Goal: Task Accomplishment & Management: Use online tool/utility

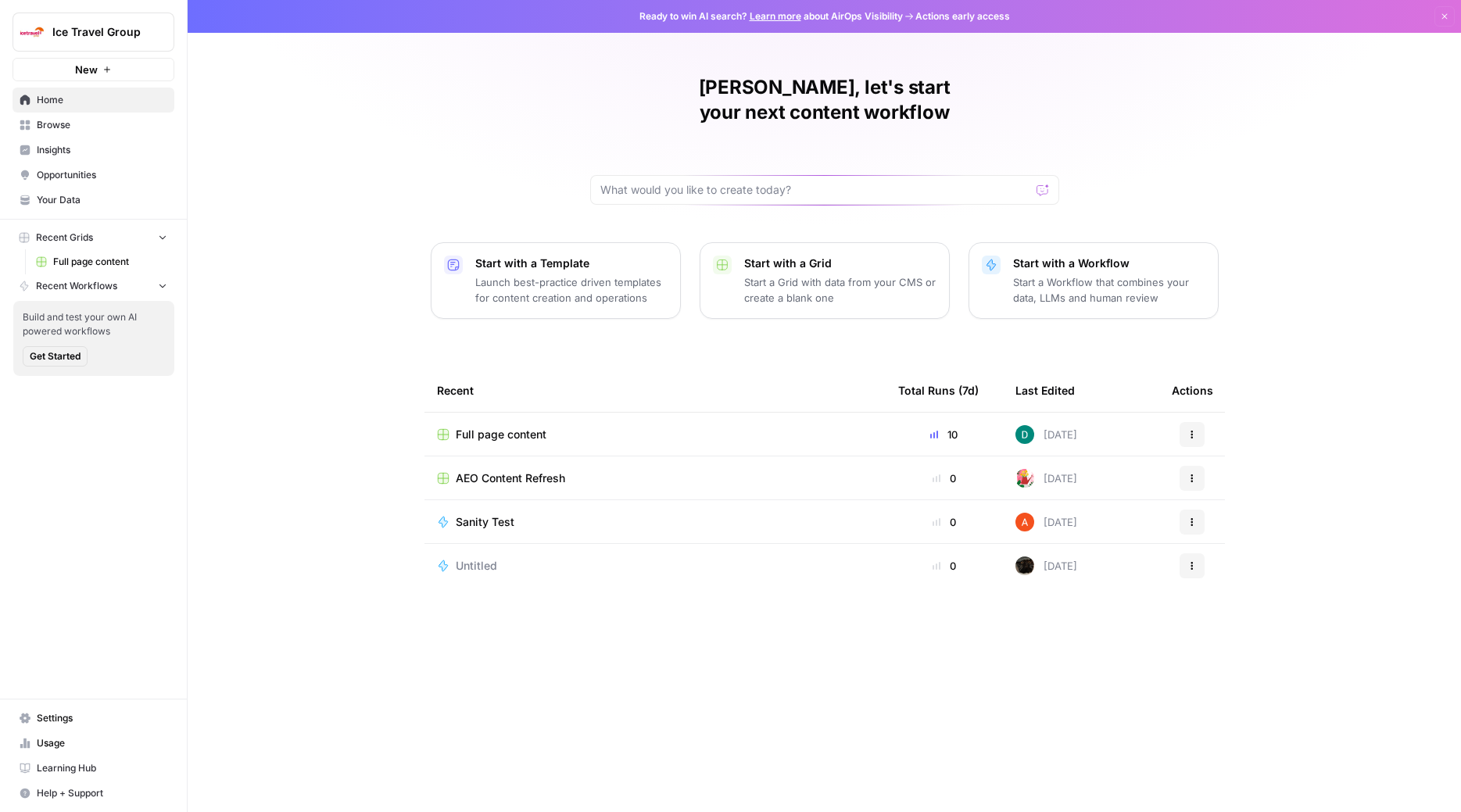
click at [1161, 15] on icon "button" at bounding box center [1444, 16] width 9 height 9
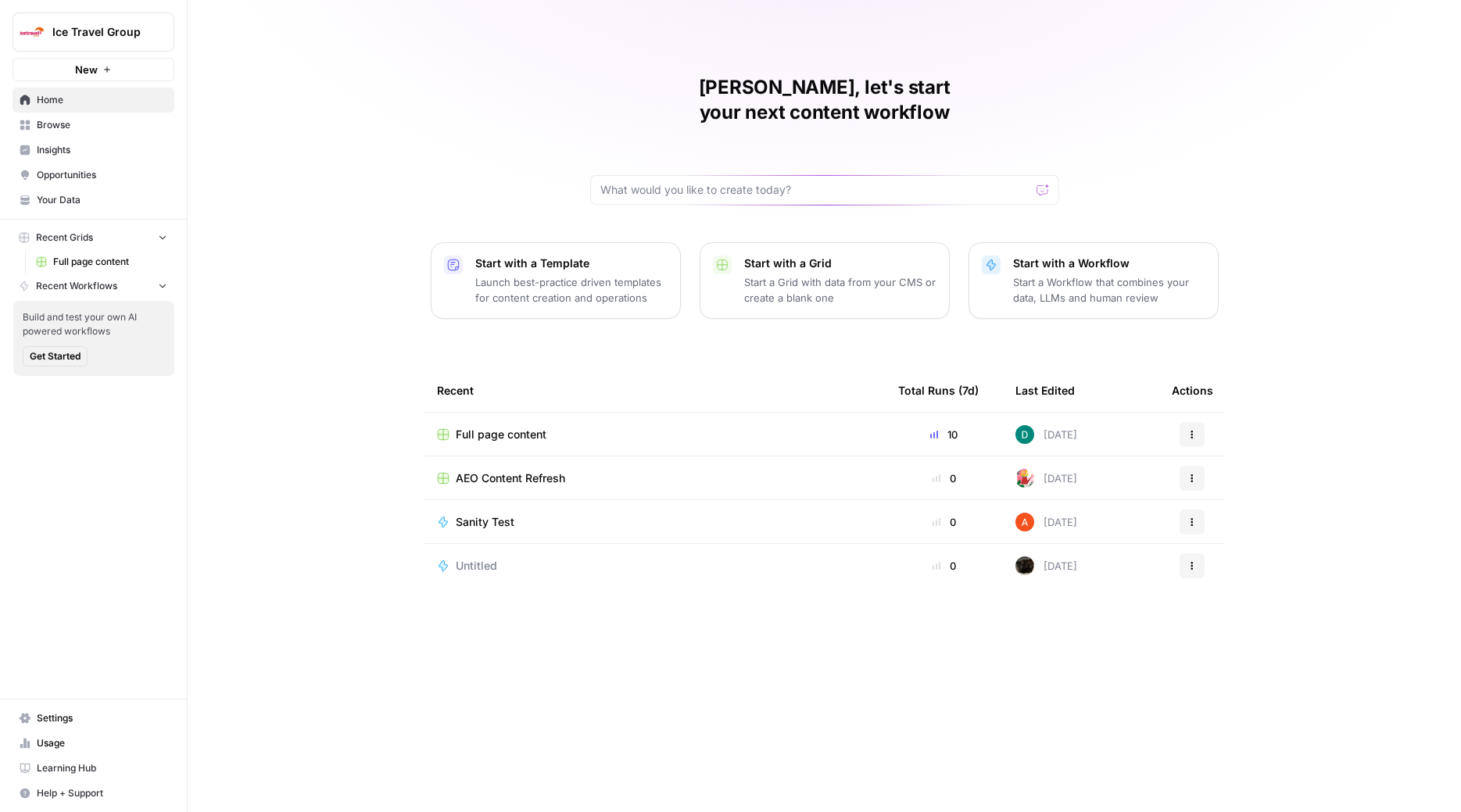
click at [58, 125] on span "Browse" at bounding box center [102, 125] width 130 height 14
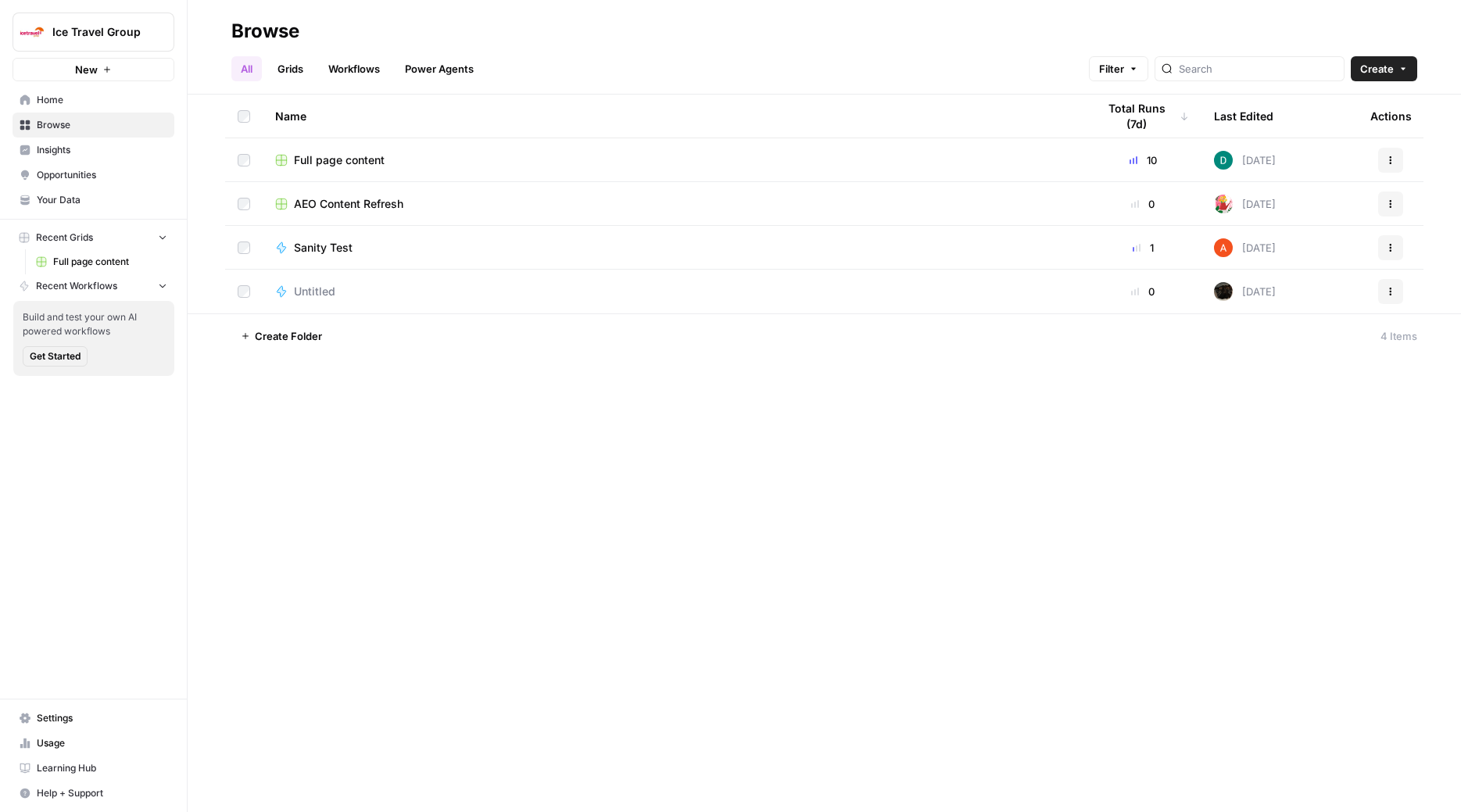
click at [298, 72] on link "Grids" at bounding box center [291, 68] width 45 height 25
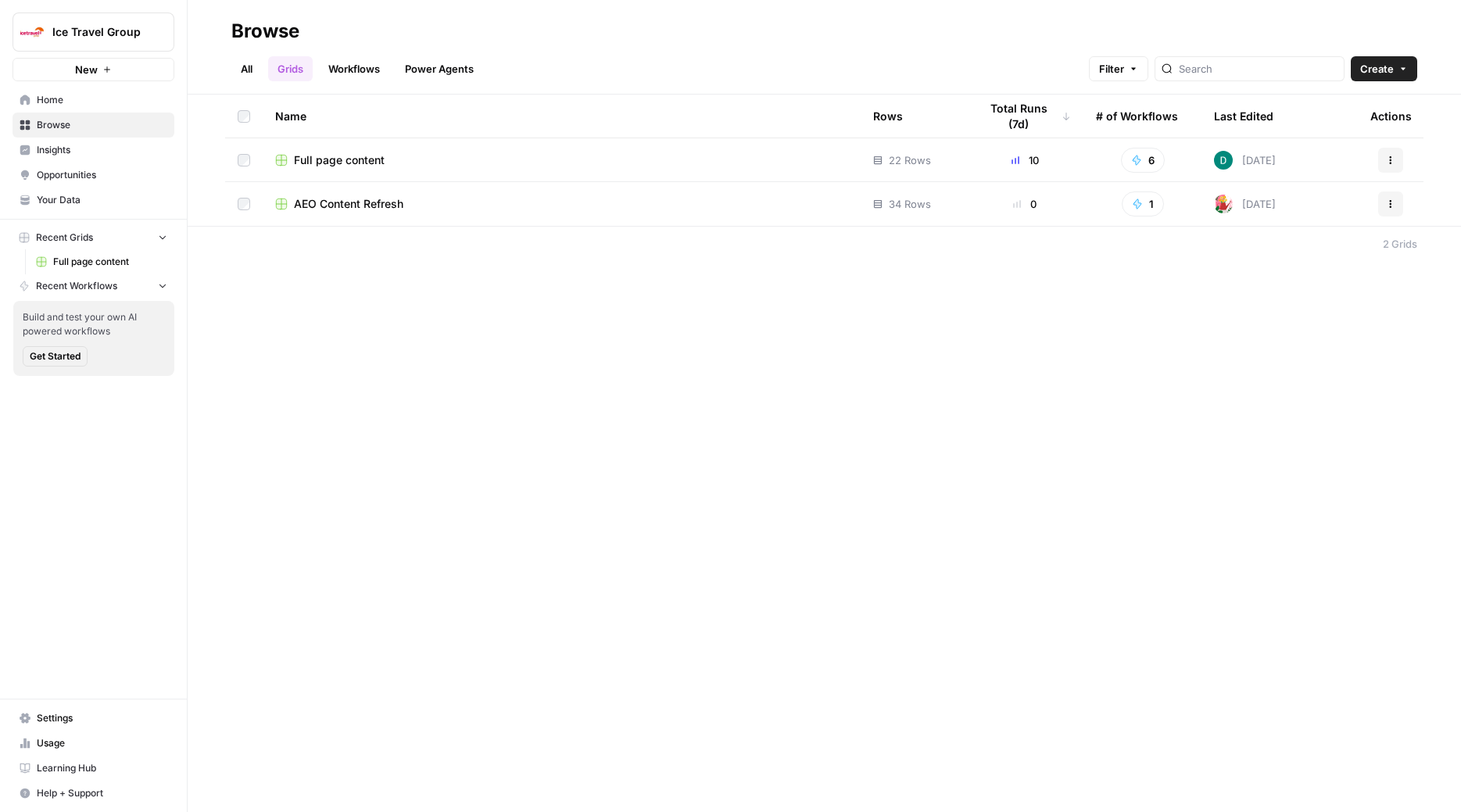
click at [318, 162] on span "Full page content" at bounding box center [339, 160] width 91 height 16
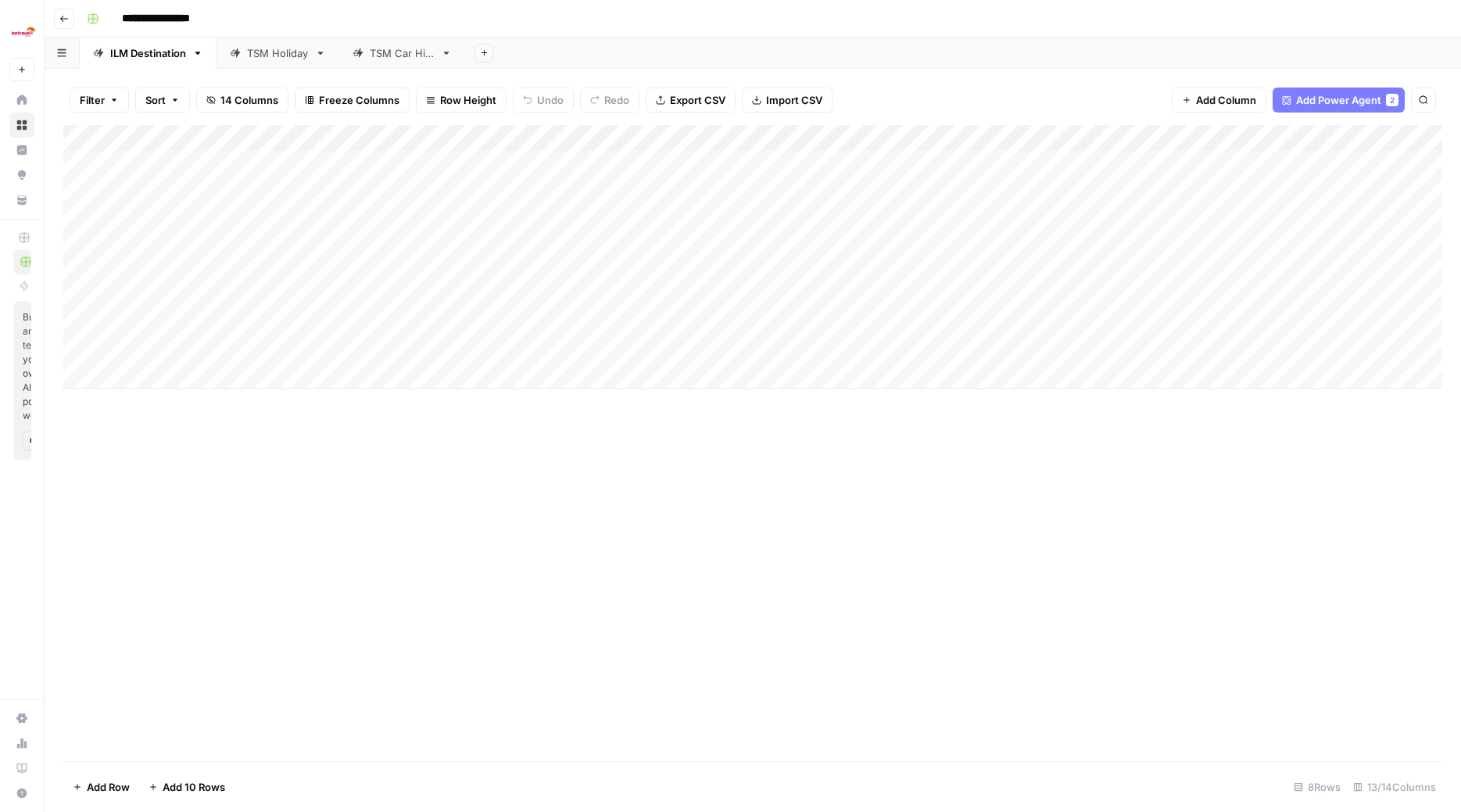
click at [289, 57] on div "TSM Holiday" at bounding box center [277, 53] width 62 height 16
click at [425, 624] on div "Add Column" at bounding box center [753, 443] width 1379 height 636
click at [536, 415] on div "Add Column" at bounding box center [753, 443] width 1379 height 636
click at [797, 97] on span "Import CSV" at bounding box center [793, 100] width 56 height 16
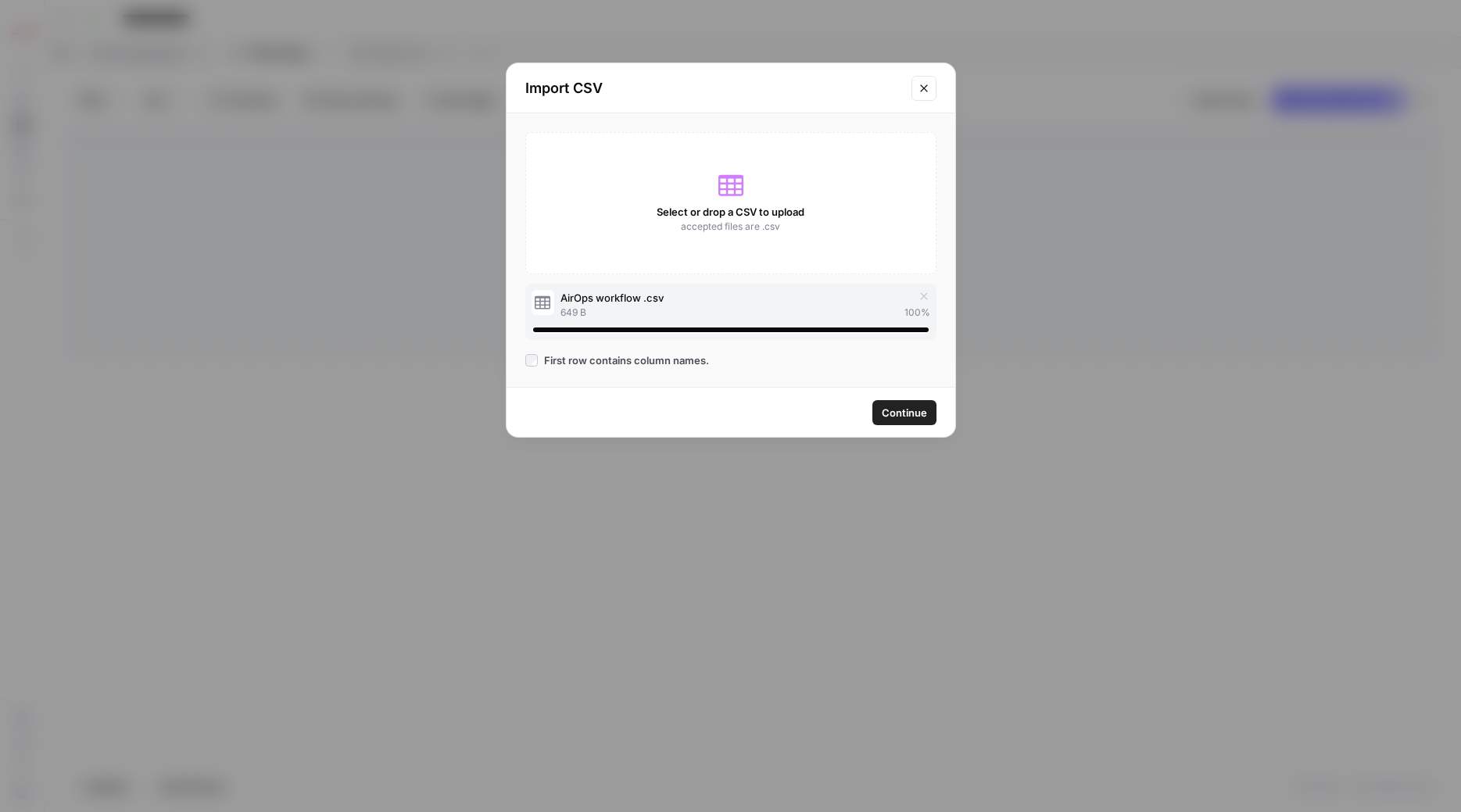
click at [895, 409] on span "Continue" at bounding box center [904, 413] width 45 height 16
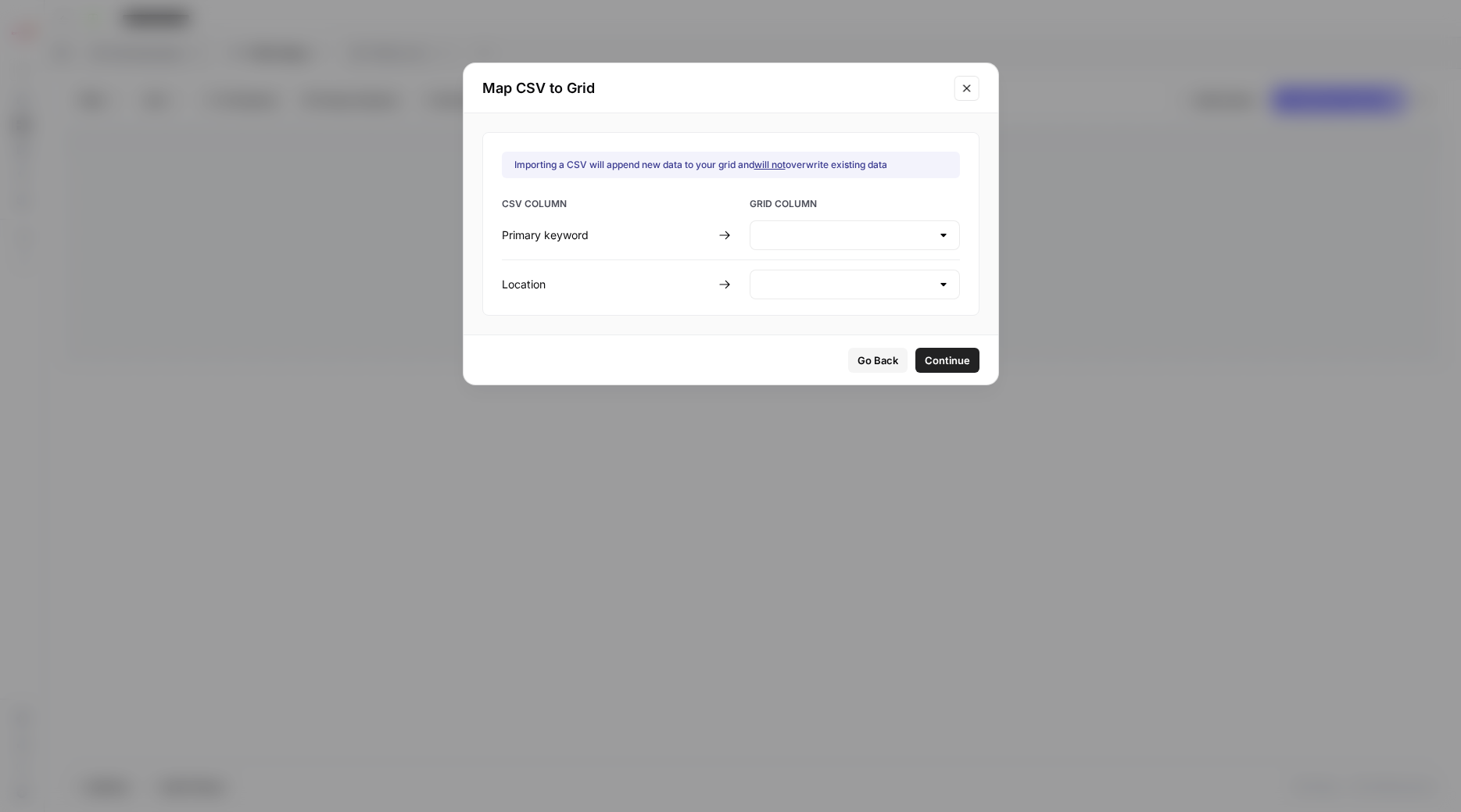
type input "Create new column"
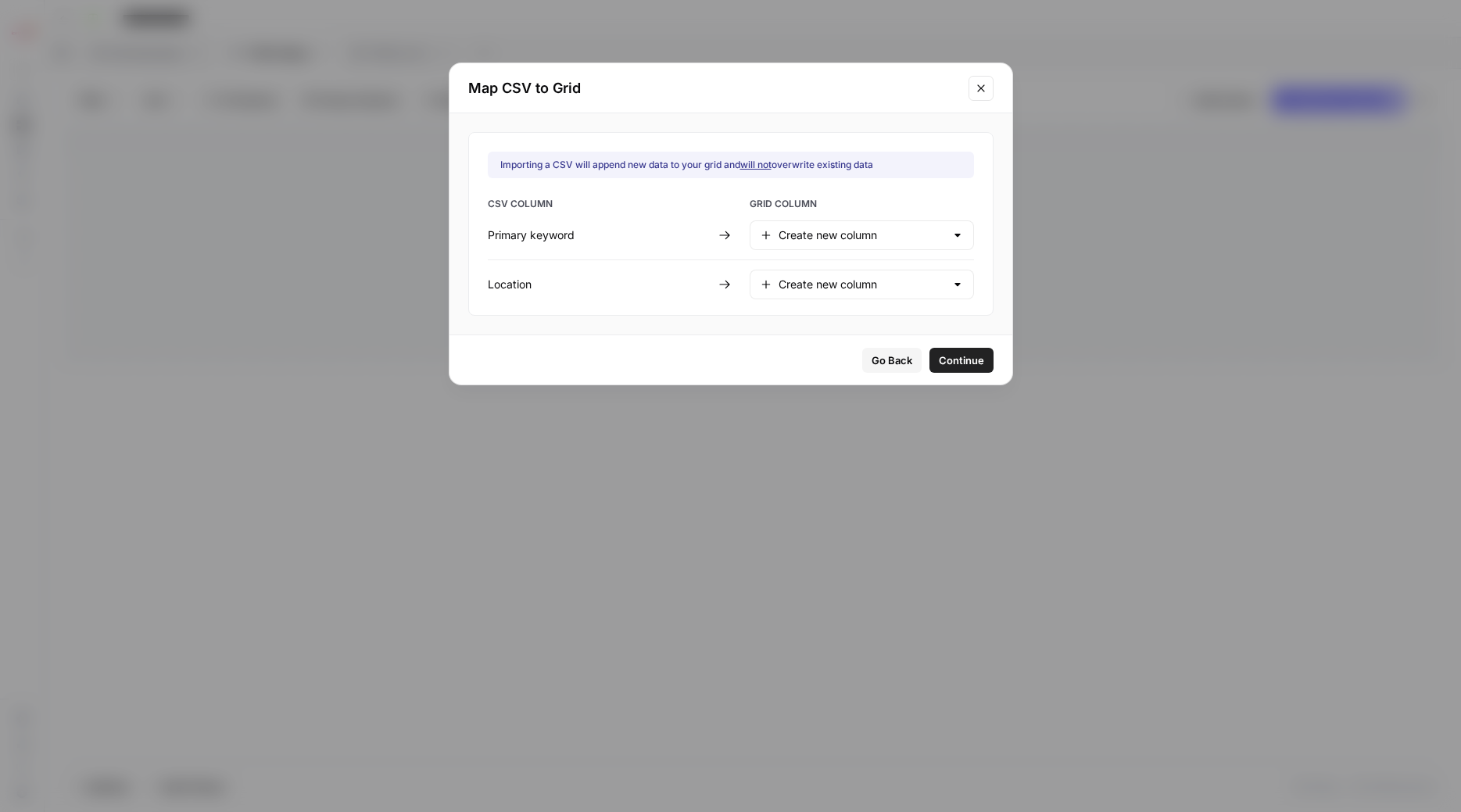
click at [952, 238] on div at bounding box center [957, 235] width 12 height 16
click at [838, 274] on span "Primary Keyword" at bounding box center [858, 274] width 157 height 16
type input "Primary Keyword"
click at [952, 286] on div at bounding box center [957, 284] width 12 height 16
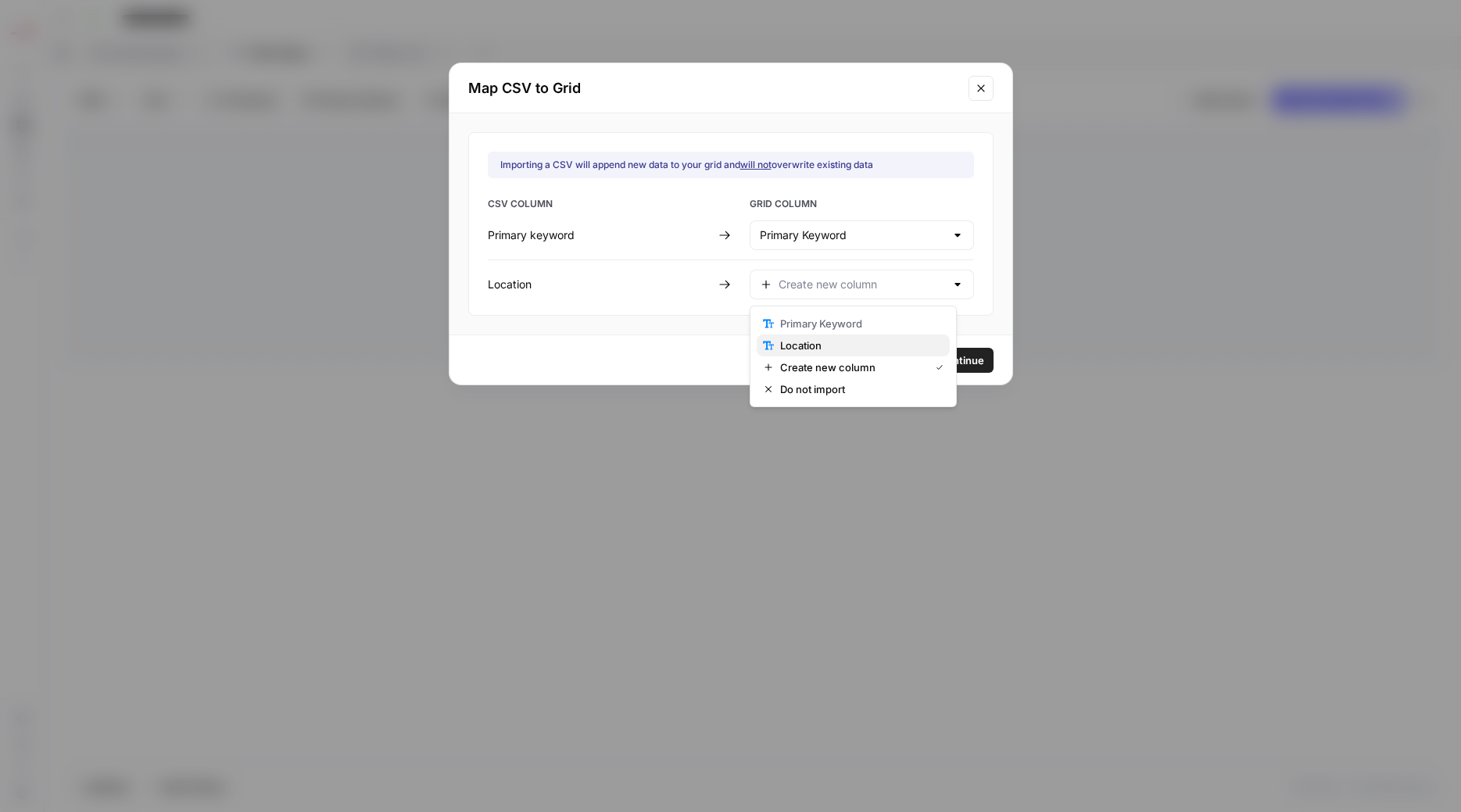
click at [797, 347] on span "Location" at bounding box center [858, 345] width 157 height 16
type input "Location"
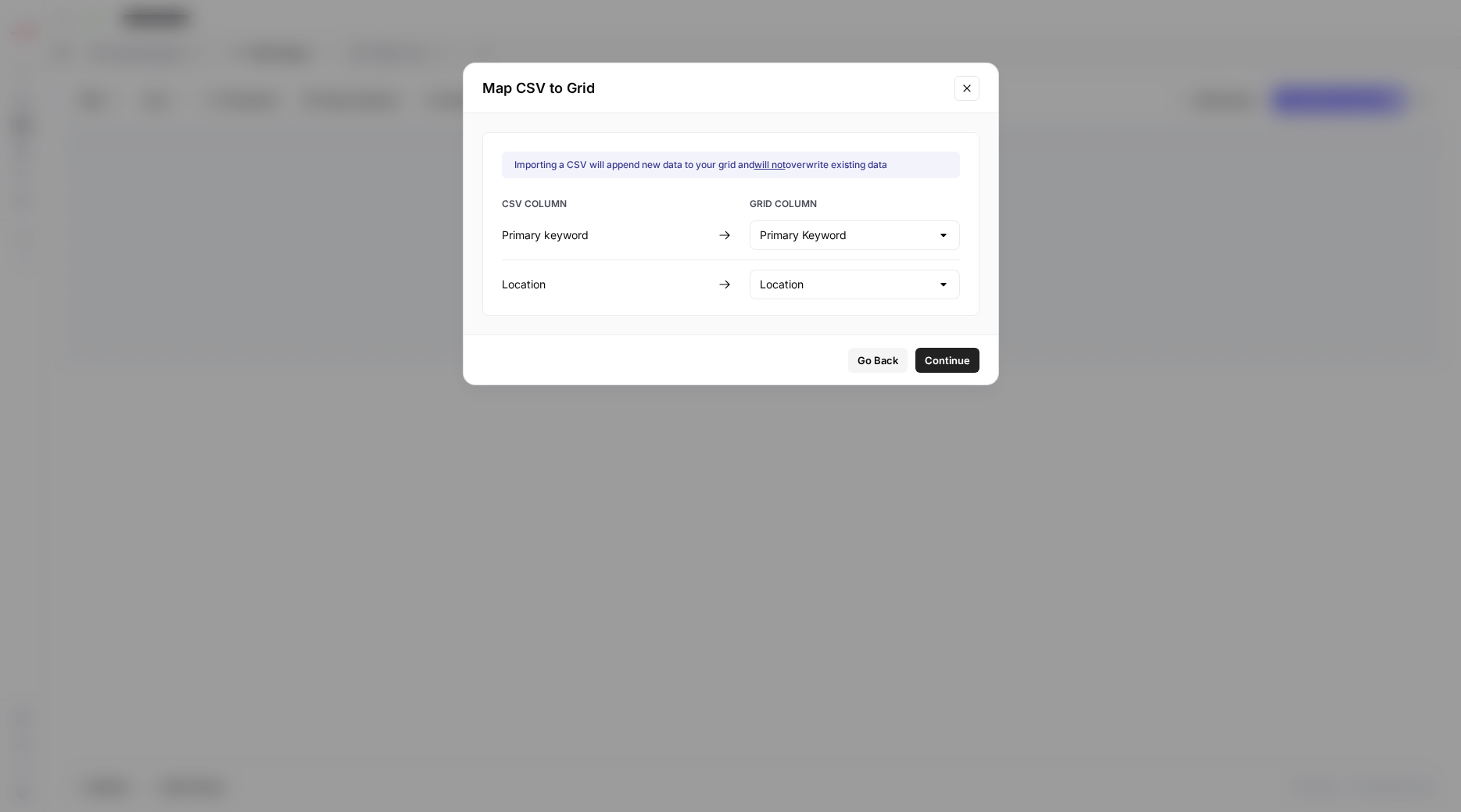
click at [932, 352] on span "Continue" at bounding box center [947, 360] width 45 height 16
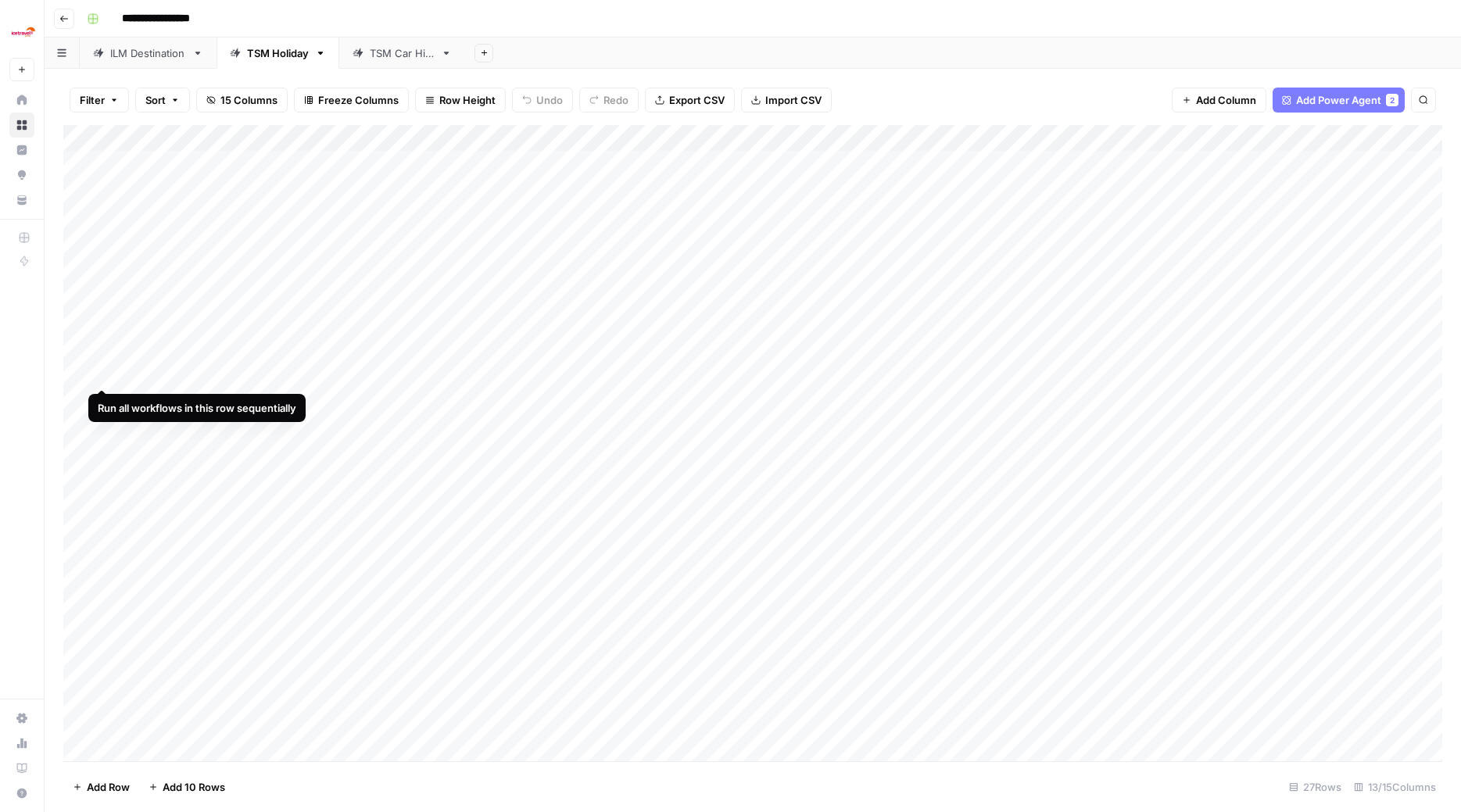
click at [100, 372] on div "Add Column" at bounding box center [753, 445] width 1379 height 640
click at [81, 373] on div "Add Column" at bounding box center [753, 445] width 1379 height 640
click at [83, 374] on div "Add Column" at bounding box center [753, 445] width 1379 height 640
click at [100, 401] on div "Add Column" at bounding box center [753, 445] width 1379 height 640
click at [103, 425] on div "Add Column" at bounding box center [753, 445] width 1379 height 640
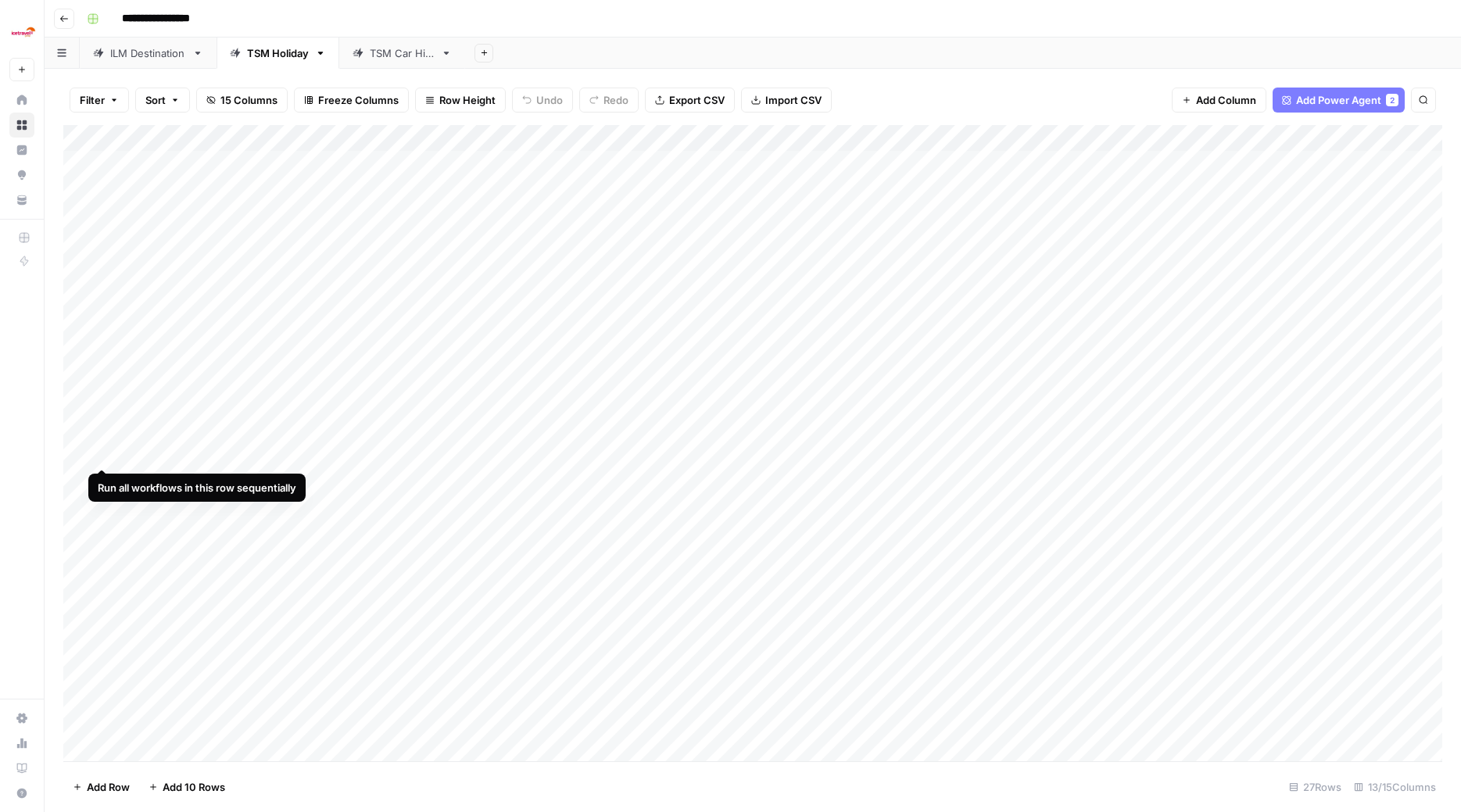
click at [102, 450] on div "Add Column" at bounding box center [753, 445] width 1379 height 640
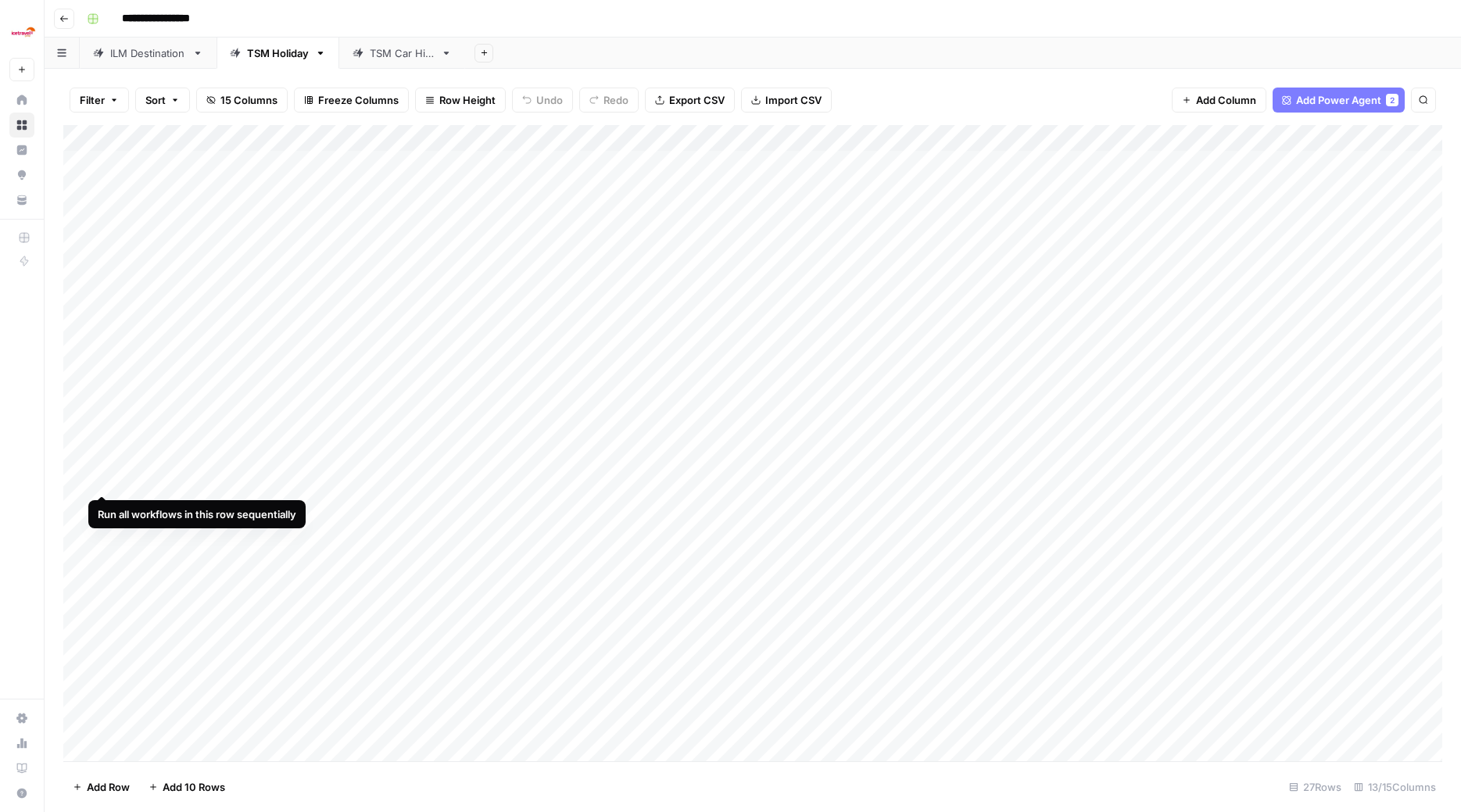
click at [100, 477] on div "Add Column" at bounding box center [753, 445] width 1379 height 640
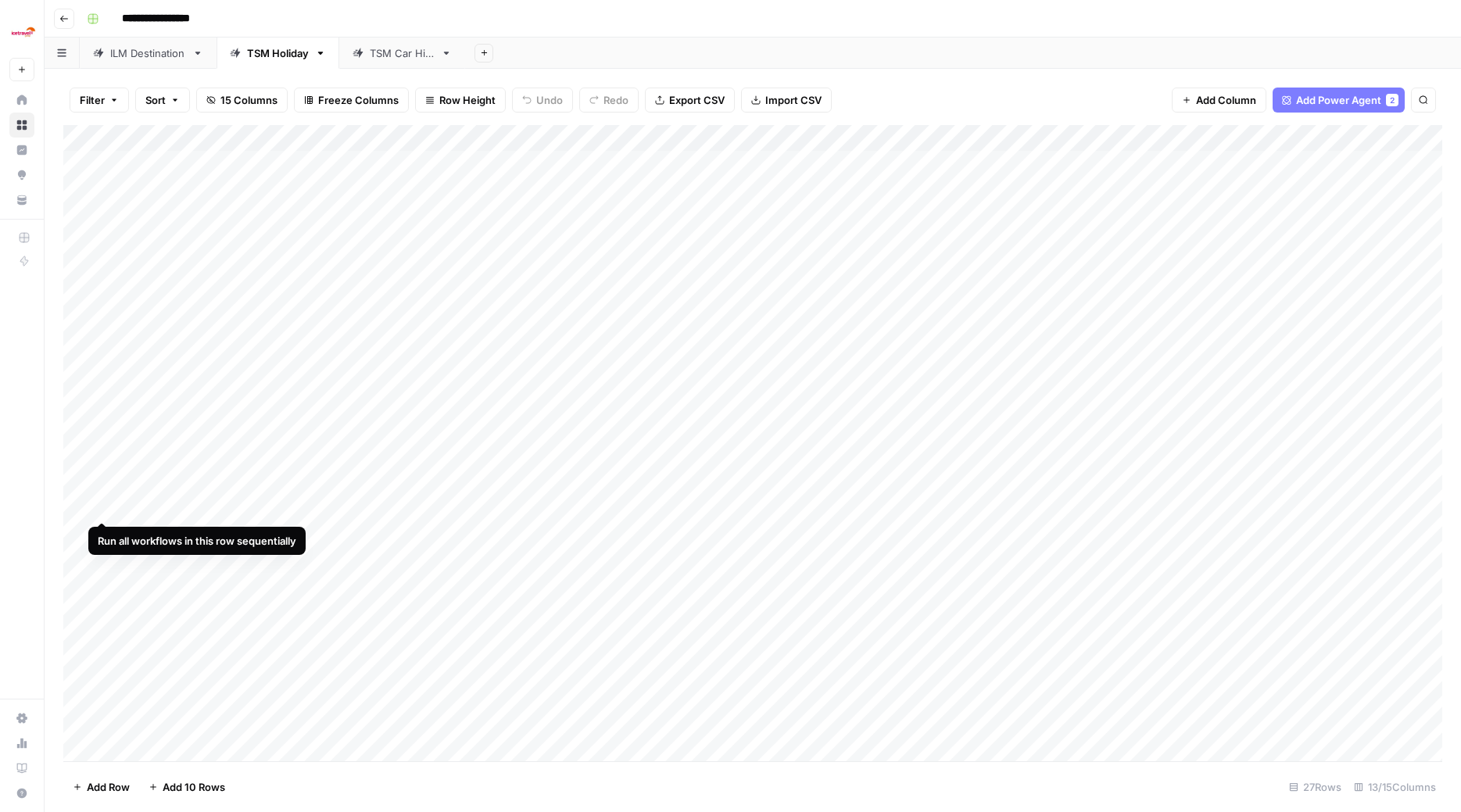
click at [99, 502] on div "Add Column" at bounding box center [753, 445] width 1379 height 640
click at [102, 531] on div "Add Column" at bounding box center [753, 445] width 1379 height 640
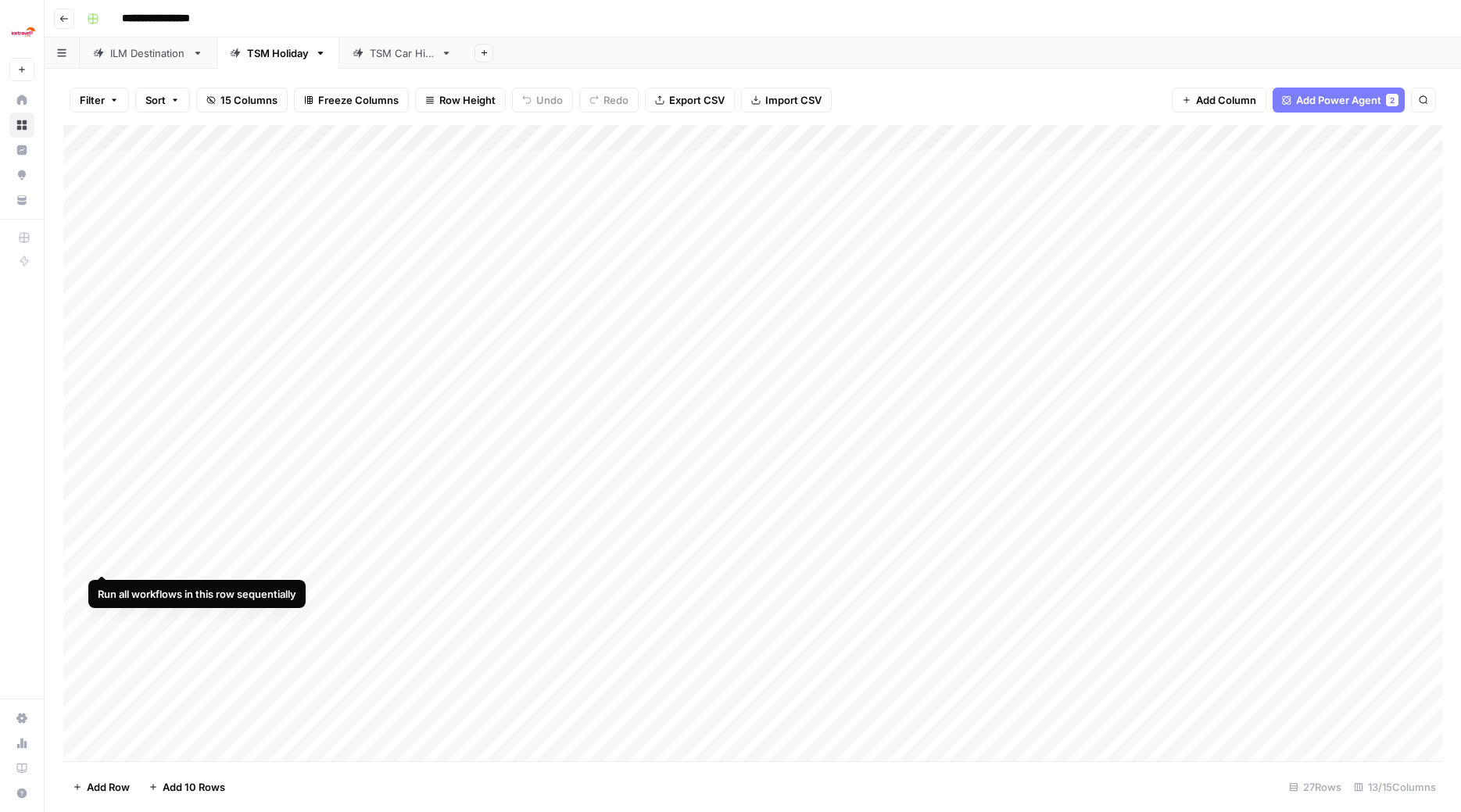
click at [102, 560] on div "Add Column" at bounding box center [753, 445] width 1379 height 640
click at [102, 585] on div "Add Column" at bounding box center [753, 445] width 1379 height 640
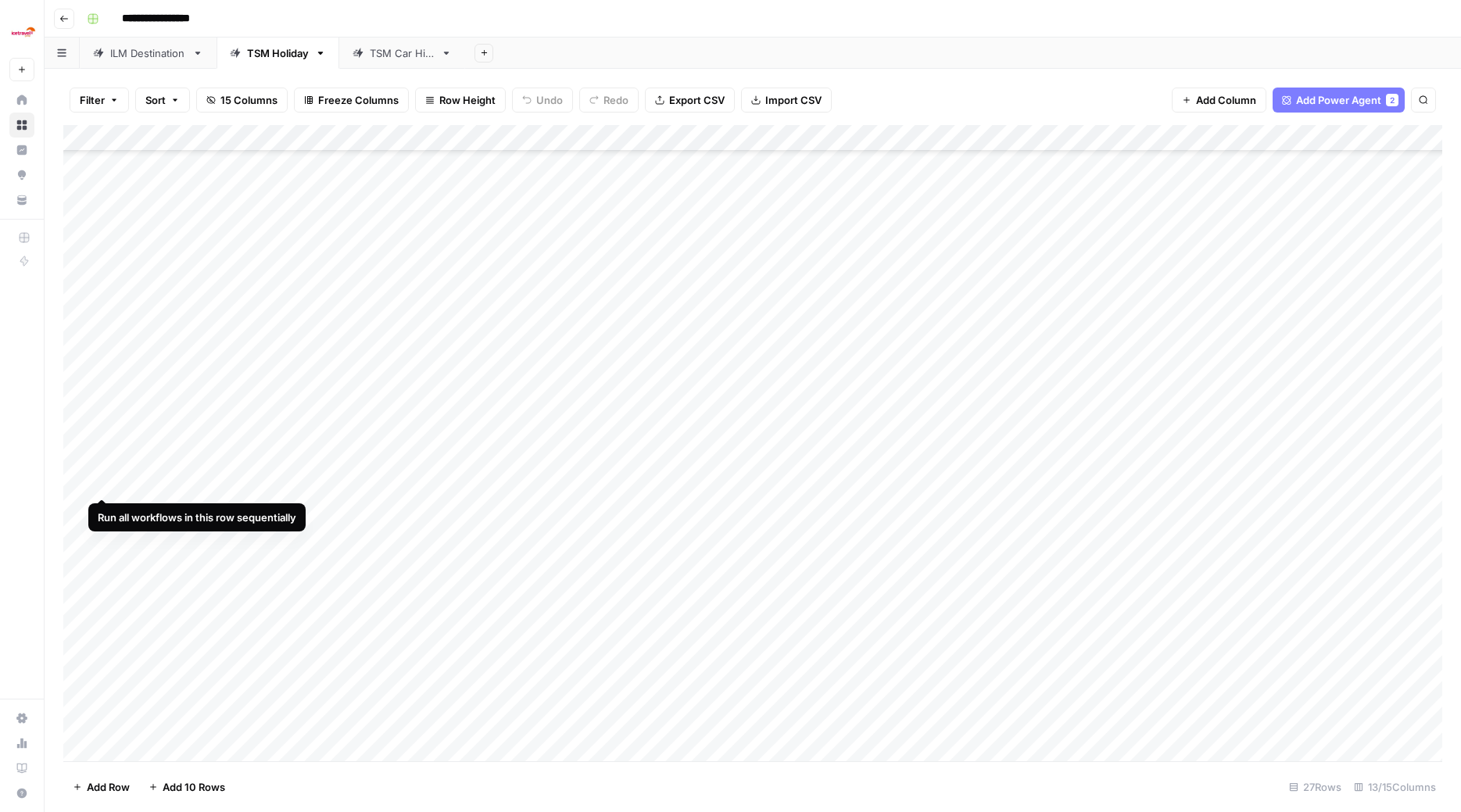
click at [104, 481] on div "Add Column" at bounding box center [753, 445] width 1379 height 640
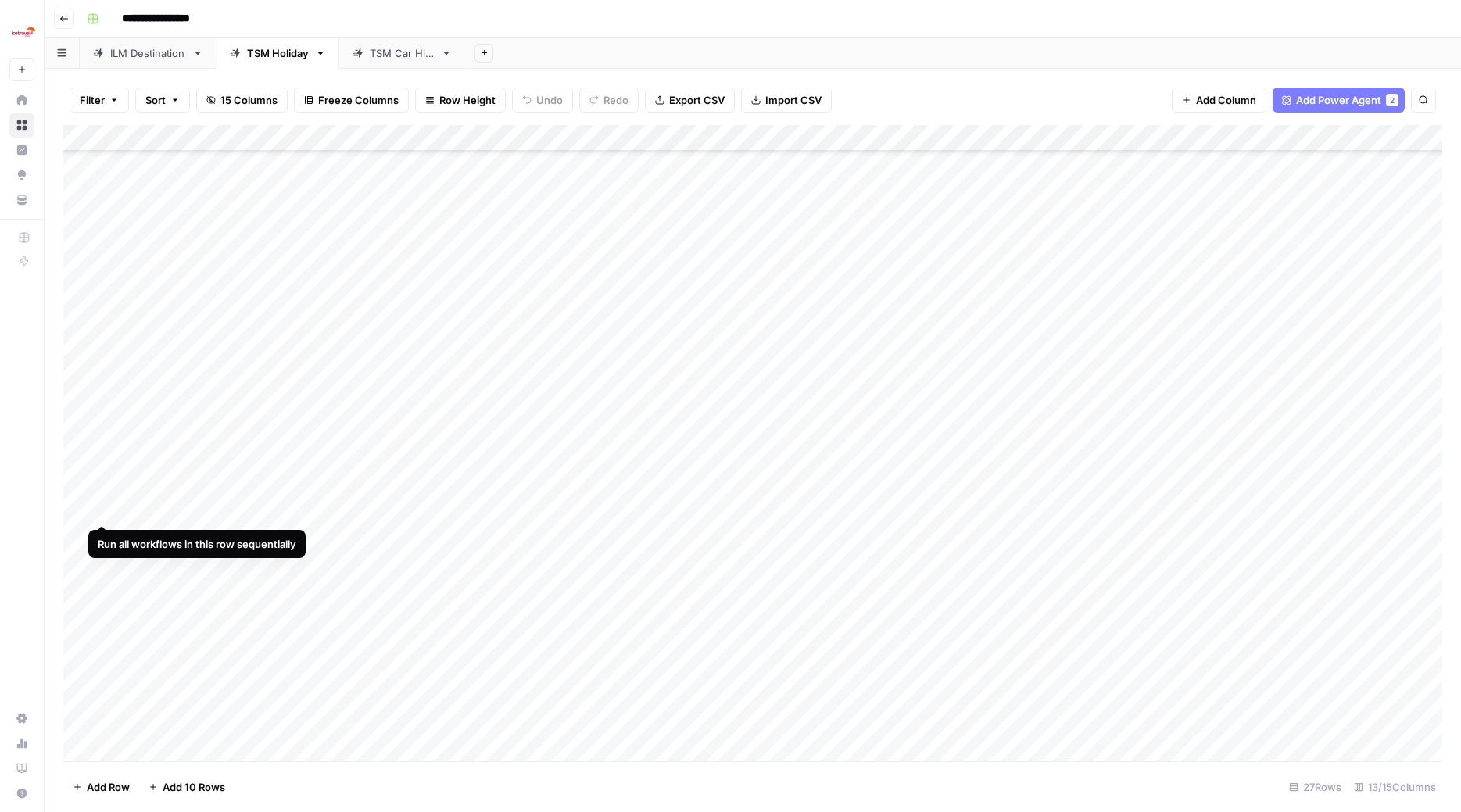
click at [104, 509] on div "Add Column" at bounding box center [753, 445] width 1379 height 640
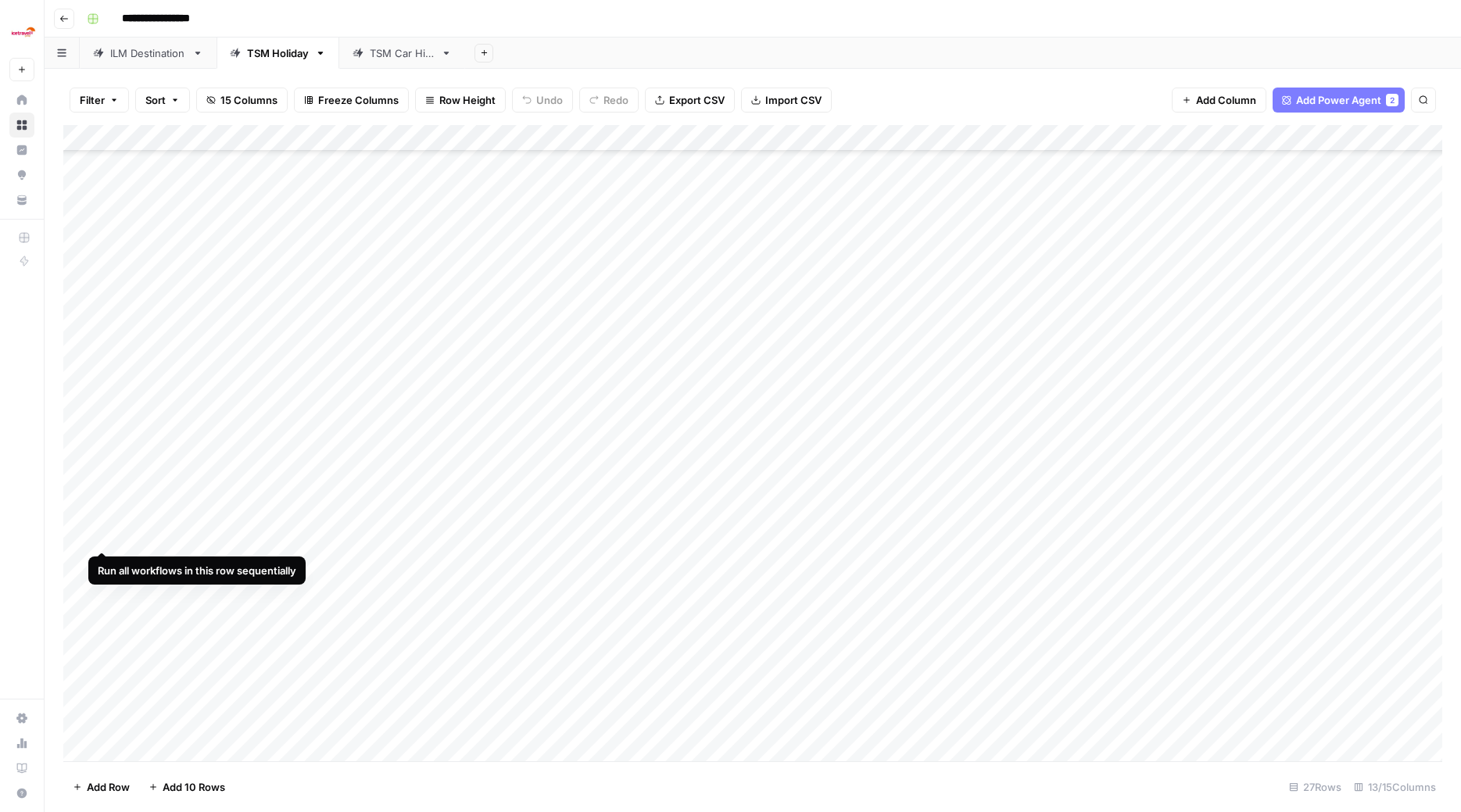
drag, startPoint x: 103, startPoint y: 536, endPoint x: 103, endPoint y: 552, distance: 16.0
click at [103, 535] on div "Add Column" at bounding box center [753, 445] width 1379 height 640
click at [103, 560] on div "Add Column" at bounding box center [753, 445] width 1379 height 640
click at [104, 590] on div "Add Column" at bounding box center [753, 445] width 1379 height 640
click at [104, 618] on div "Add Column" at bounding box center [753, 445] width 1379 height 640
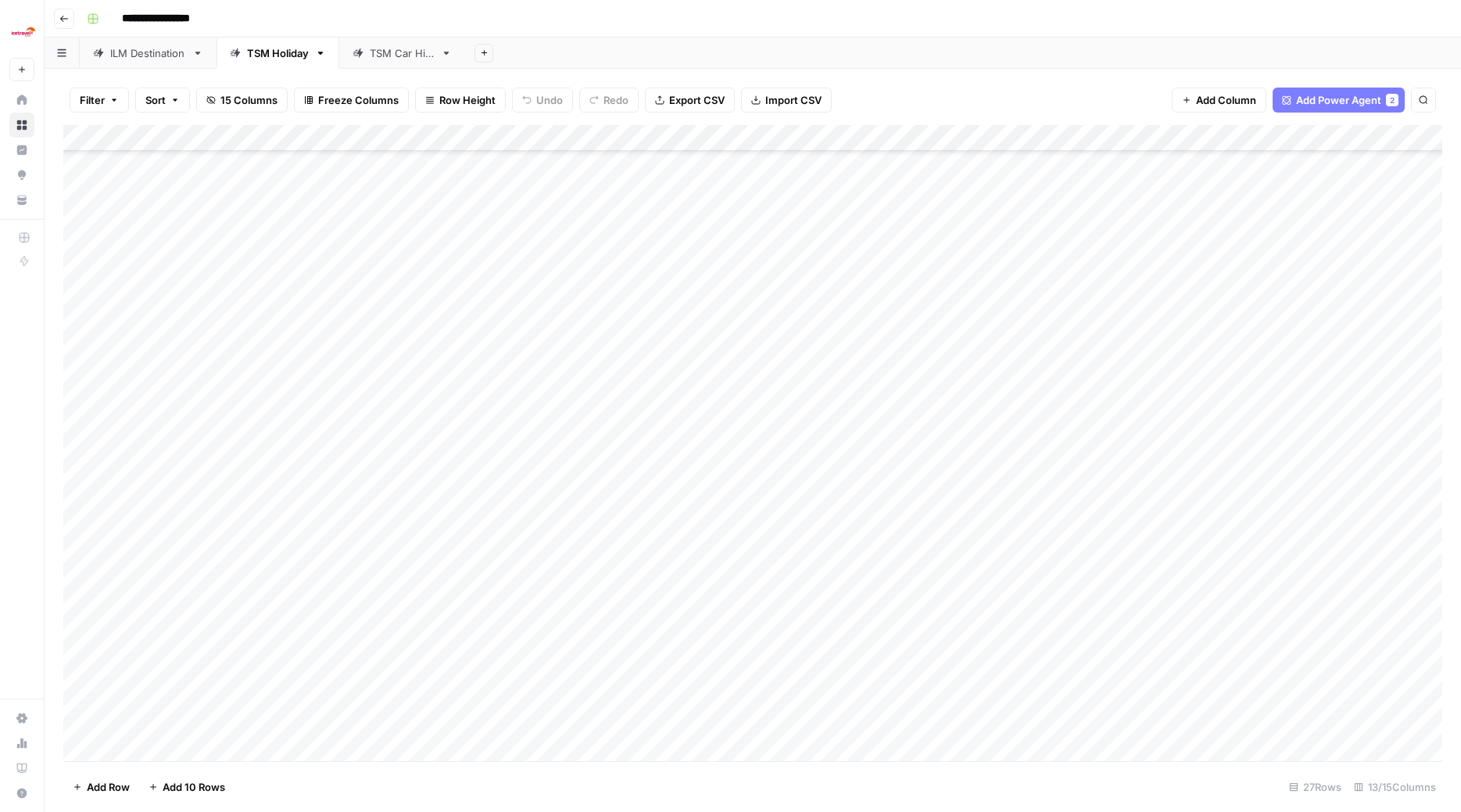
click at [103, 624] on div "Add Column" at bounding box center [753, 445] width 1379 height 640
click at [105, 624] on div "Add Column" at bounding box center [753, 445] width 1379 height 640
click at [107, 624] on div "Add Column" at bounding box center [753, 445] width 1379 height 640
click at [103, 624] on div "Add Column" at bounding box center [753, 445] width 1379 height 640
click at [100, 215] on div "Add Column" at bounding box center [753, 445] width 1379 height 640
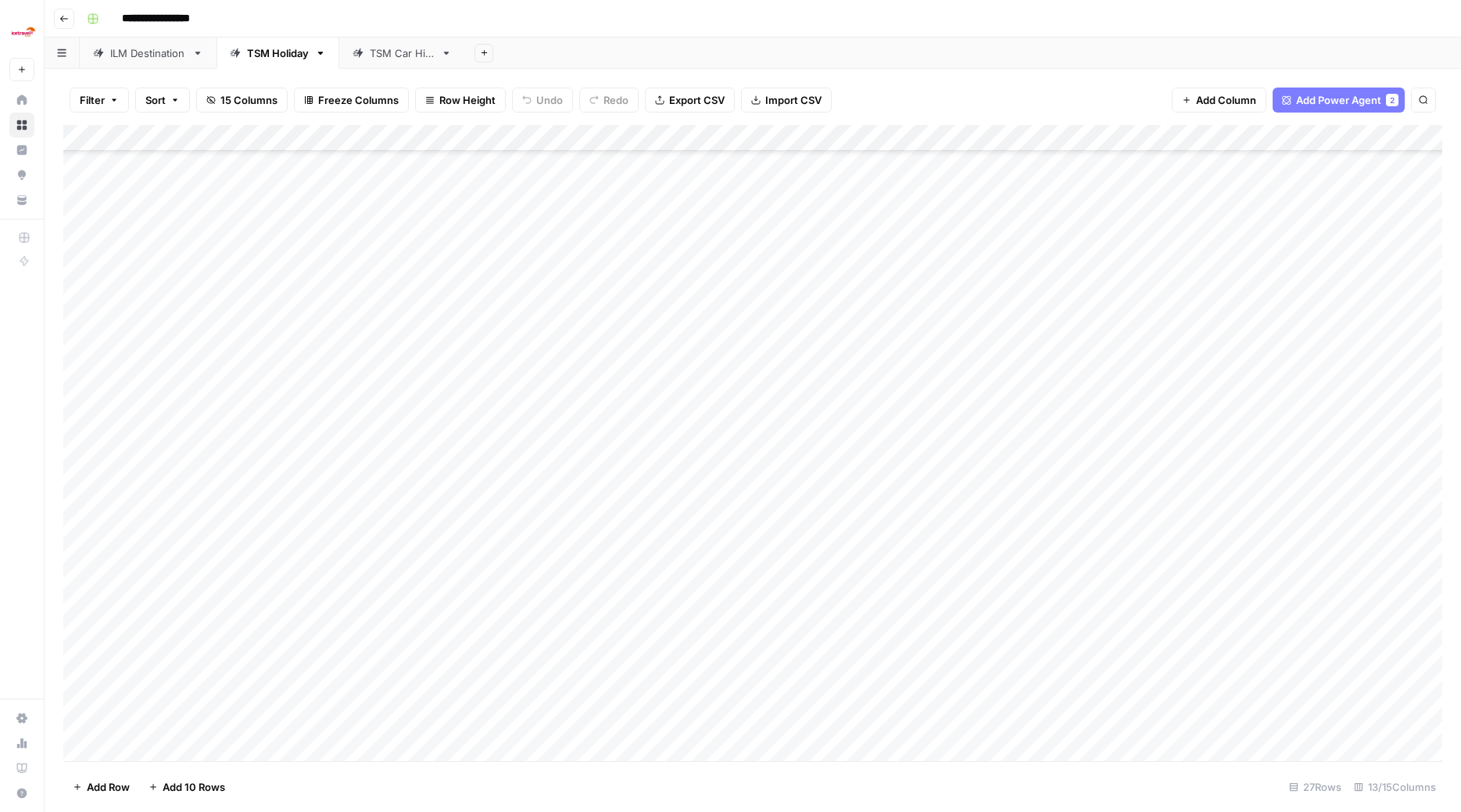
click at [386, 59] on link "TSM Car Hire" at bounding box center [402, 53] width 125 height 31
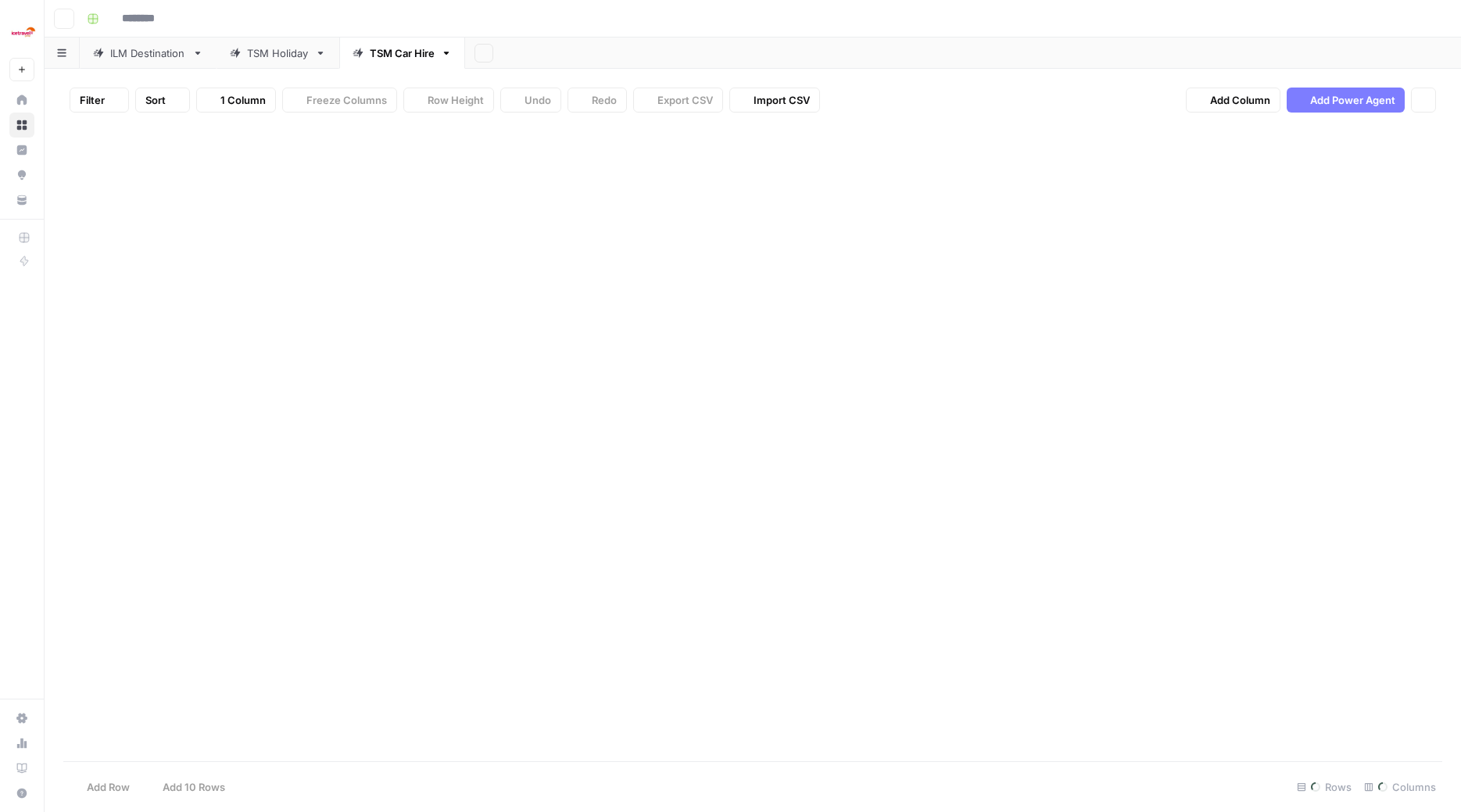
type input "**********"
click at [794, 88] on button "Import CSV" at bounding box center [786, 100] width 91 height 25
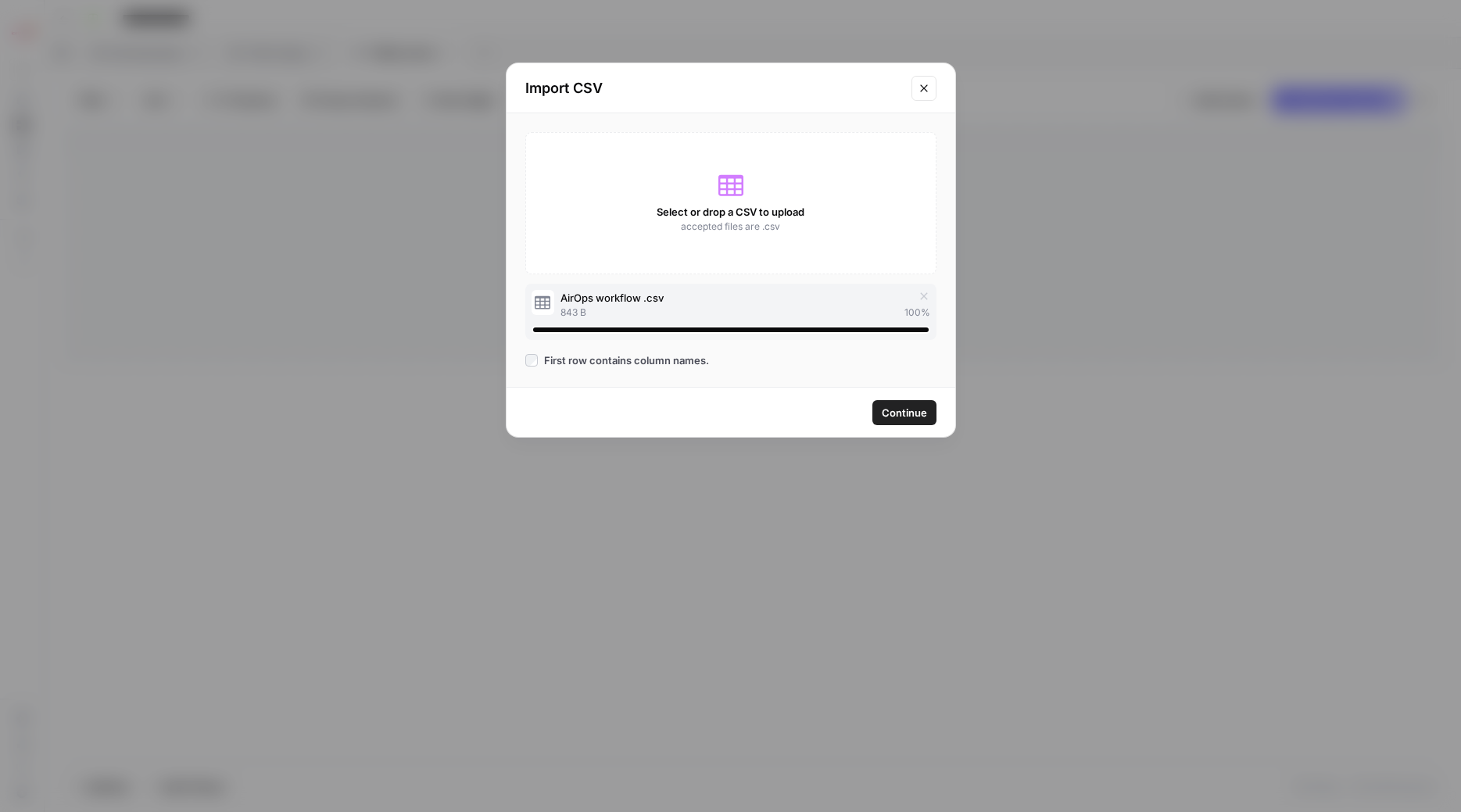
click at [899, 412] on span "Continue" at bounding box center [904, 413] width 45 height 16
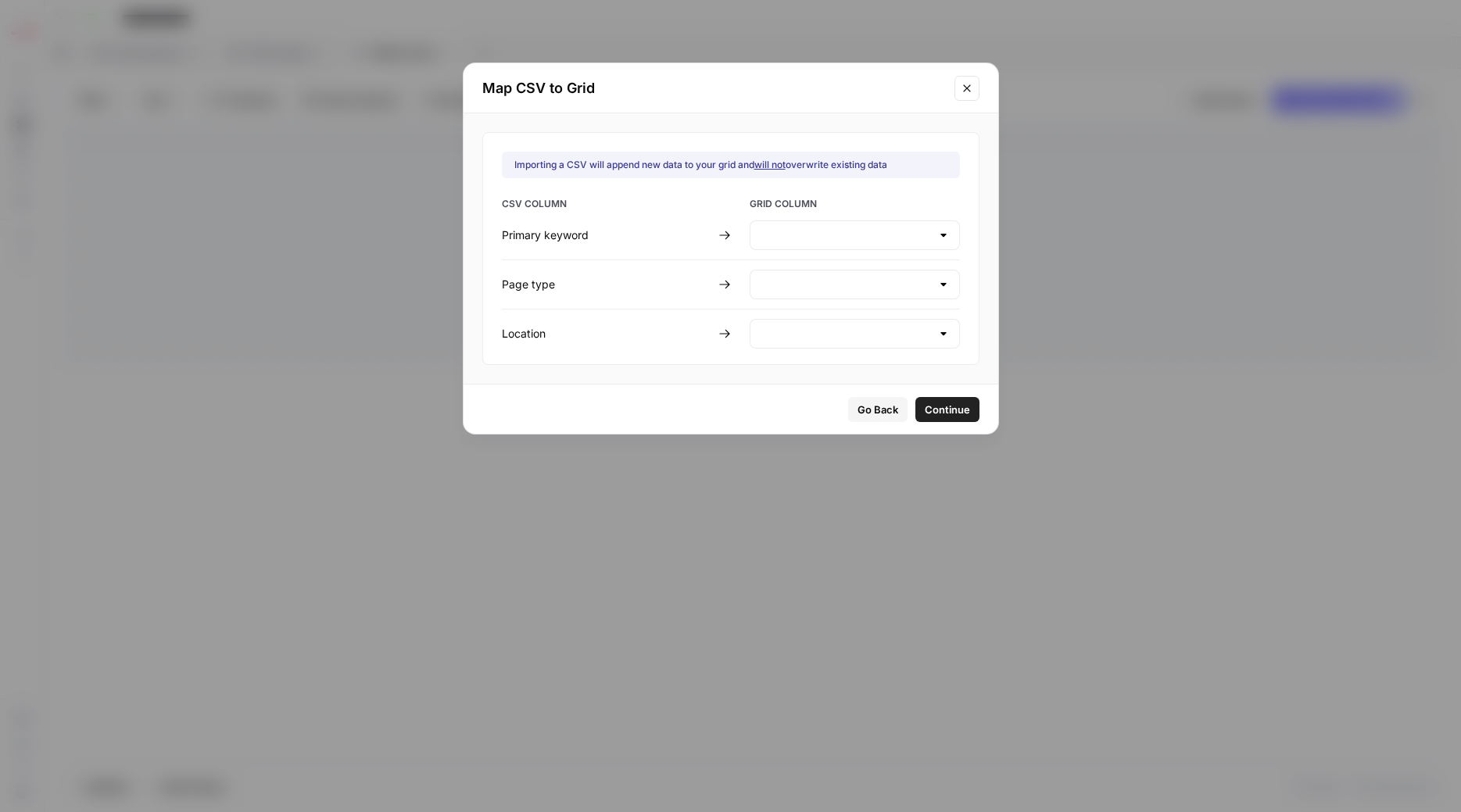
type input "Create new column"
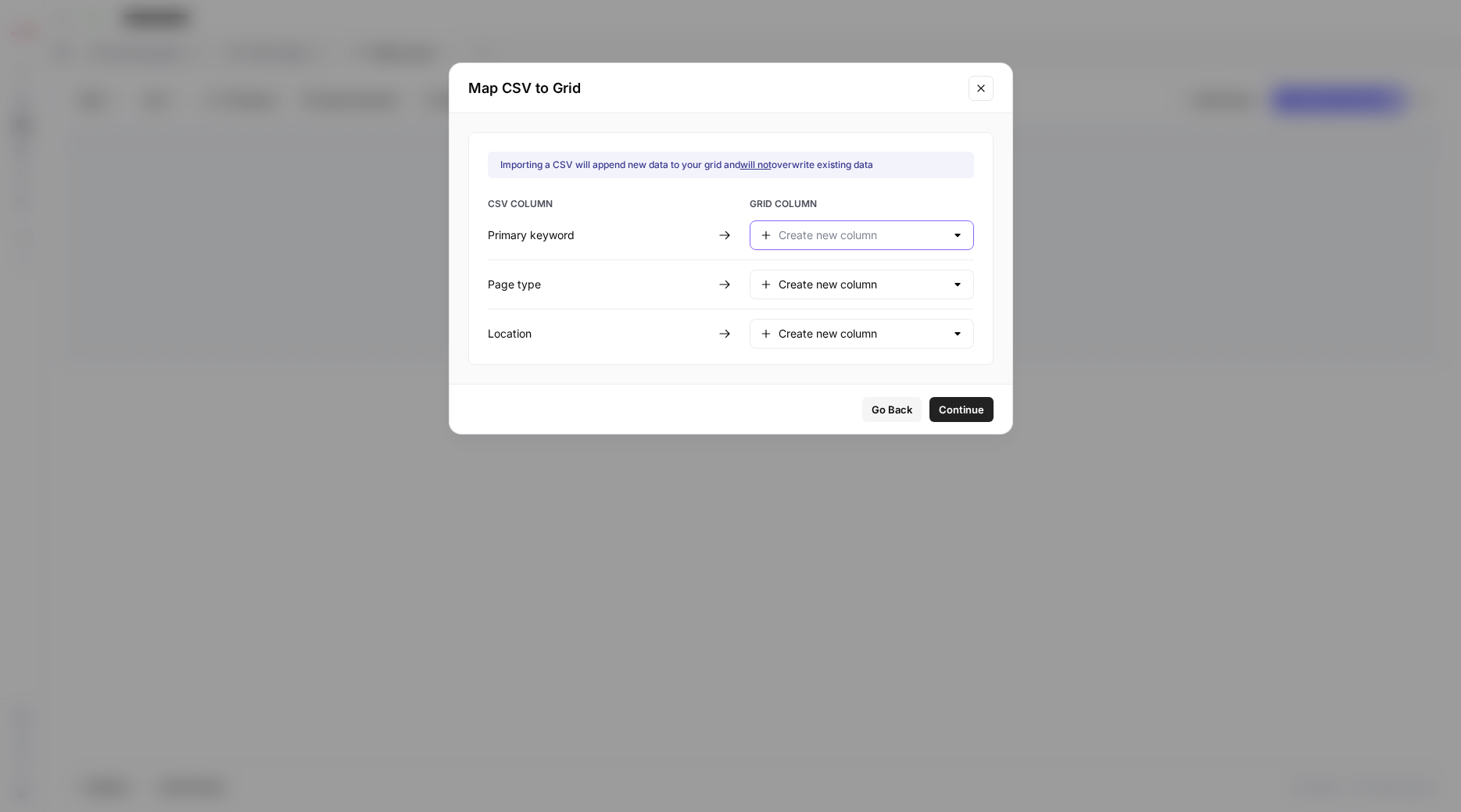
click at [830, 235] on input "text" at bounding box center [862, 235] width 167 height 16
click at [850, 280] on span "Primary Keyword" at bounding box center [858, 274] width 157 height 16
type input "Primary Keyword"
click at [952, 286] on div at bounding box center [957, 284] width 12 height 16
click at [767, 366] on icon "button" at bounding box center [768, 367] width 11 height 11
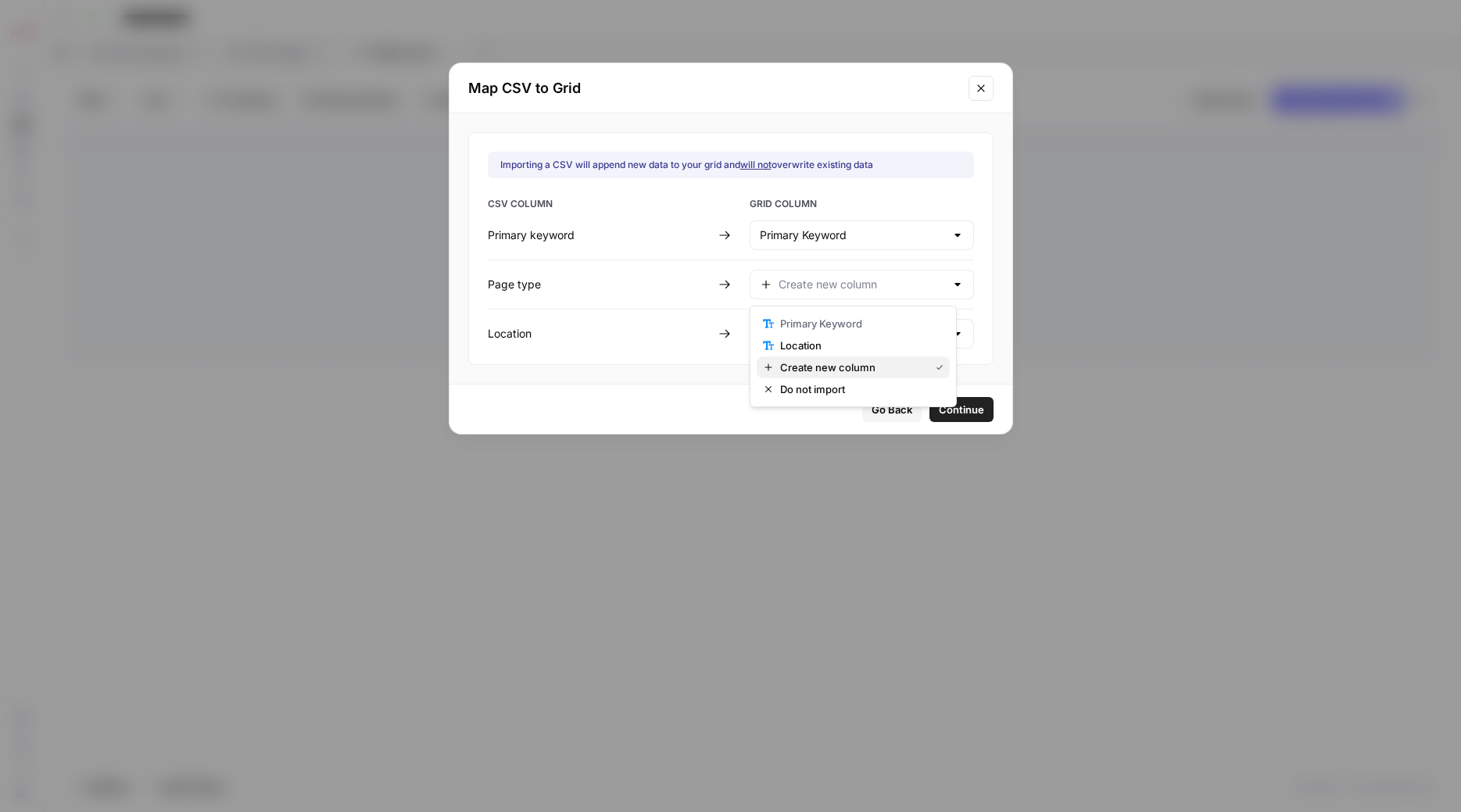
type input "Create new column"
click at [952, 333] on div at bounding box center [957, 333] width 12 height 16
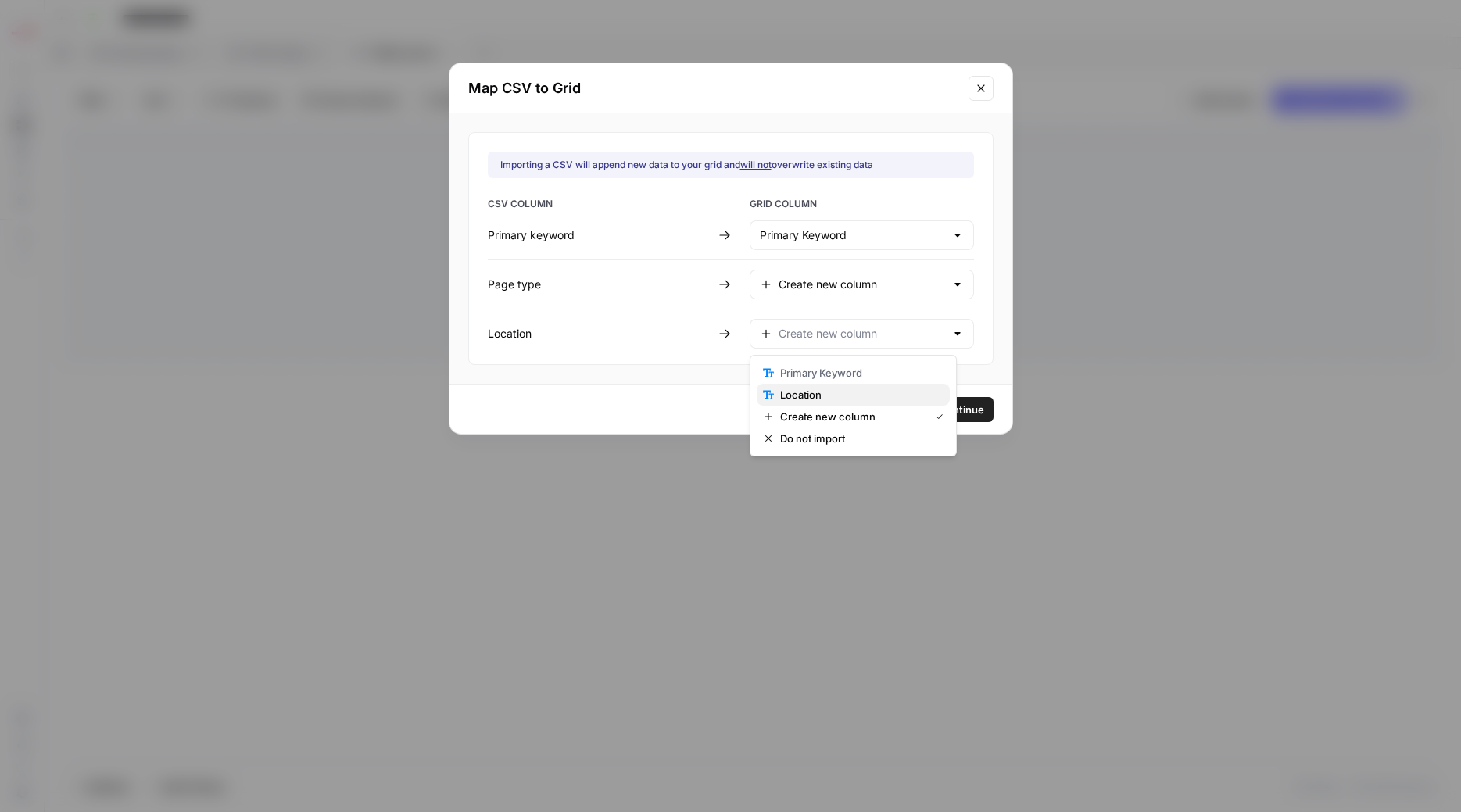
click at [821, 403] on button "Location" at bounding box center [853, 394] width 193 height 22
type input "Location"
click at [766, 281] on div "Create new column" at bounding box center [862, 285] width 225 height 30
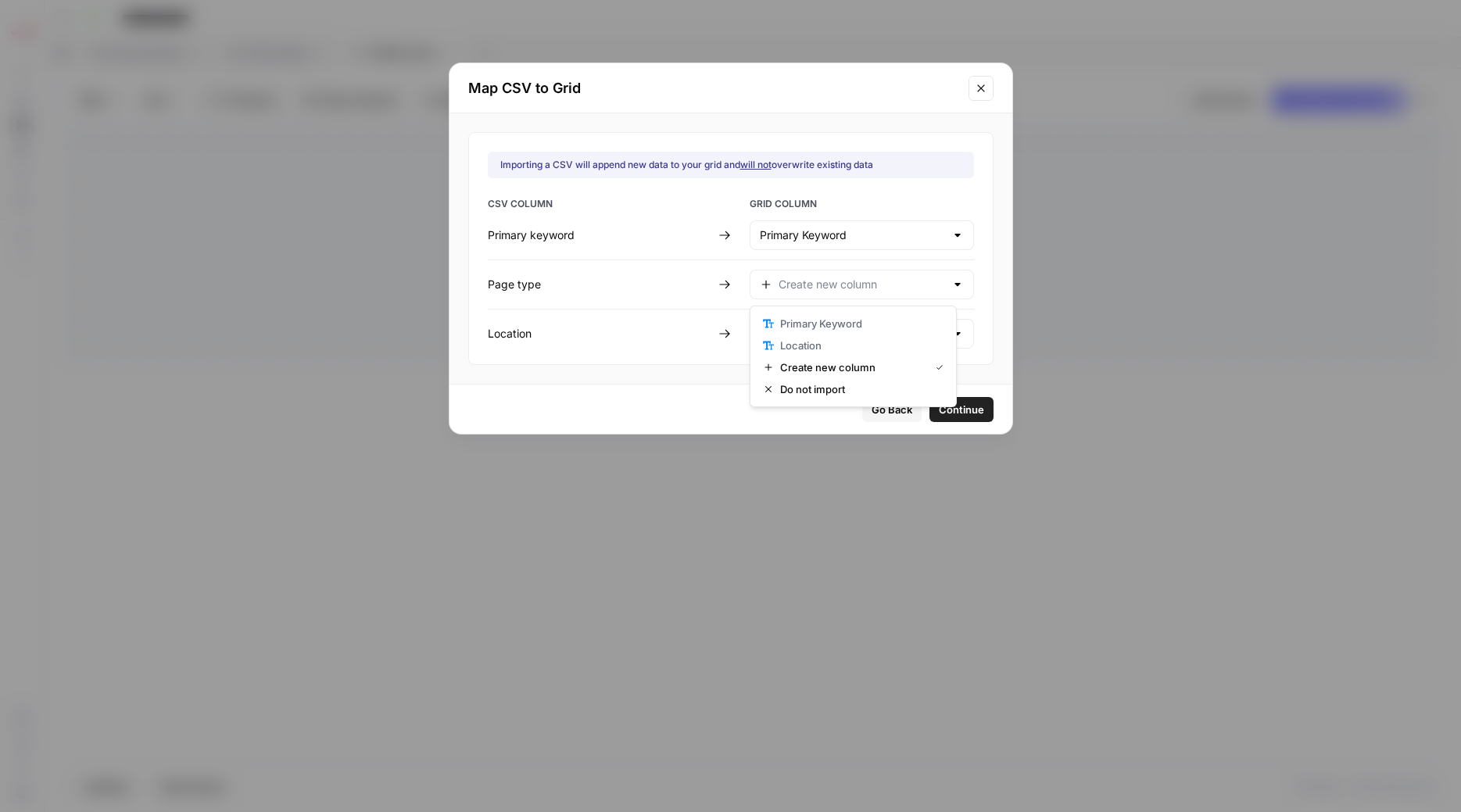
type input "Create new column"
click at [722, 282] on icon at bounding box center [724, 284] width 12 height 12
click at [952, 285] on div at bounding box center [957, 284] width 12 height 16
click at [776, 366] on div "Create new column" at bounding box center [853, 367] width 181 height 16
type input "Create new column"
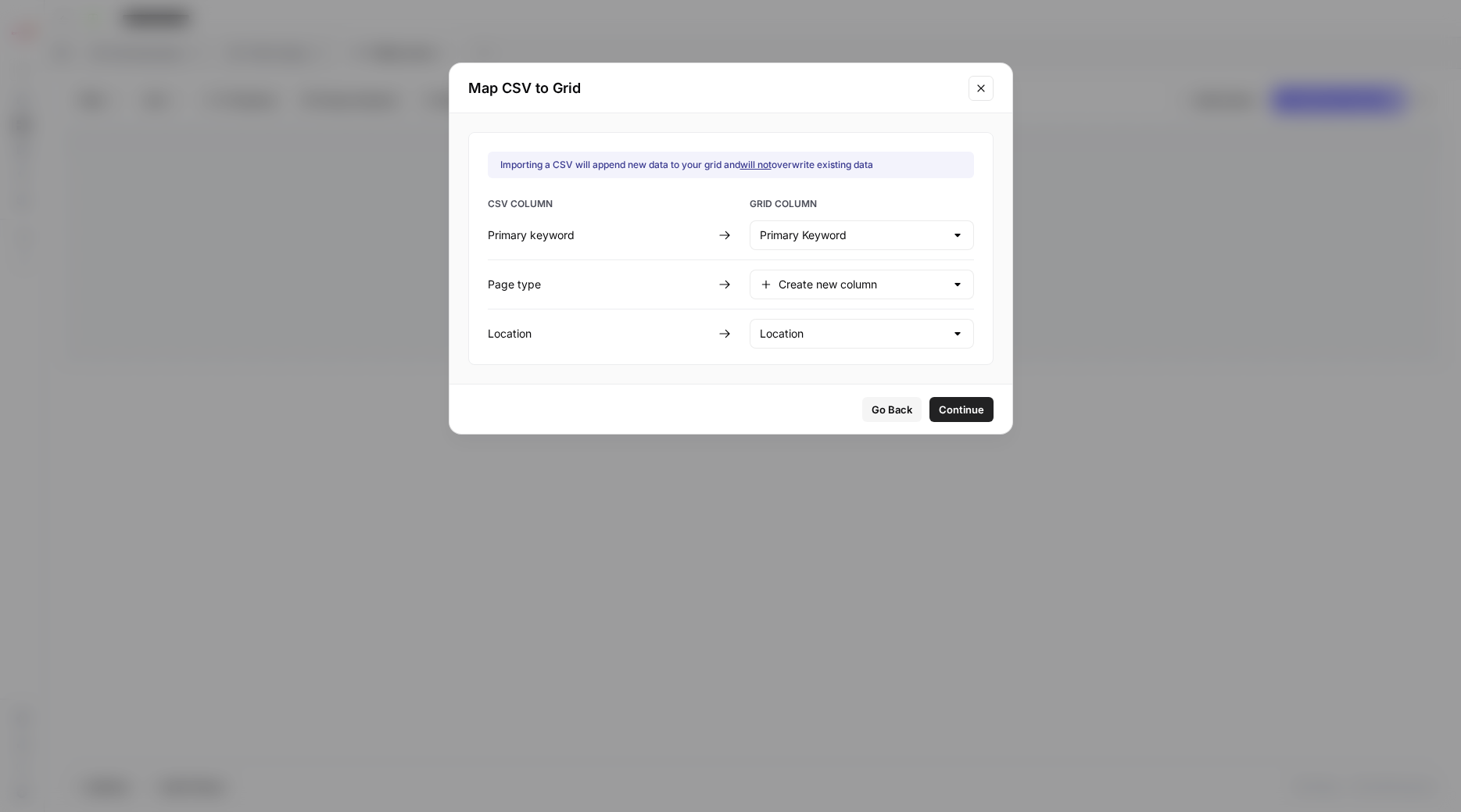
click at [939, 411] on span "Continue" at bounding box center [962, 409] width 45 height 16
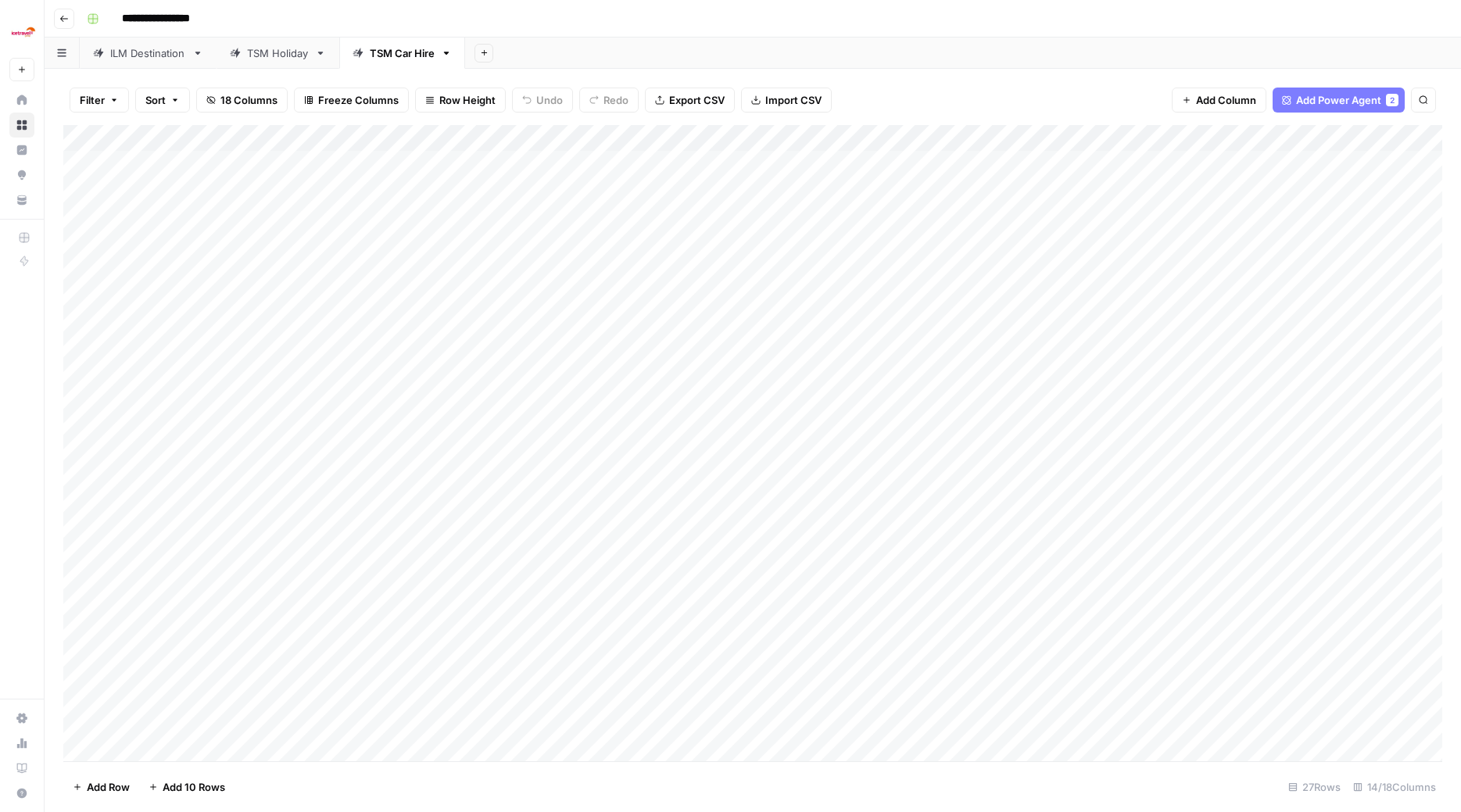
click at [308, 347] on div "Add Column" at bounding box center [753, 445] width 1379 height 640
drag, startPoint x: 367, startPoint y: 345, endPoint x: 387, endPoint y: 349, distance: 20.4
click at [368, 346] on div "Add Column" at bounding box center [753, 445] width 1379 height 640
click at [330, 403] on button "Car Hire Tier 1" at bounding box center [323, 407] width 80 height 19
click at [319, 383] on div "Add Column" at bounding box center [753, 445] width 1379 height 640
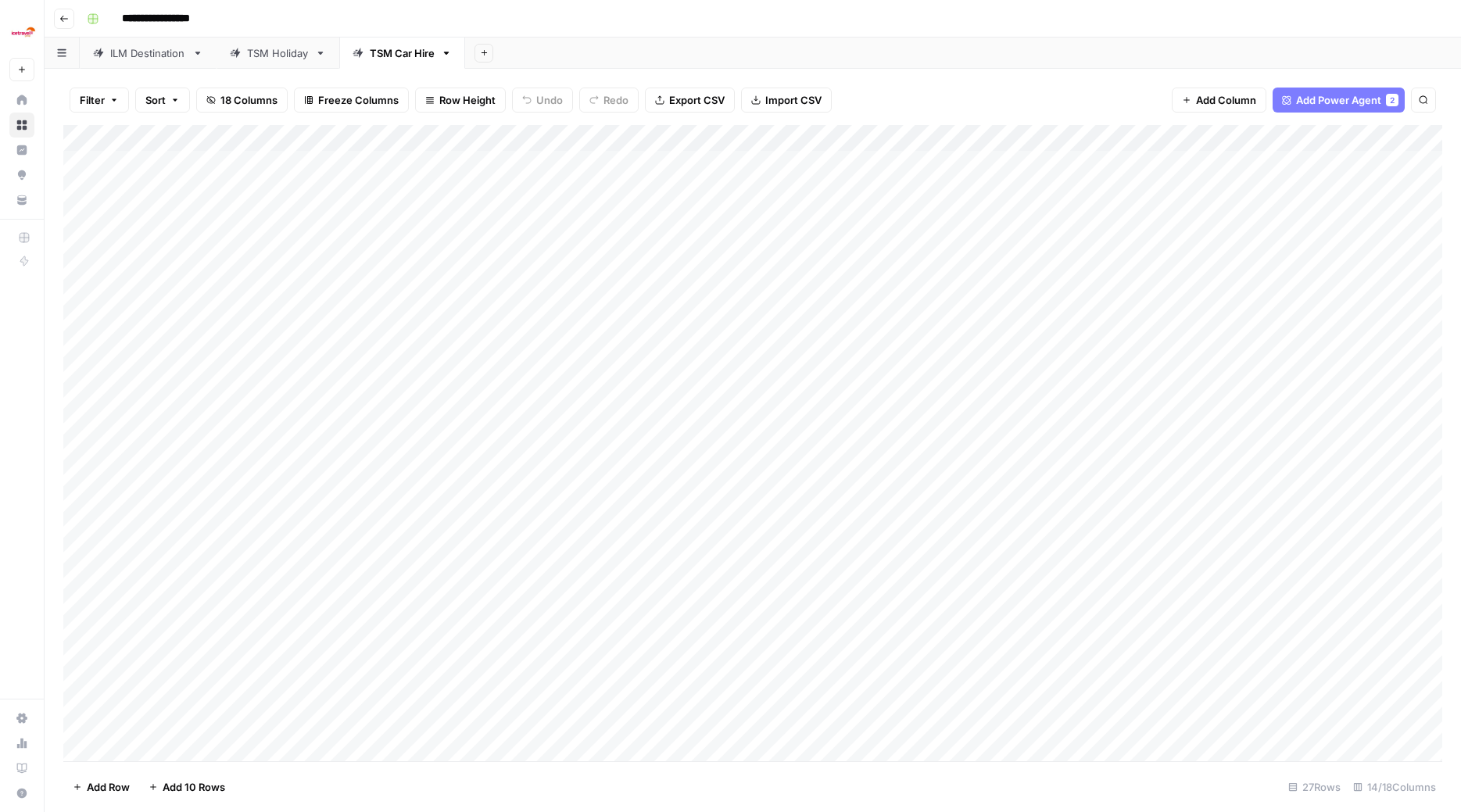
click at [338, 376] on div "Add Column" at bounding box center [753, 445] width 1379 height 640
click at [333, 444] on div "Car Hire Tier 1" at bounding box center [323, 433] width 86 height 22
click at [334, 434] on button "Car Hire Tier 1" at bounding box center [323, 433] width 80 height 19
click at [336, 402] on div "Add Column" at bounding box center [753, 445] width 1379 height 640
drag, startPoint x: 336, startPoint y: 402, endPoint x: 331, endPoint y: 408, distance: 7.8
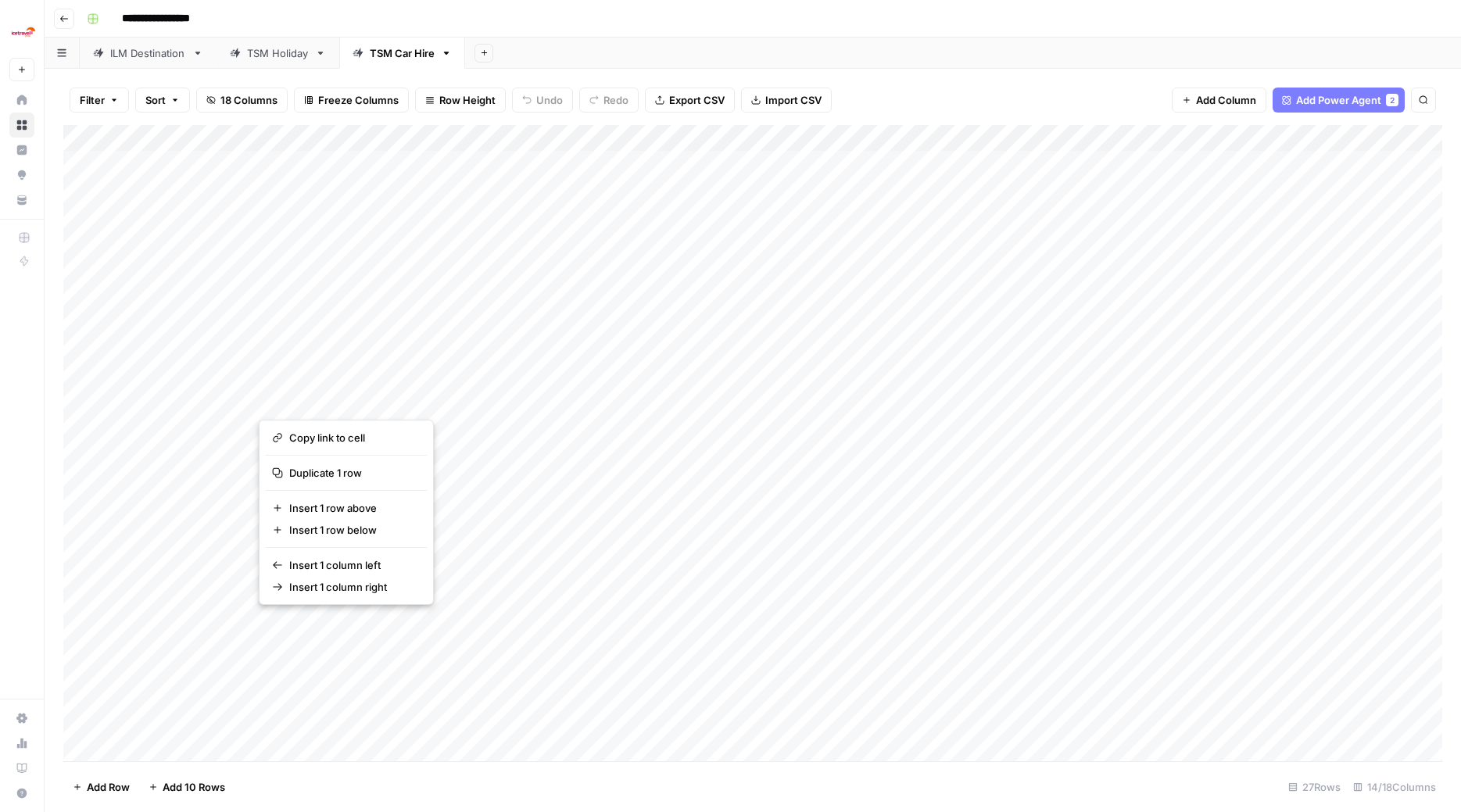
click at [357, 385] on div "Add Column" at bounding box center [753, 445] width 1379 height 640
click at [347, 397] on div "Add Column" at bounding box center [753, 445] width 1379 height 640
click at [520, 419] on div "Add Column" at bounding box center [753, 445] width 1379 height 640
click at [321, 400] on div "Add Column" at bounding box center [753, 445] width 1379 height 640
click at [367, 389] on button "button" at bounding box center [329, 399] width 141 height 27
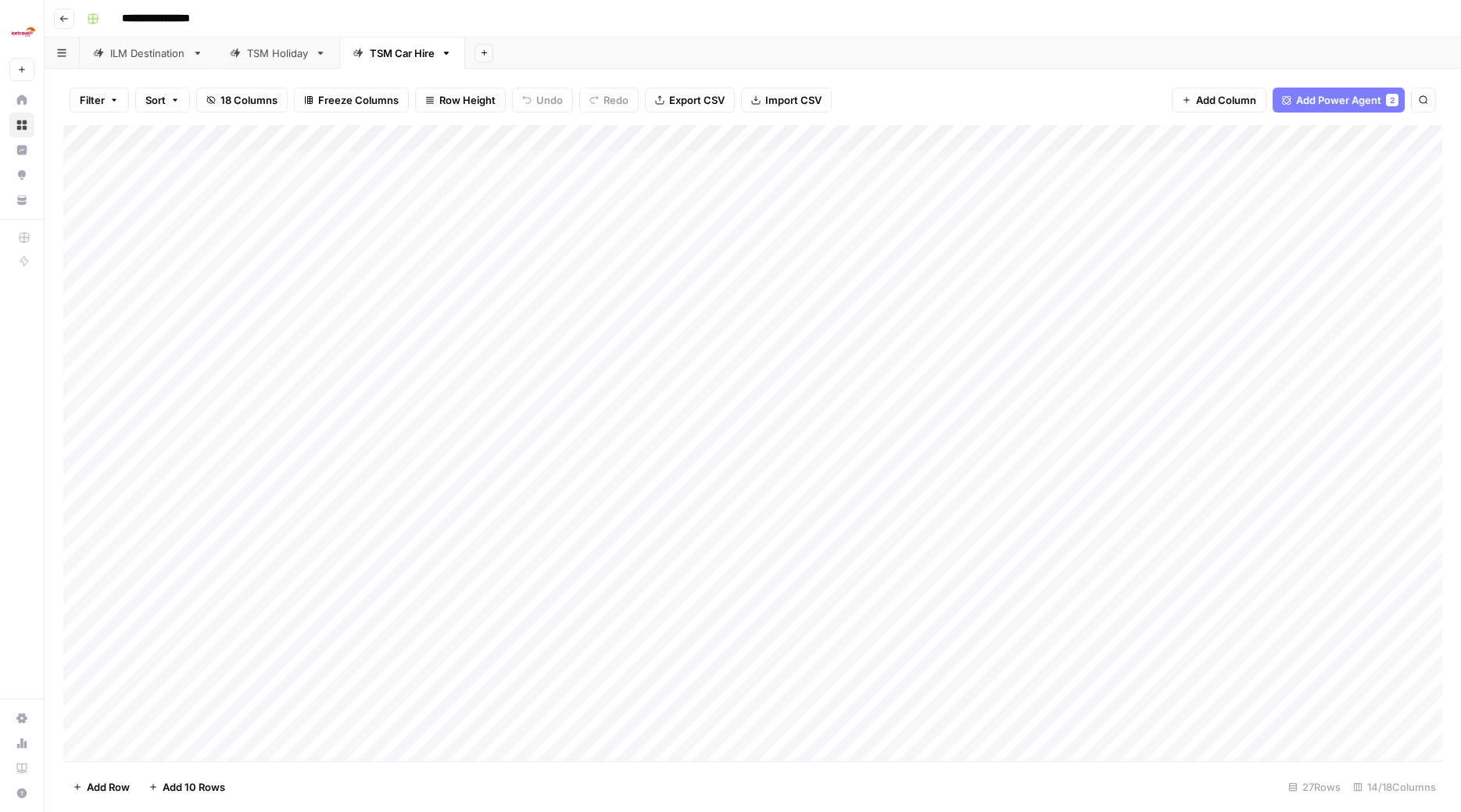
click at [456, 399] on div "Add Column" at bounding box center [753, 445] width 1379 height 640
click at [371, 401] on div "Add Column" at bounding box center [753, 445] width 1379 height 640
click at [370, 404] on div "Add Column" at bounding box center [753, 445] width 1379 height 640
click at [329, 464] on button "Car Hire Tier 1" at bounding box center [323, 460] width 80 height 19
click at [318, 422] on div "Add Column" at bounding box center [753, 445] width 1379 height 640
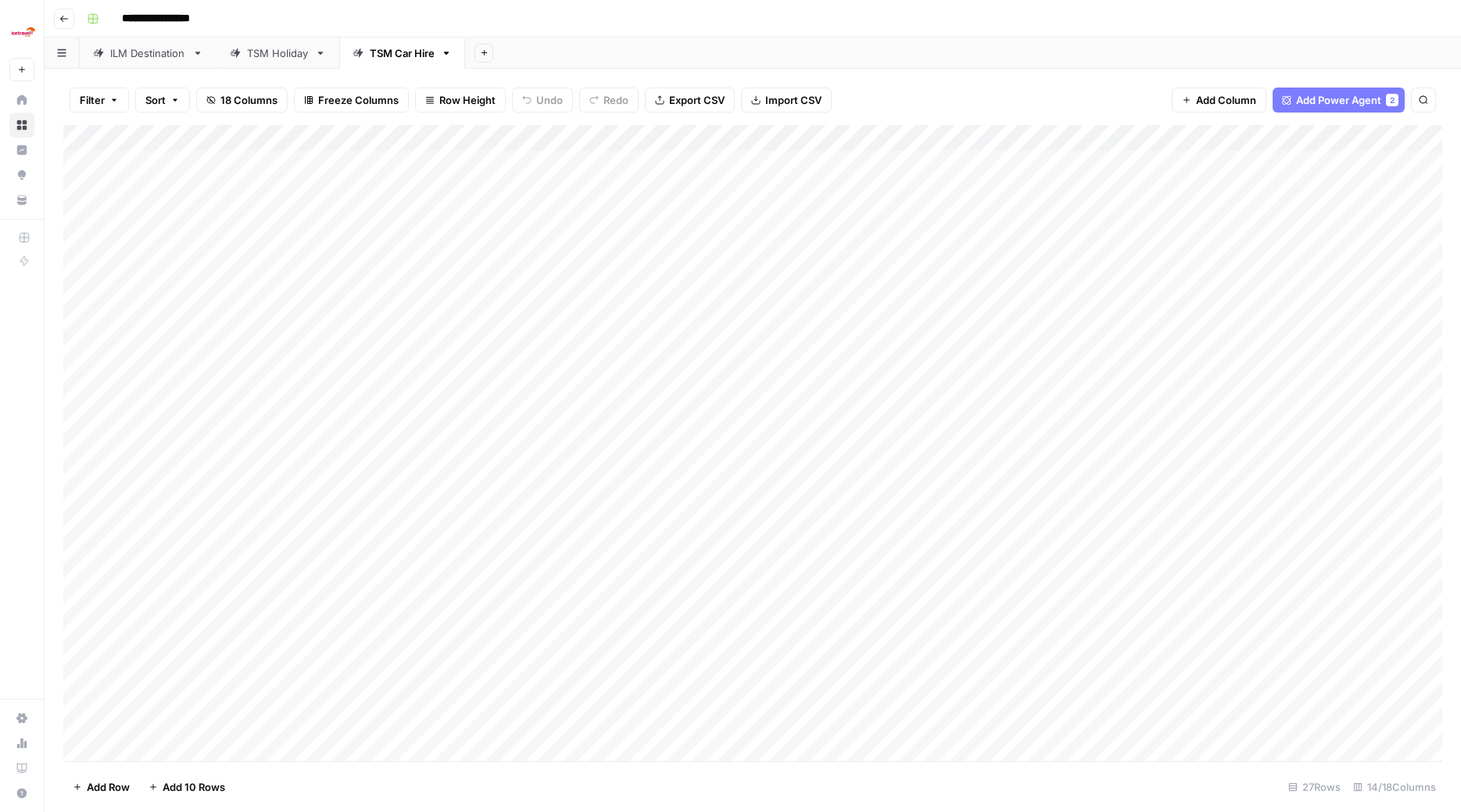
click at [338, 431] on div "Add Column" at bounding box center [753, 445] width 1379 height 640
click at [338, 491] on button "Car Hire Tier 1" at bounding box center [323, 487] width 80 height 19
click at [355, 456] on div "Add Column" at bounding box center [753, 445] width 1379 height 640
click at [351, 451] on div "Add Column" at bounding box center [753, 445] width 1379 height 640
click at [323, 522] on button "Car Hire Tier 1" at bounding box center [323, 513] width 80 height 19
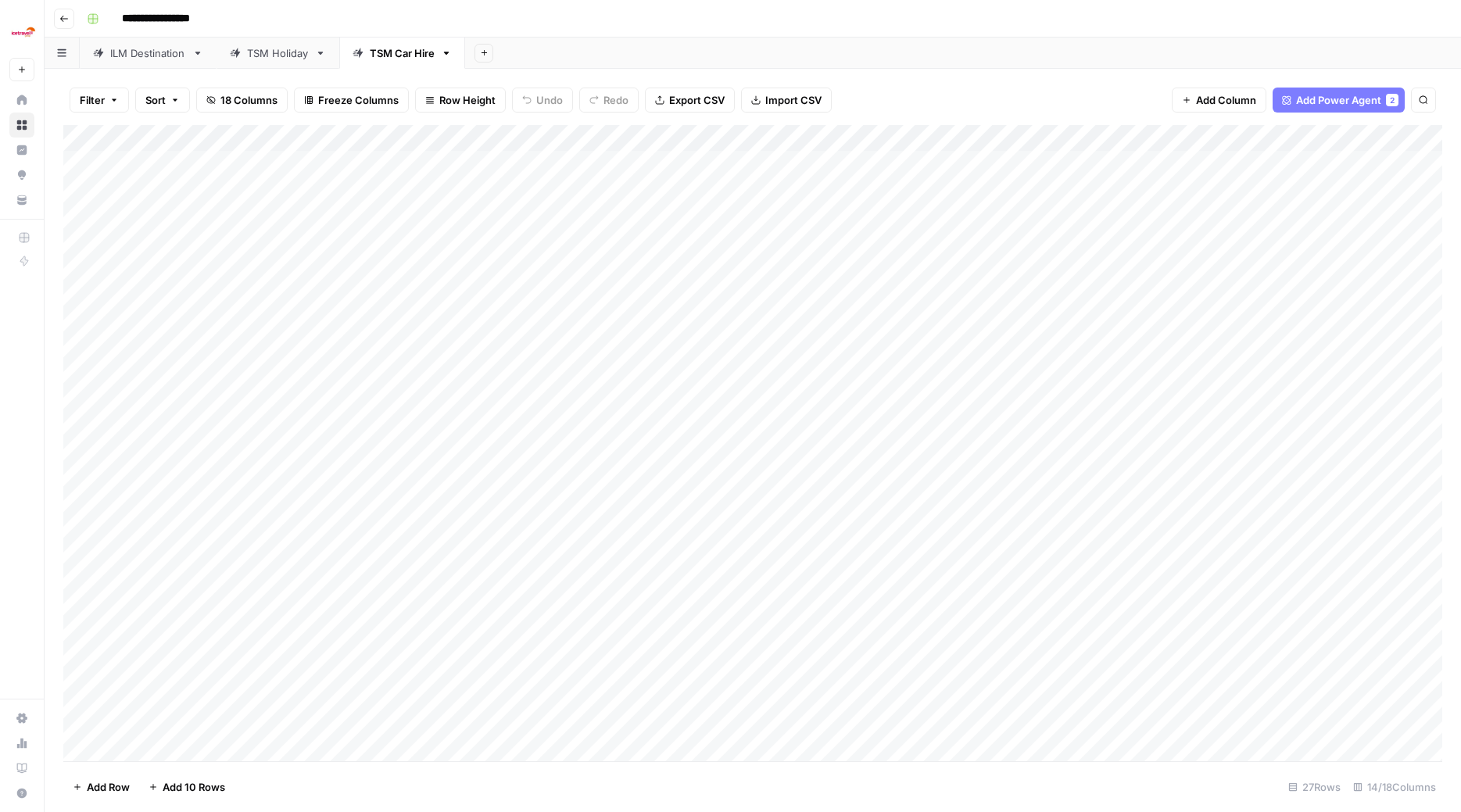
click at [333, 481] on div "Add Column" at bounding box center [753, 445] width 1379 height 640
click at [343, 536] on button "Car Hire Tier 1" at bounding box center [323, 540] width 80 height 19
click at [342, 507] on div "Add Column" at bounding box center [753, 445] width 1379 height 640
click at [340, 510] on div "Add Column" at bounding box center [753, 445] width 1379 height 640
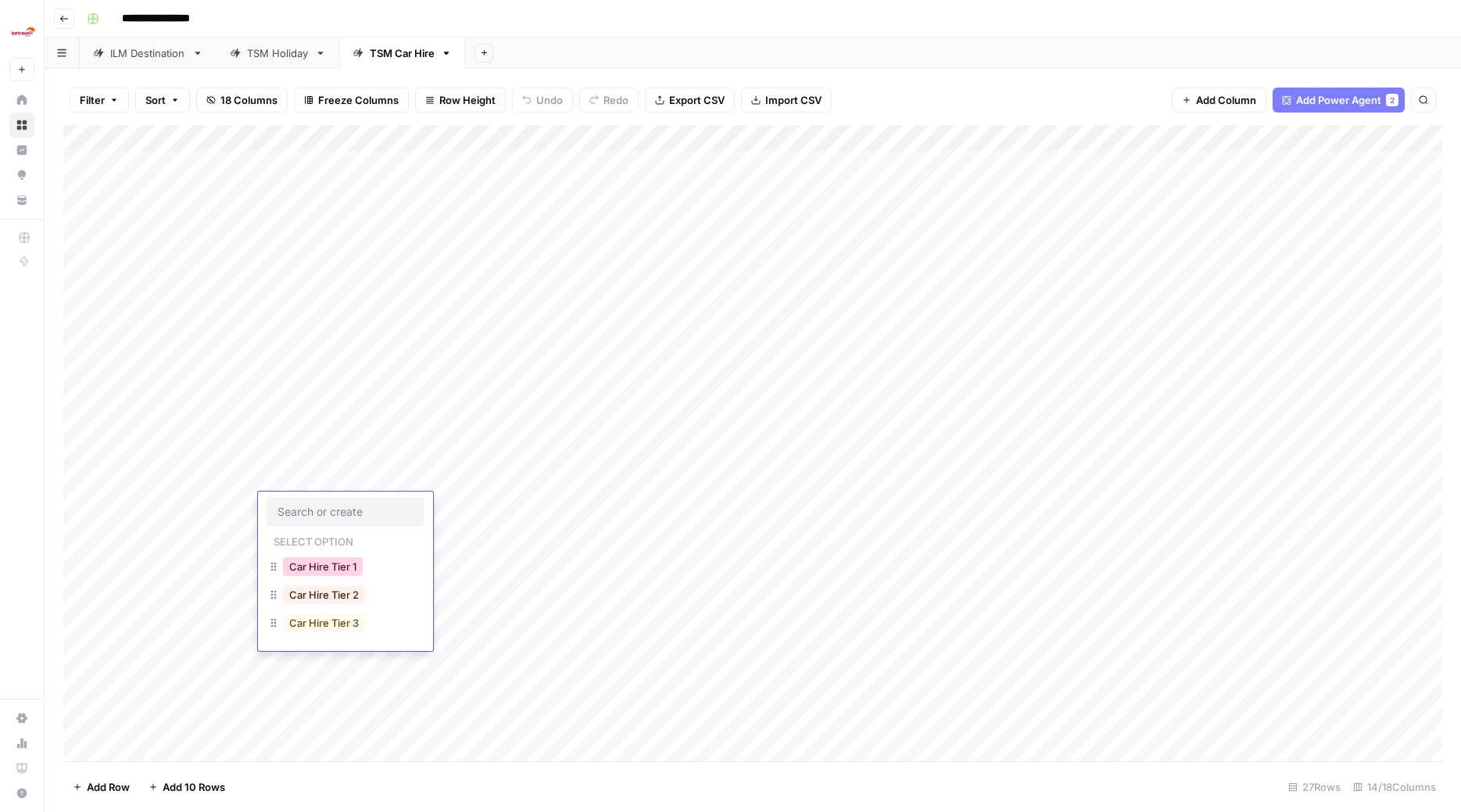
click at [343, 565] on button "Car Hire Tier 1" at bounding box center [323, 566] width 80 height 19
click at [340, 531] on div "Add Column" at bounding box center [753, 445] width 1379 height 640
click at [342, 532] on div "Add Column" at bounding box center [753, 445] width 1379 height 640
click at [343, 591] on button "Car Hire Tier 1" at bounding box center [323, 593] width 80 height 19
click at [344, 560] on div "Add Column" at bounding box center [753, 445] width 1379 height 640
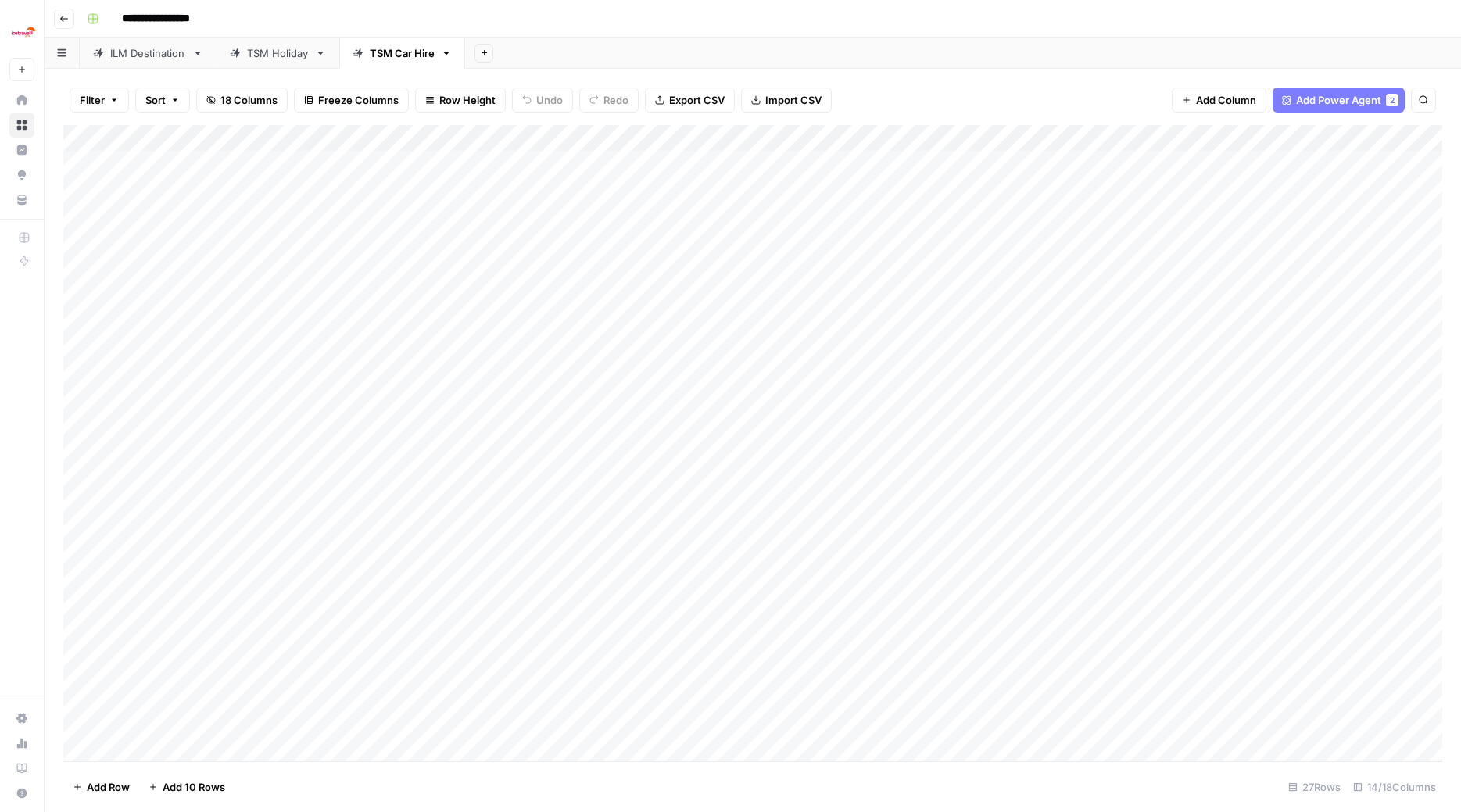
click at [347, 560] on div "Add Column" at bounding box center [753, 445] width 1379 height 640
click at [336, 624] on button "Car Hire Tier 1" at bounding box center [323, 620] width 80 height 19
click at [338, 574] on div "Add Column" at bounding box center [753, 445] width 1379 height 640
click at [333, 593] on div "Add Column" at bounding box center [753, 445] width 1379 height 640
click at [333, 624] on button "Car Hire Tier 1" at bounding box center [323, 646] width 80 height 19
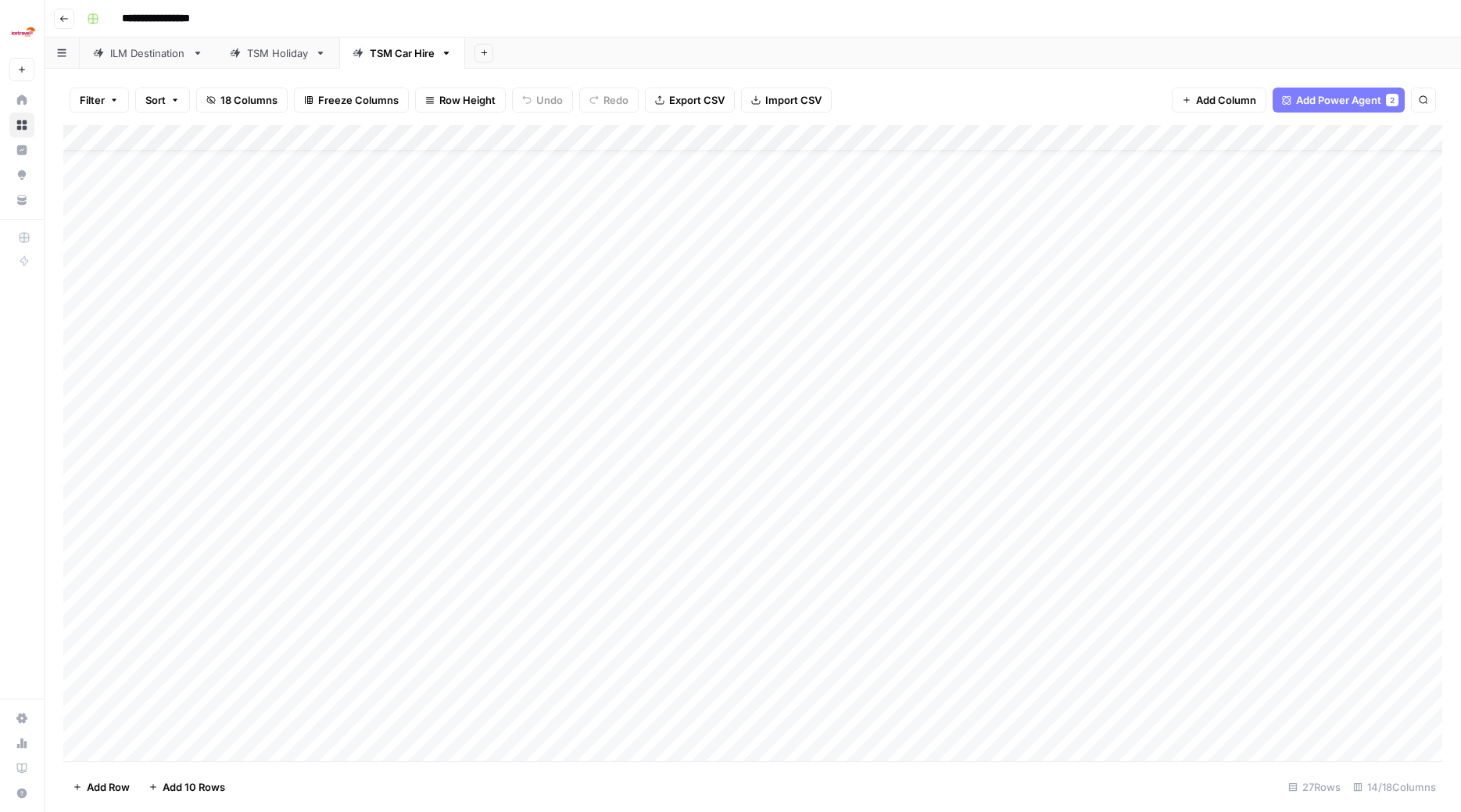
scroll to position [130, 0]
click at [340, 485] on div "Add Column" at bounding box center [753, 445] width 1379 height 640
click at [341, 485] on div "Add Column" at bounding box center [753, 445] width 1379 height 640
click at [324, 566] on button "Car Hire Tier 2" at bounding box center [324, 571] width 82 height 19
click at [338, 508] on div "Add Column" at bounding box center [753, 445] width 1379 height 640
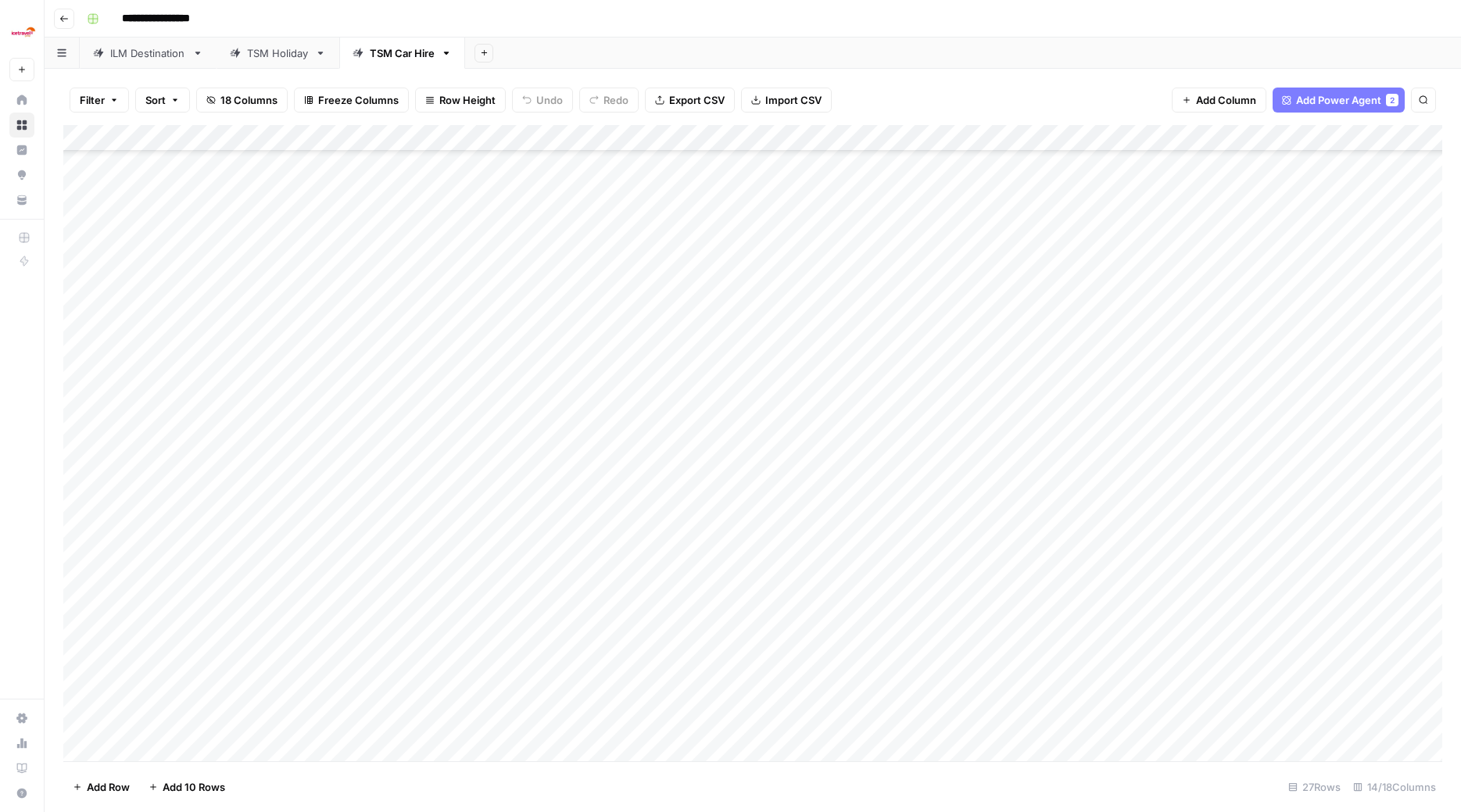
click at [348, 502] on div "Add Column" at bounding box center [753, 445] width 1379 height 640
click at [344, 599] on button "Car Hire Tier 2" at bounding box center [324, 597] width 82 height 19
click at [343, 534] on div "Add Column" at bounding box center [753, 445] width 1379 height 640
click at [336, 624] on button "Car Hire Tier 2" at bounding box center [324, 624] width 82 height 19
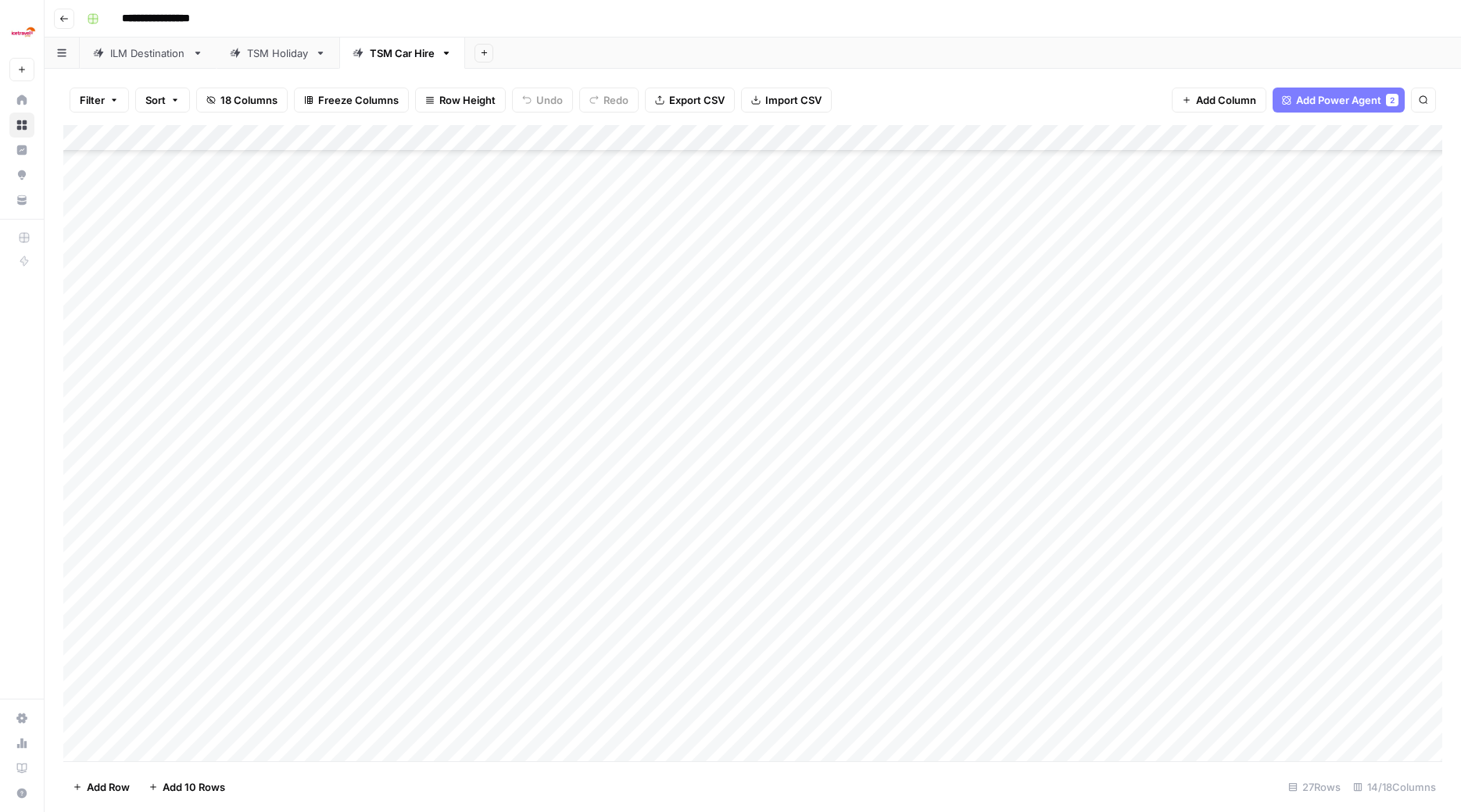
click at [340, 567] on div "Add Column" at bounding box center [753, 445] width 1379 height 640
click at [342, 574] on div "Add Column" at bounding box center [753, 445] width 1379 height 640
click at [339, 624] on button "Car Hire Tier 2" at bounding box center [324, 651] width 82 height 19
click at [336, 591] on div "Add Column" at bounding box center [753, 445] width 1379 height 640
click at [337, 591] on div "Add Column" at bounding box center [753, 445] width 1379 height 640
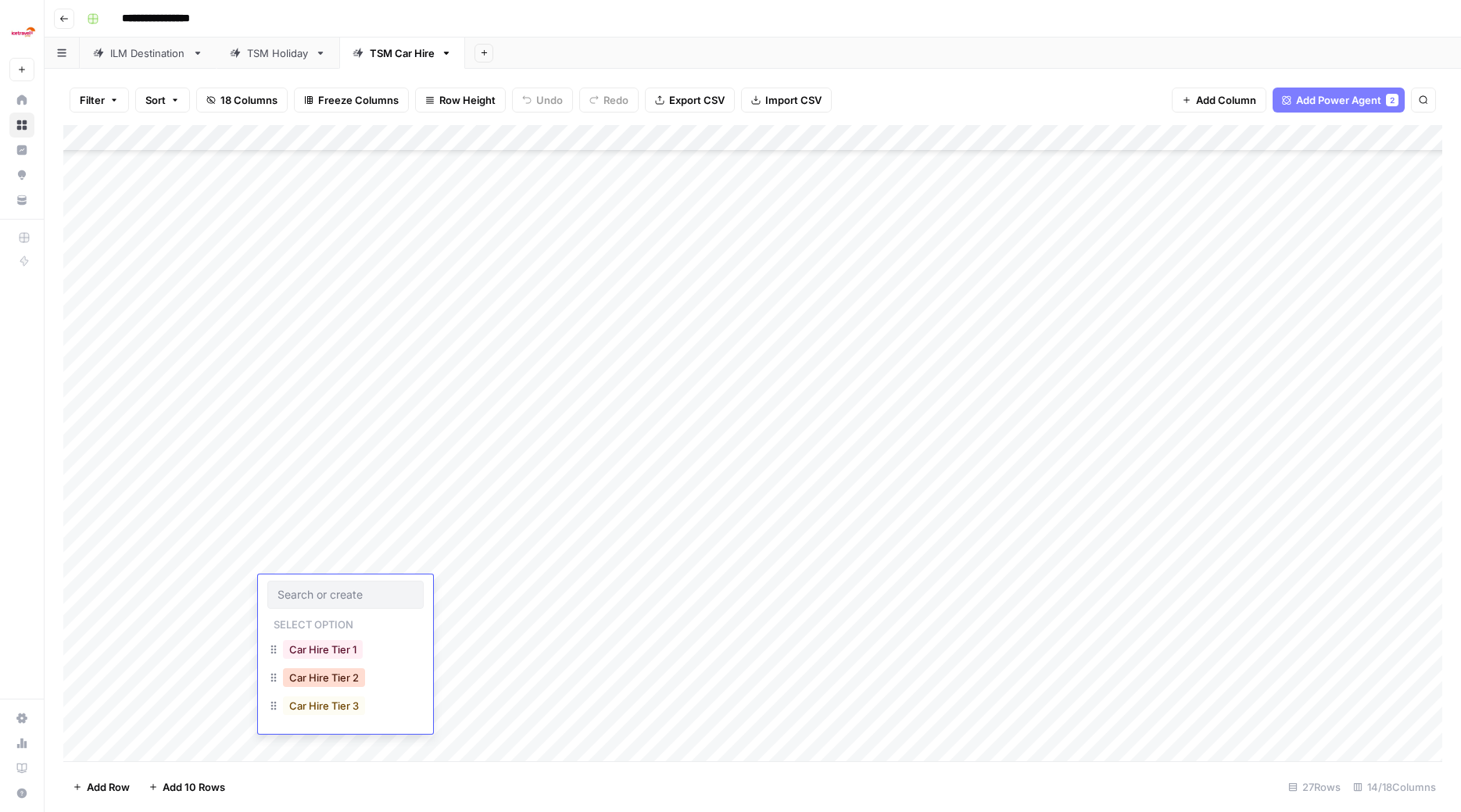
drag, startPoint x: 331, startPoint y: 675, endPoint x: 314, endPoint y: 673, distance: 17.1
click at [331, 624] on button "Car Hire Tier 2" at bounding box center [324, 677] width 82 height 19
click at [328, 609] on div "Add Column" at bounding box center [753, 445] width 1379 height 640
click at [333, 613] on div "Add Column" at bounding box center [753, 445] width 1379 height 640
click at [319, 624] on button "Car Hire Tier 3" at bounding box center [324, 732] width 82 height 19
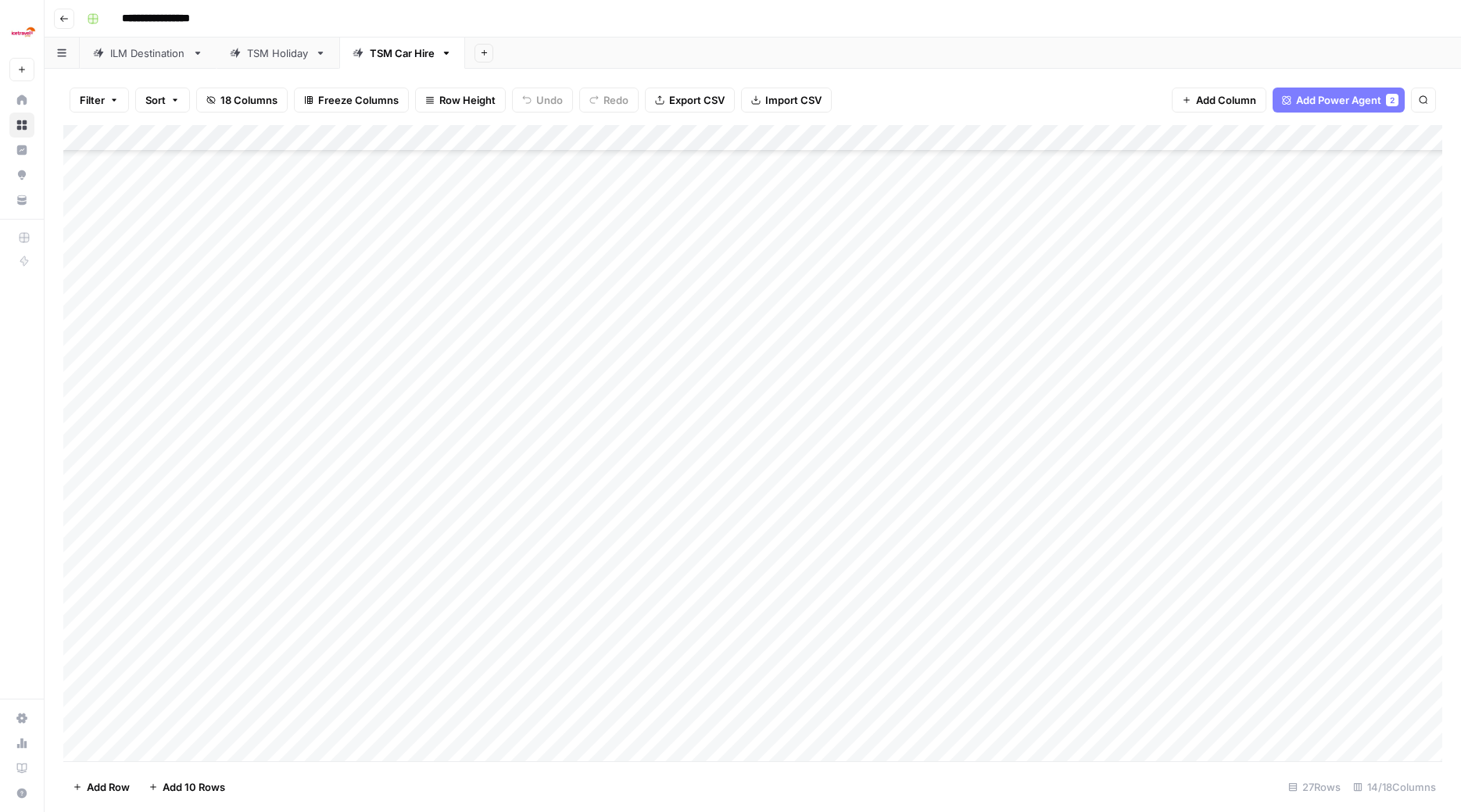
click at [329, 624] on div "Add Column" at bounding box center [753, 445] width 1379 height 640
click at [331, 624] on div "Add Column" at bounding box center [753, 445] width 1379 height 640
click at [315, 624] on button "Car Hire Tier 3" at bounding box center [324, 758] width 82 height 19
click at [329, 624] on div "Add Column" at bounding box center [753, 445] width 1379 height 640
click at [330, 624] on div "Add Column" at bounding box center [753, 445] width 1379 height 640
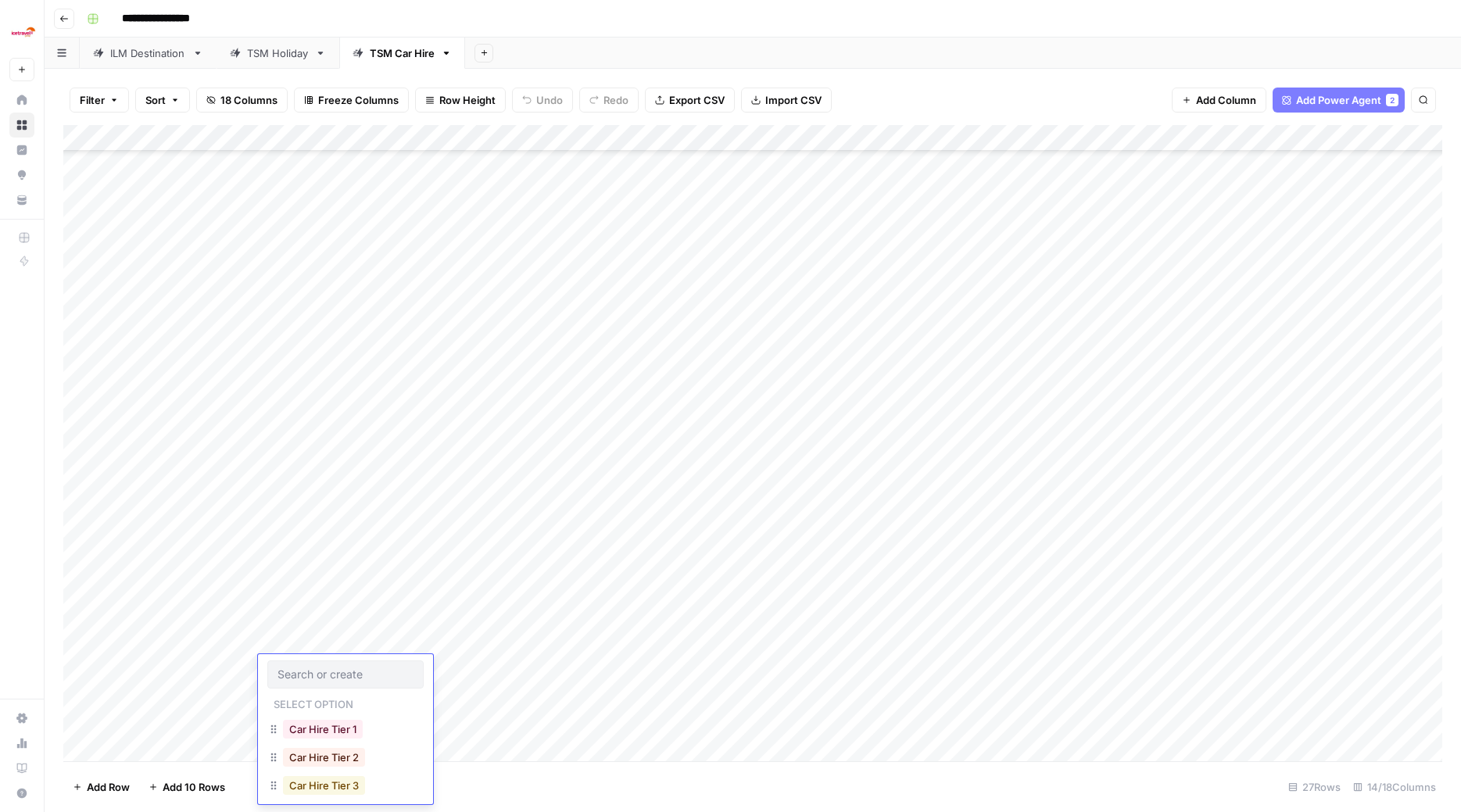
click at [334, 624] on button "Car Hire Tier 3" at bounding box center [324, 786] width 82 height 19
click at [333, 624] on div "Add Column" at bounding box center [753, 445] width 1379 height 640
click at [329, 624] on button "Car Hire Tier 3" at bounding box center [324, 776] width 82 height 19
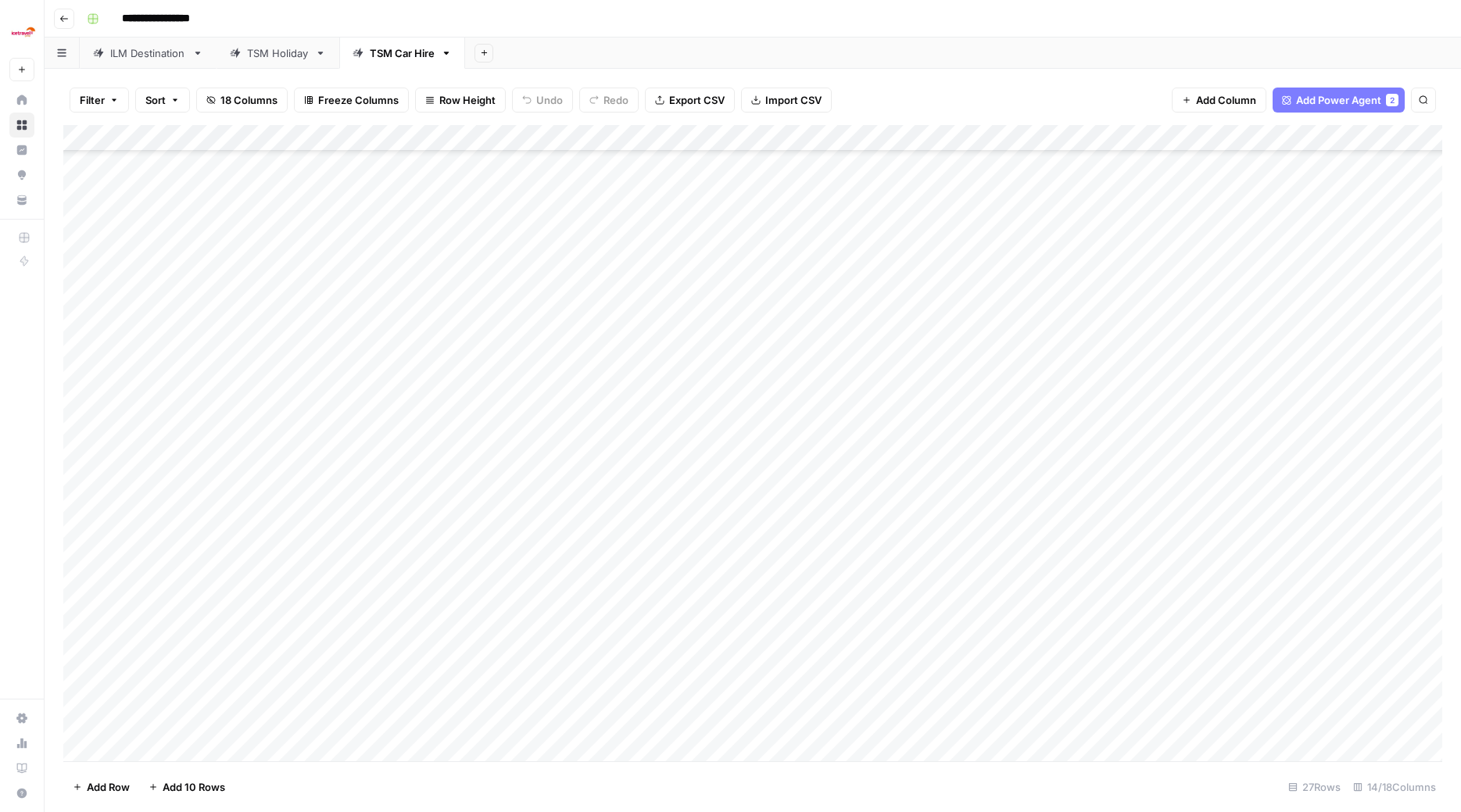
click at [340, 624] on div "Add Column" at bounding box center [753, 445] width 1379 height 640
click at [338, 624] on div "Add Column" at bounding box center [753, 445] width 1379 height 640
click at [330, 624] on button "Car Hire Tier 3" at bounding box center [324, 776] width 82 height 19
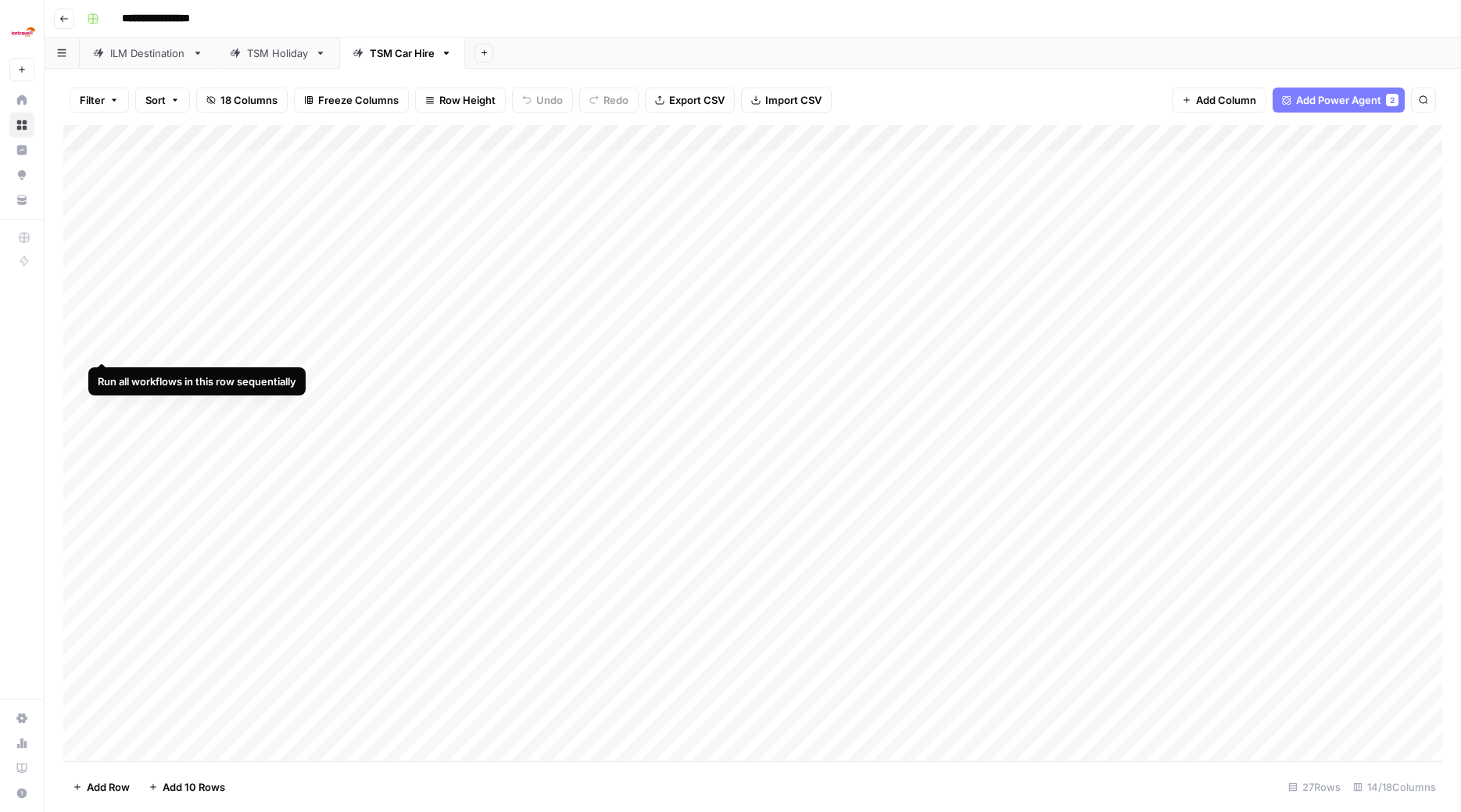
click at [102, 347] on div "Add Column" at bounding box center [753, 445] width 1379 height 640
click at [102, 369] on div "Add Column" at bounding box center [753, 445] width 1379 height 640
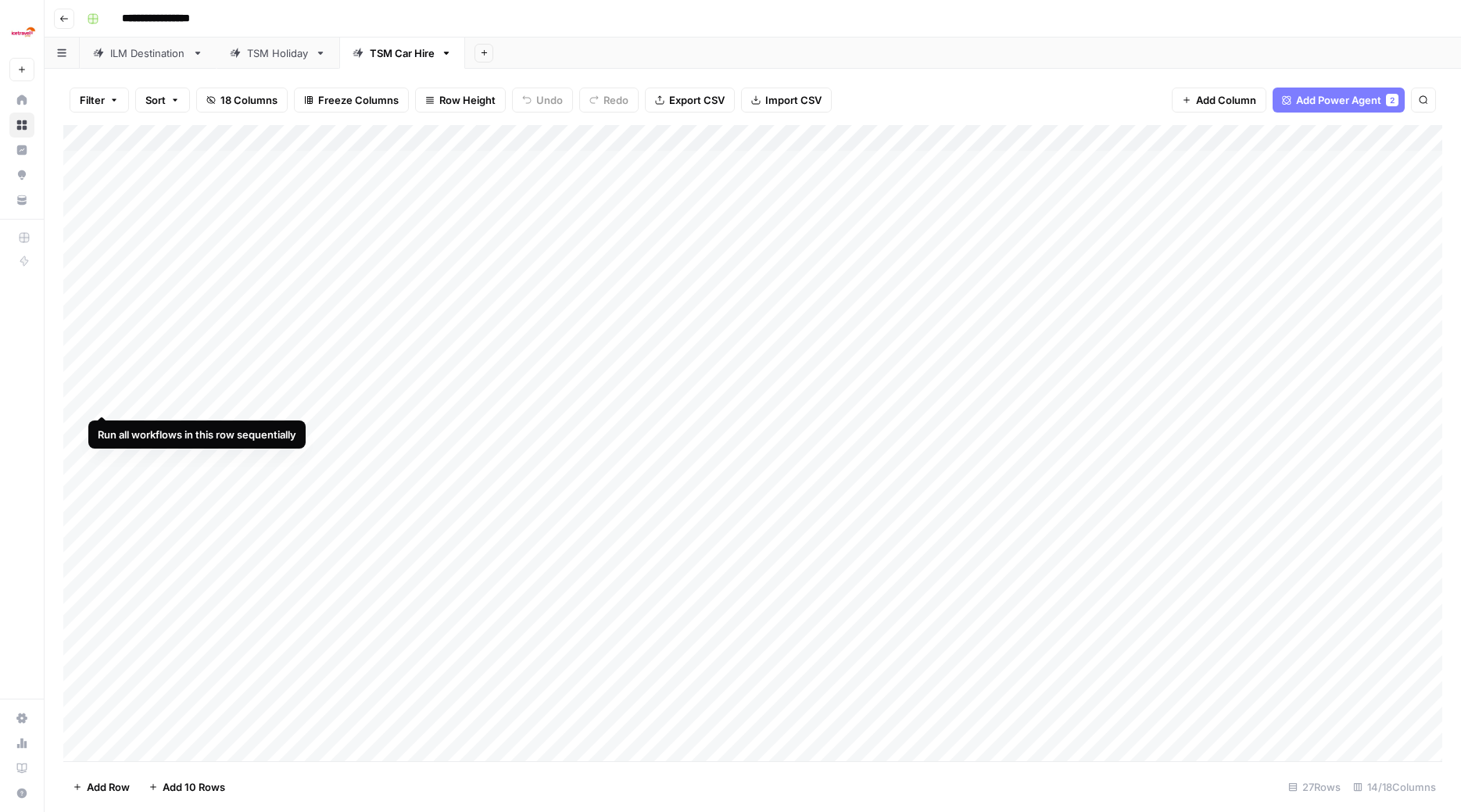
click at [102, 399] on div "Add Column" at bounding box center [753, 445] width 1379 height 640
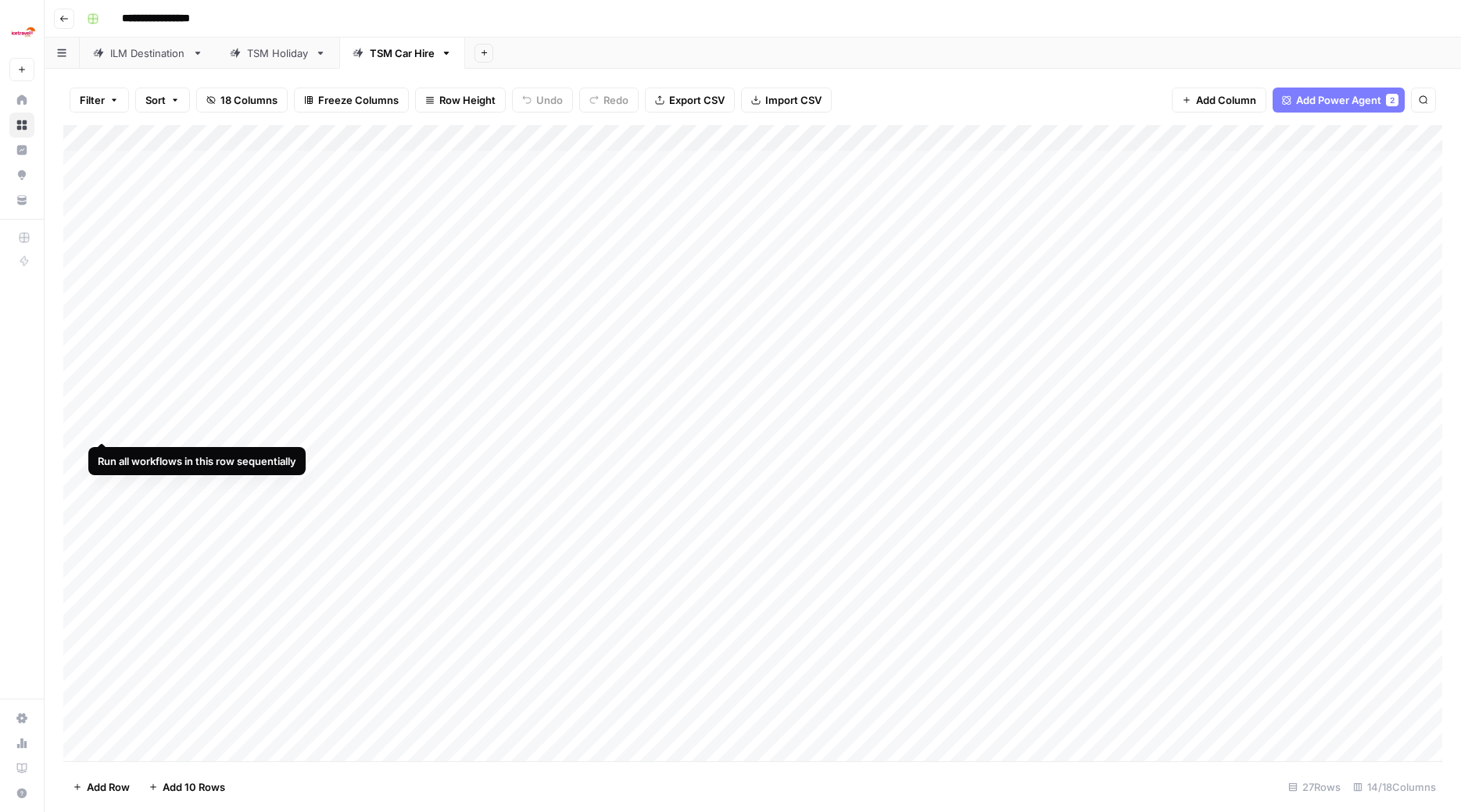
click at [106, 423] on div "Add Column" at bounding box center [753, 445] width 1379 height 640
click at [100, 449] on div "Add Column" at bounding box center [753, 445] width 1379 height 640
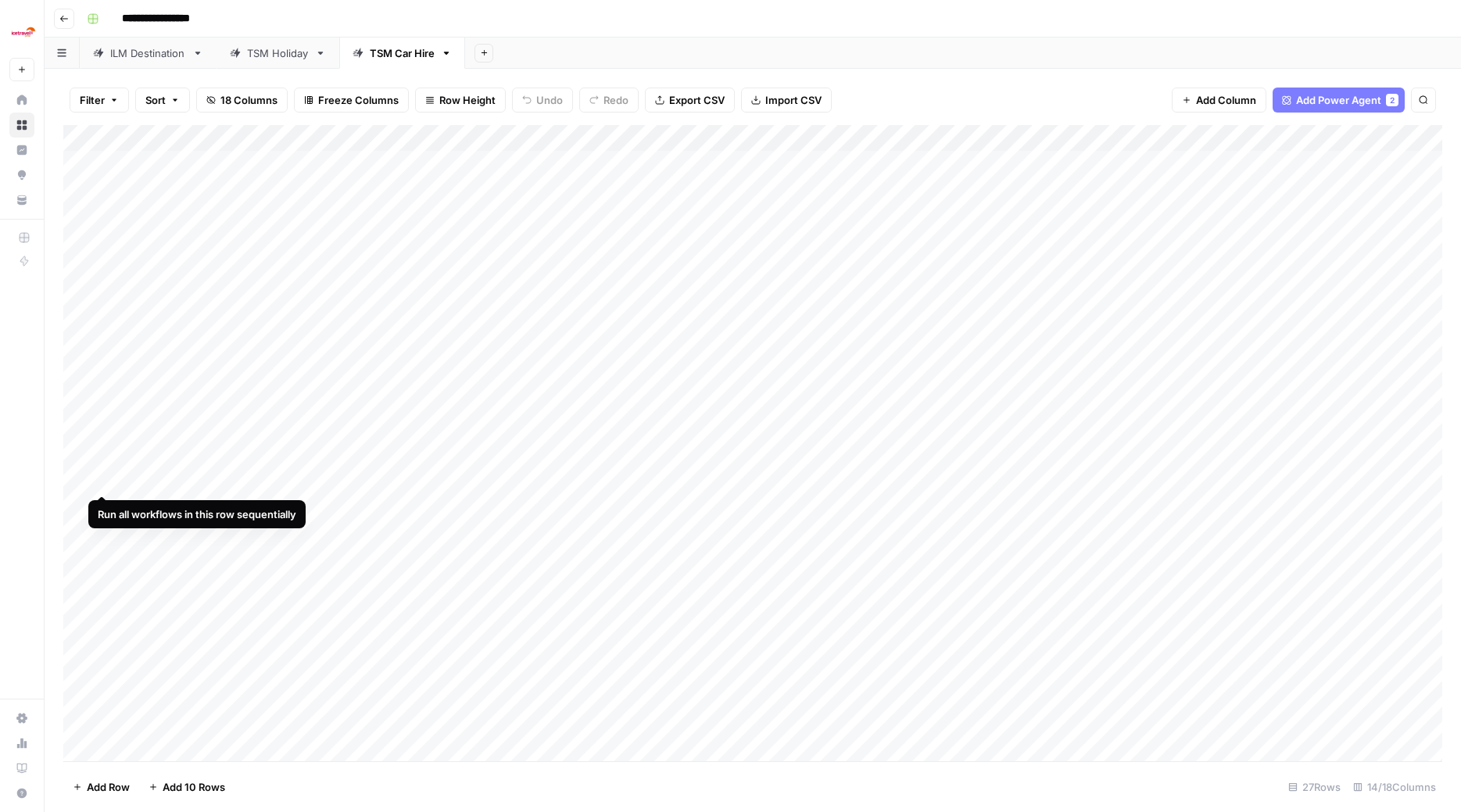
click at [102, 475] on div "Add Column" at bounding box center [753, 445] width 1379 height 640
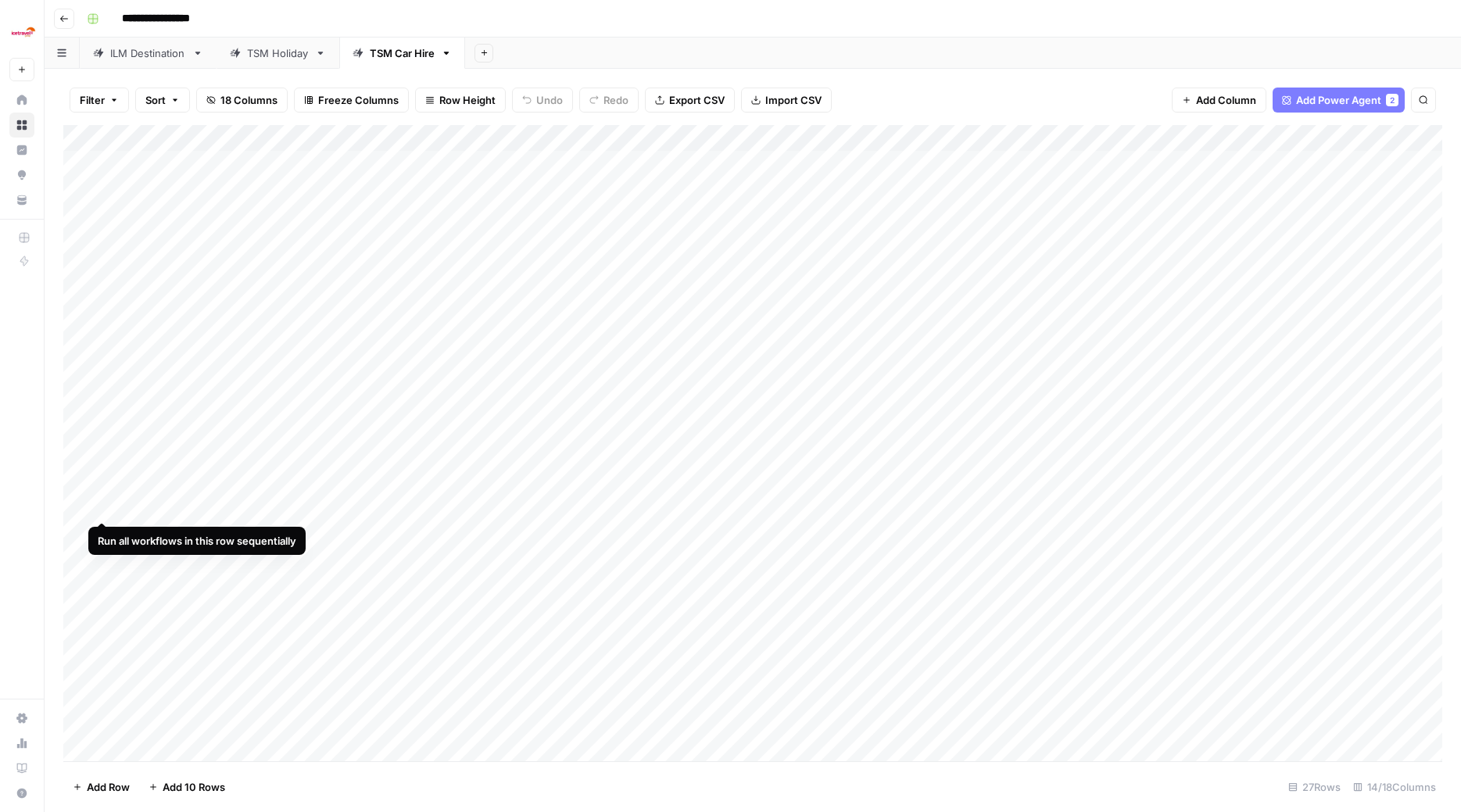
click at [101, 508] on div "Add Column" at bounding box center [753, 445] width 1379 height 640
click at [104, 533] on div "Add Column" at bounding box center [753, 445] width 1379 height 640
click at [105, 558] on div "Add Column" at bounding box center [753, 445] width 1379 height 640
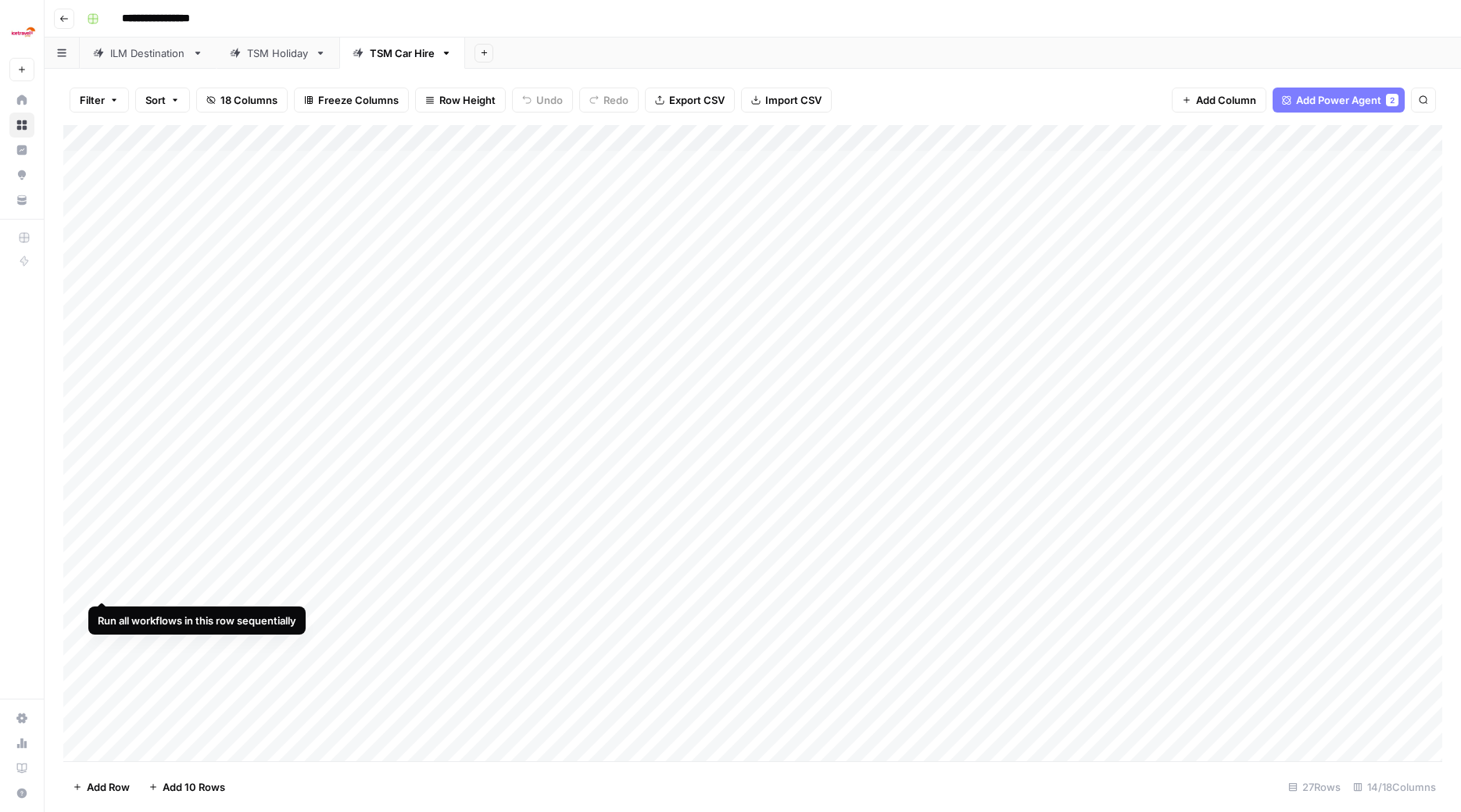
click at [102, 582] on div "Add Column" at bounding box center [753, 445] width 1379 height 640
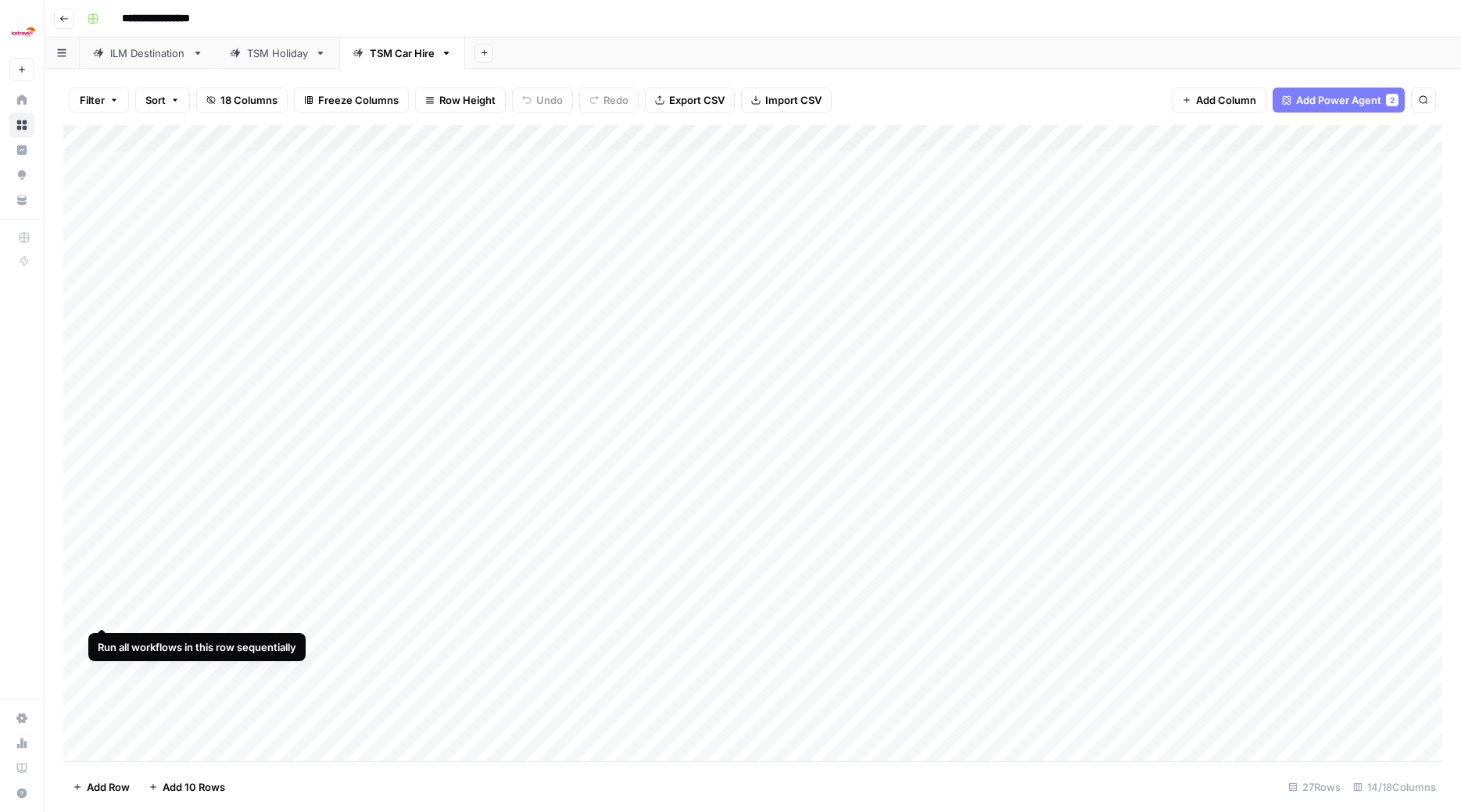
click at [103, 609] on div "Add Column" at bounding box center [753, 445] width 1379 height 640
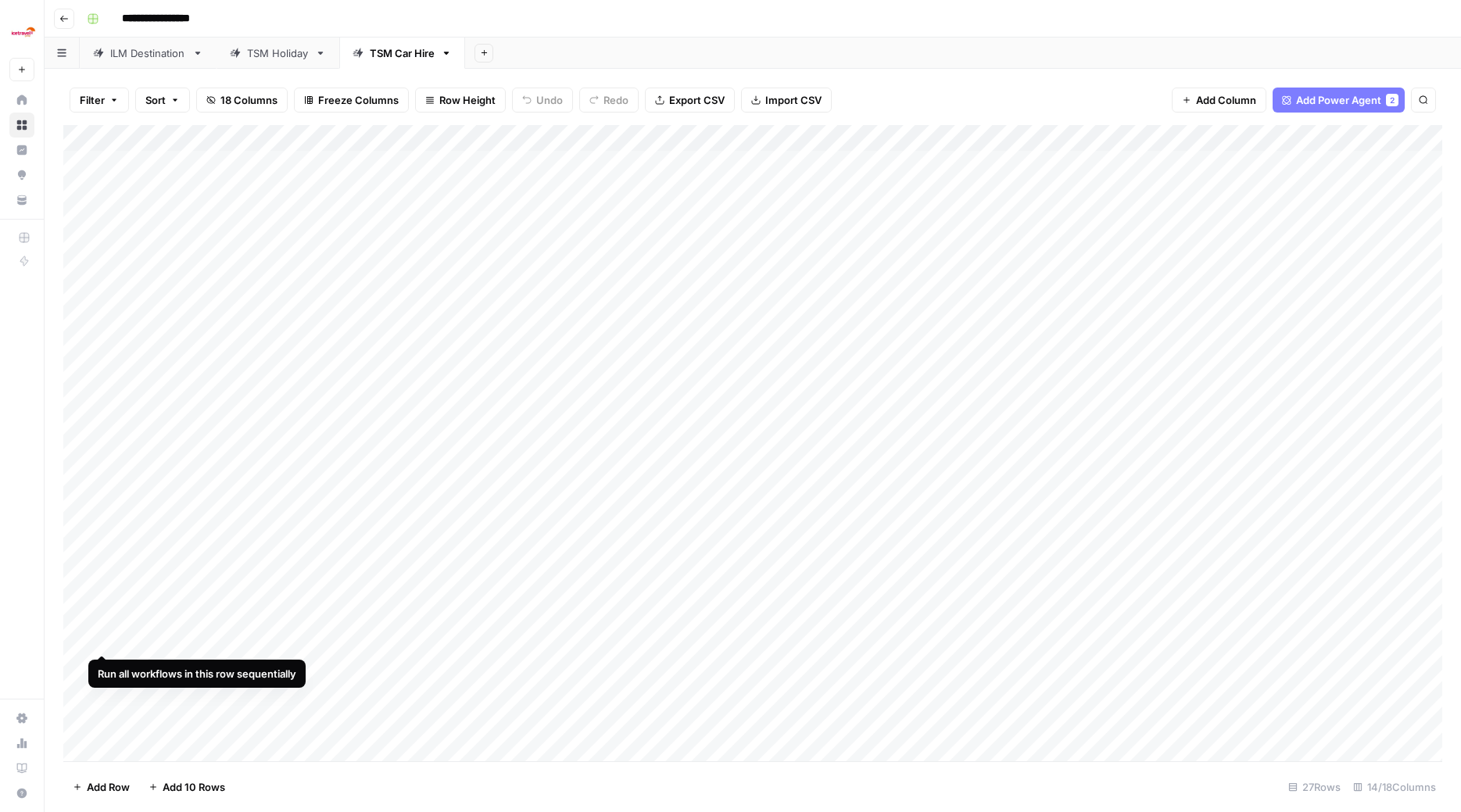
click at [103, 624] on div "Add Column" at bounding box center [753, 445] width 1379 height 640
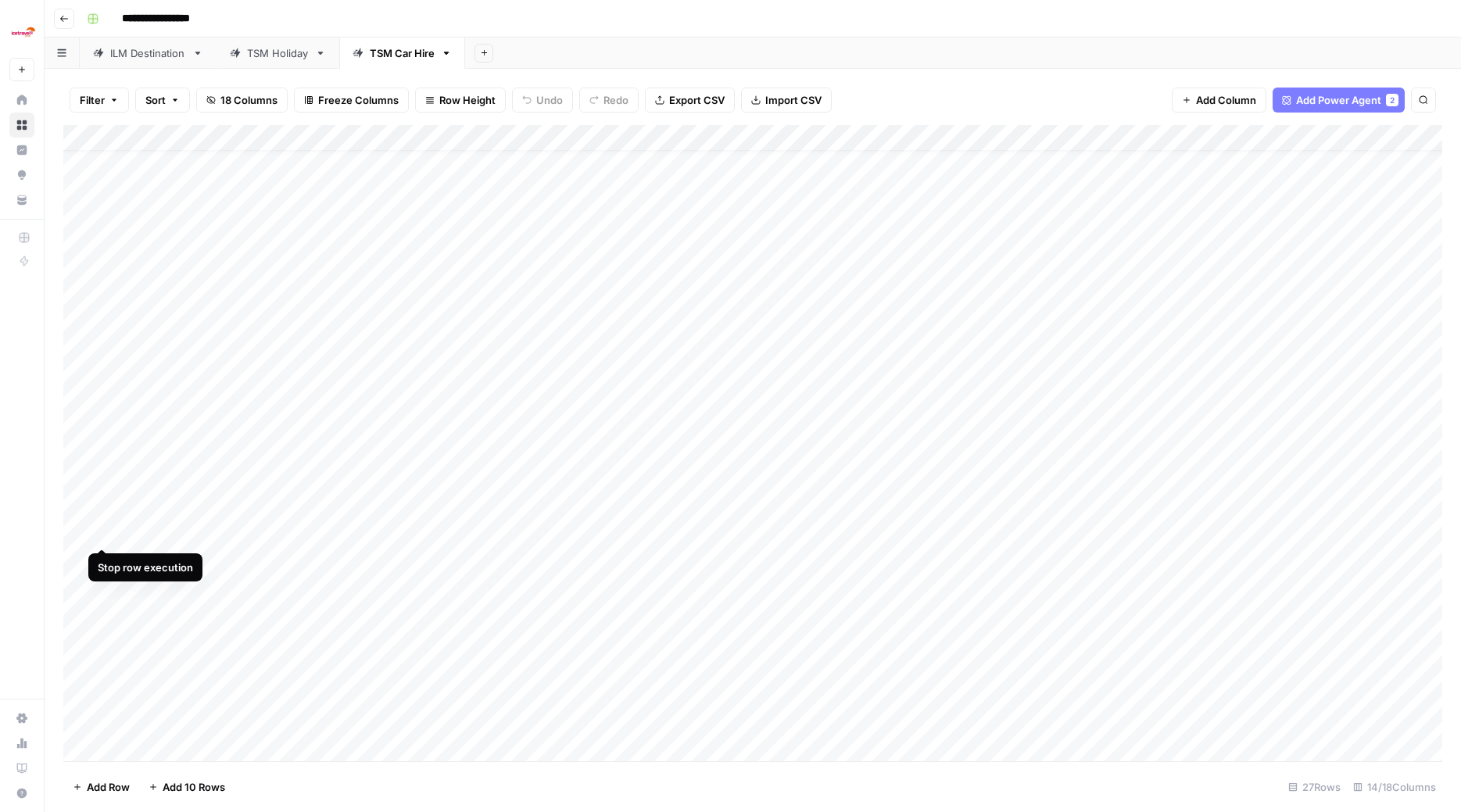
scroll to position [130, 0]
click at [100, 536] on div "Add Column" at bounding box center [753, 445] width 1379 height 640
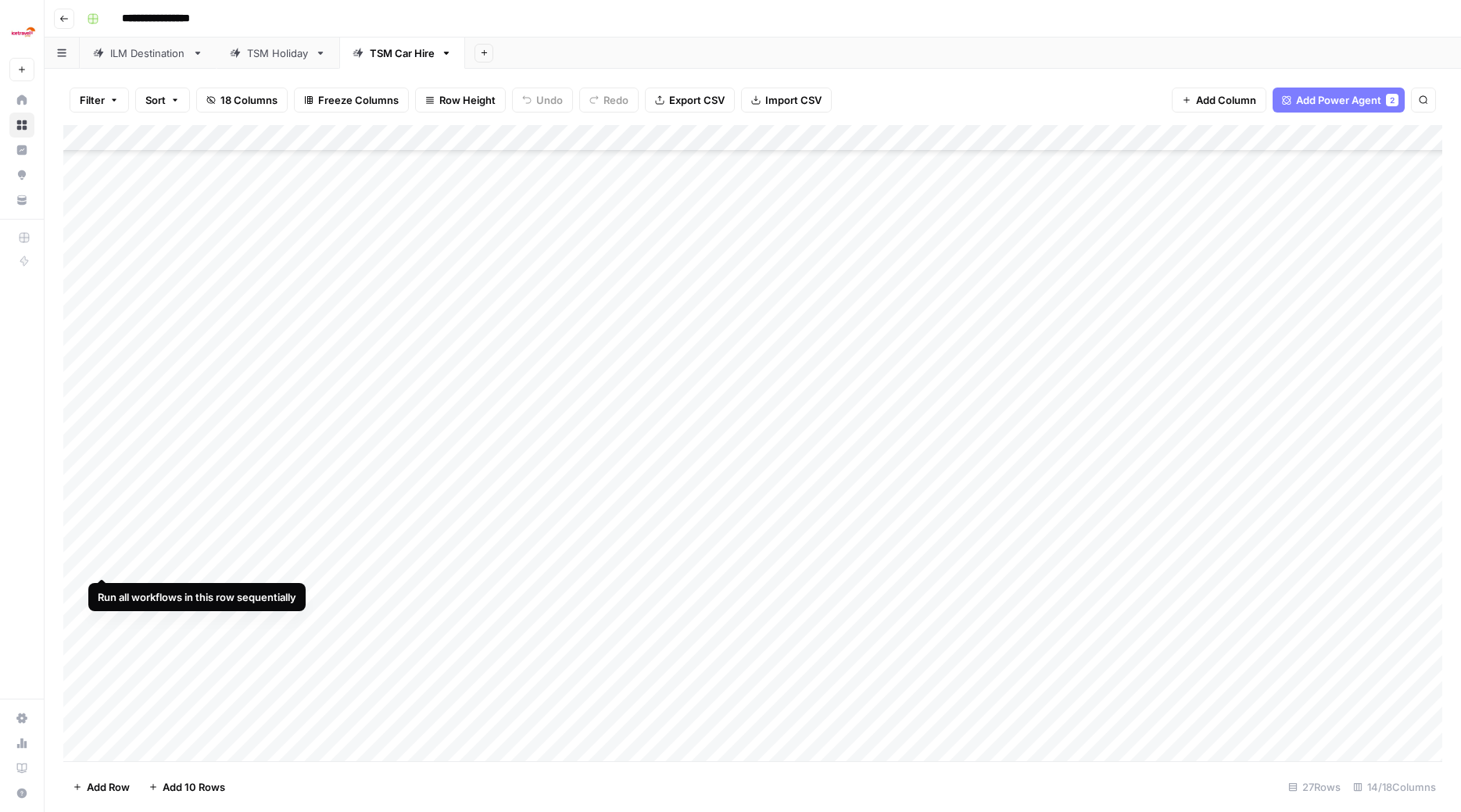
click at [101, 563] on div "Add Column" at bounding box center [753, 445] width 1379 height 640
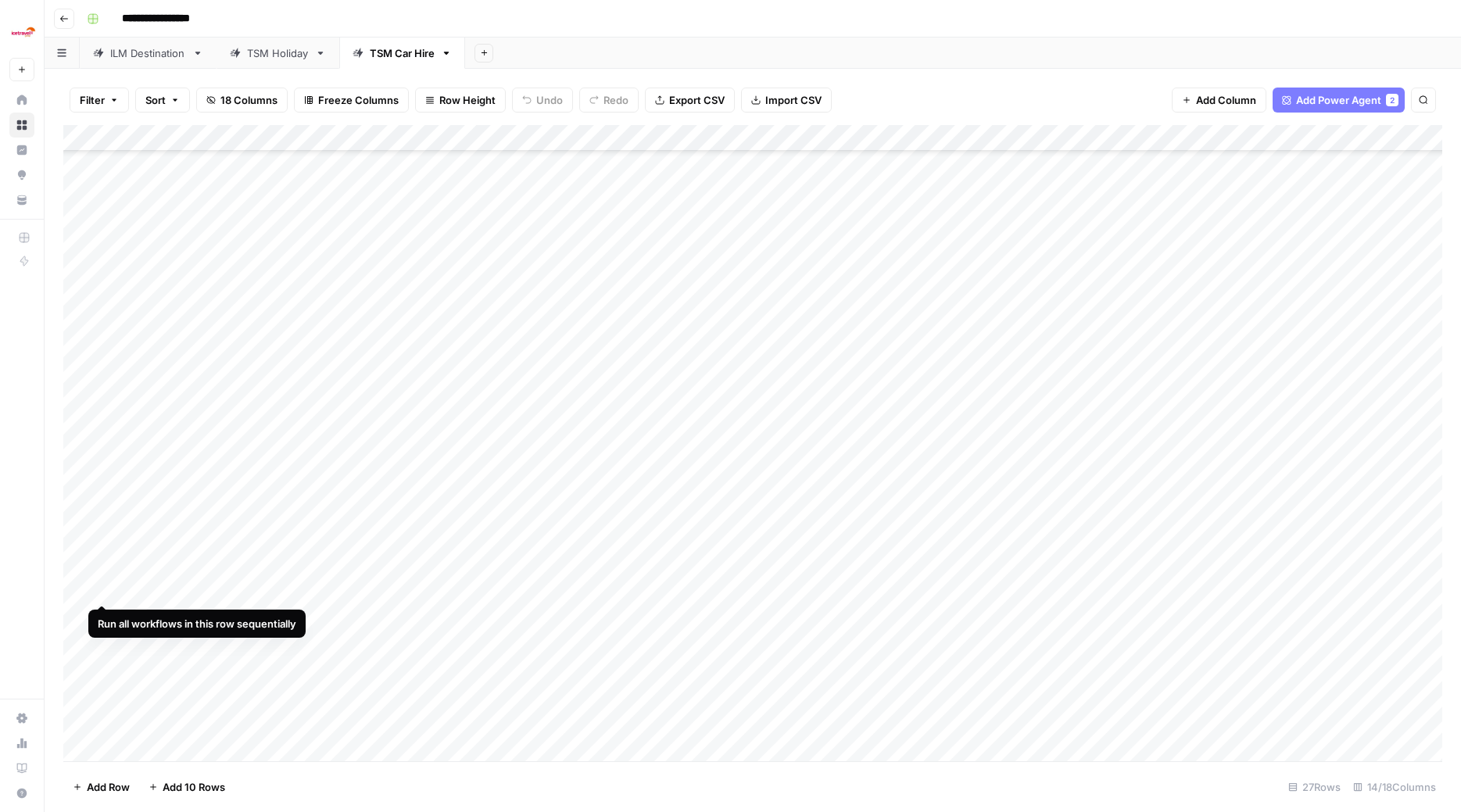
click at [98, 588] on div "Add Column" at bounding box center [753, 445] width 1379 height 640
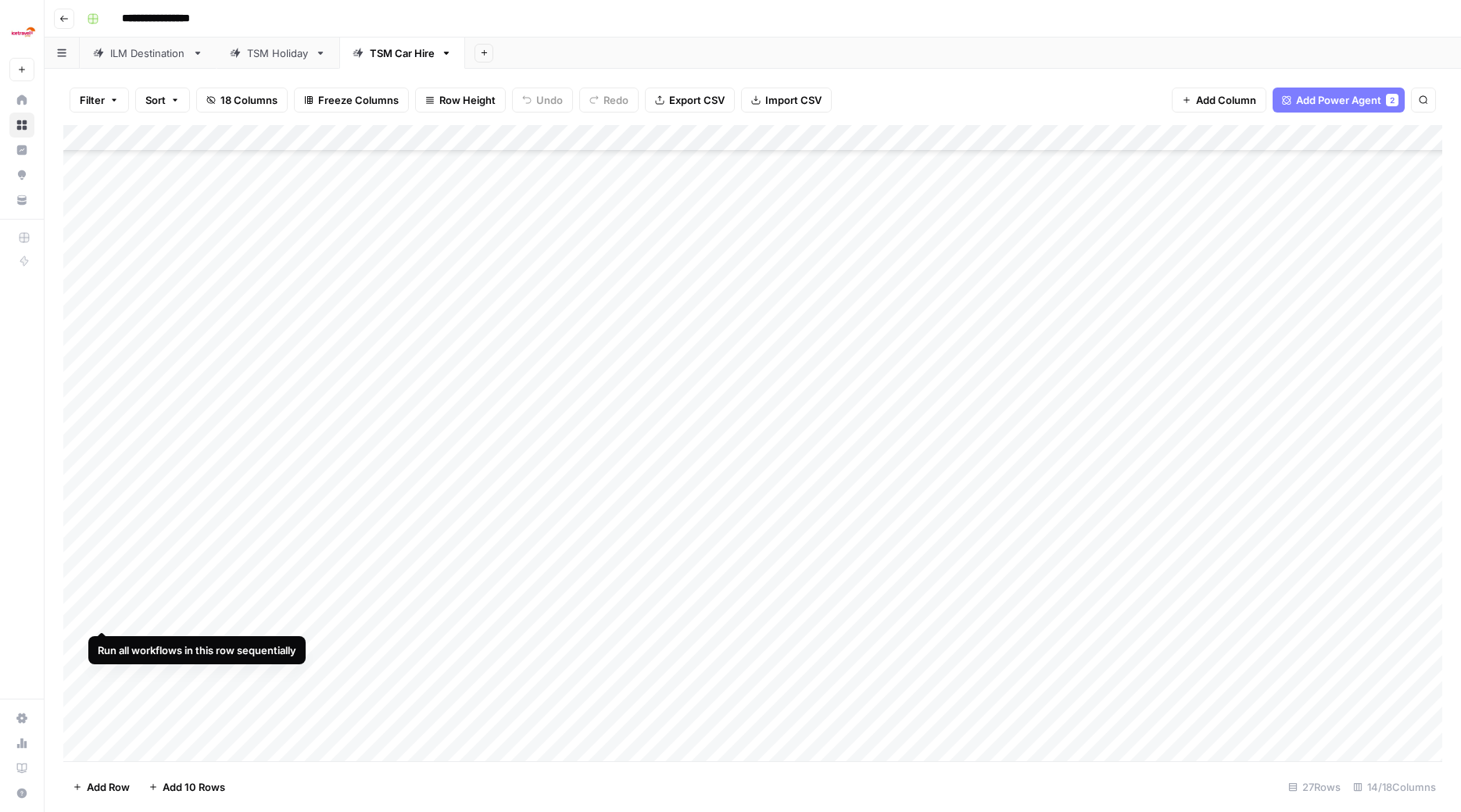
click at [102, 616] on div "Add Column" at bounding box center [753, 445] width 1379 height 640
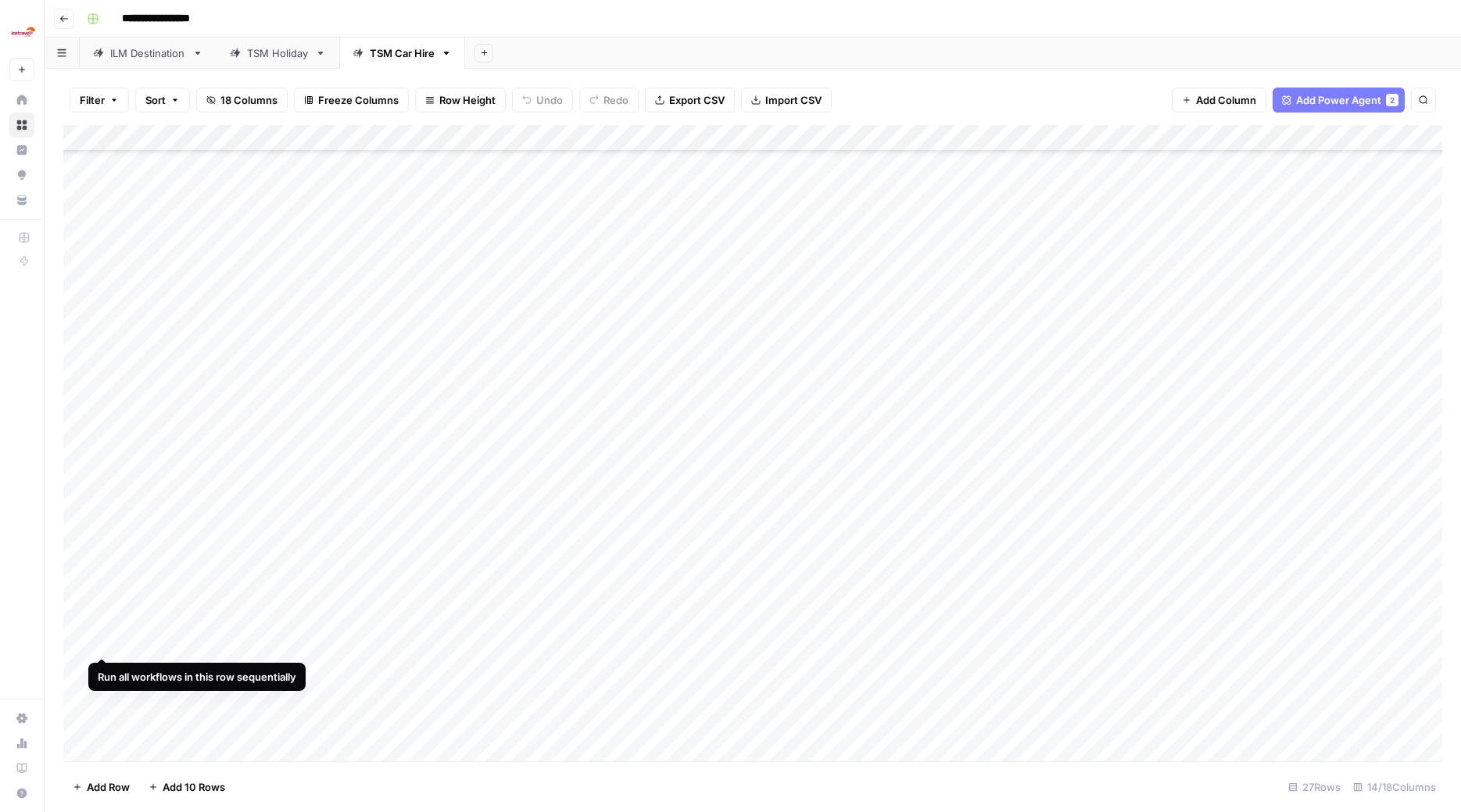
click at [103, 624] on div "Add Column" at bounding box center [753, 445] width 1379 height 640
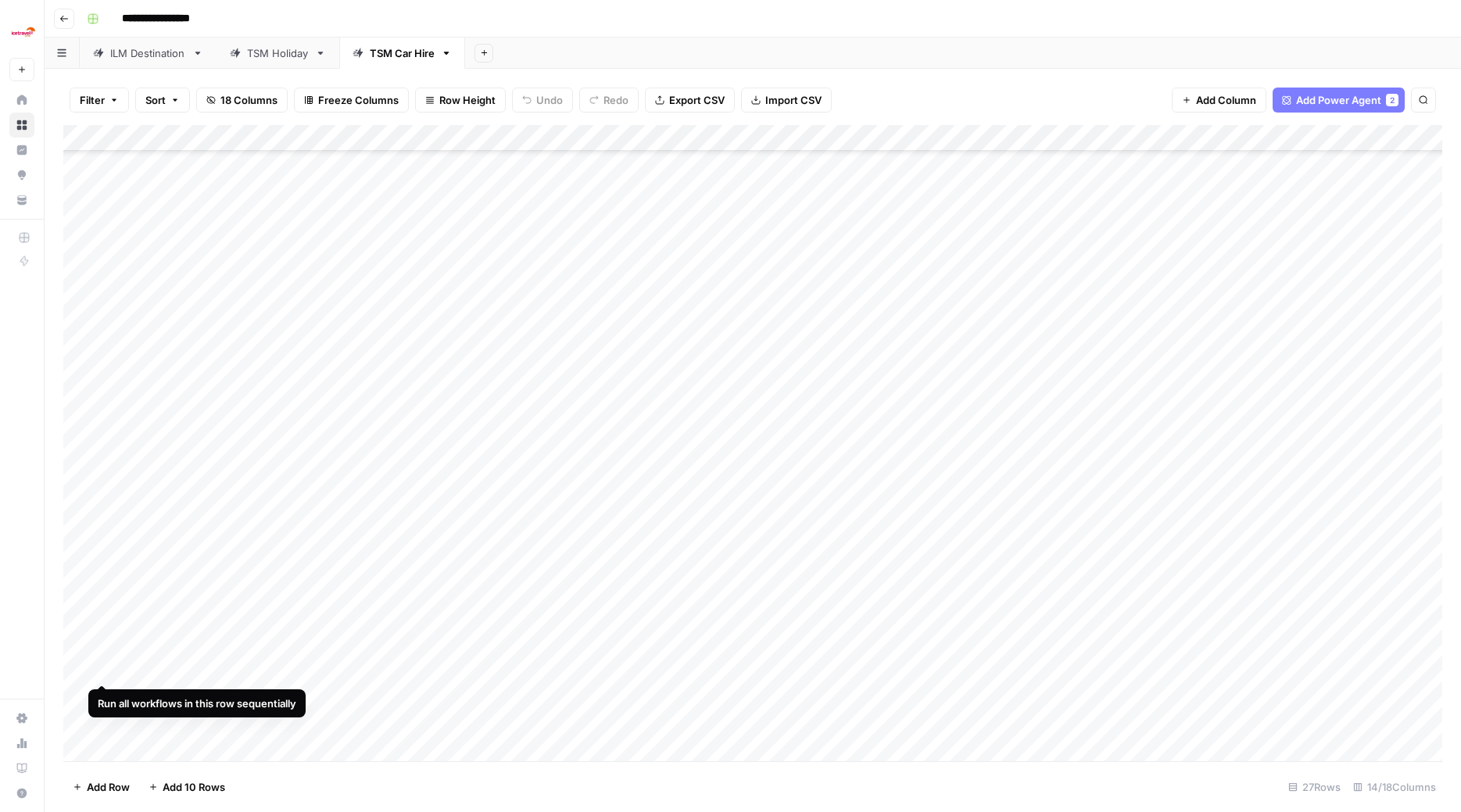
click at [106, 624] on div "Add Column" at bounding box center [753, 445] width 1379 height 640
click at [100, 624] on div "Add Column" at bounding box center [753, 445] width 1379 height 640
click at [102, 624] on div "Add Column" at bounding box center [753, 445] width 1379 height 640
click at [766, 375] on div "Add Column" at bounding box center [753, 445] width 1379 height 640
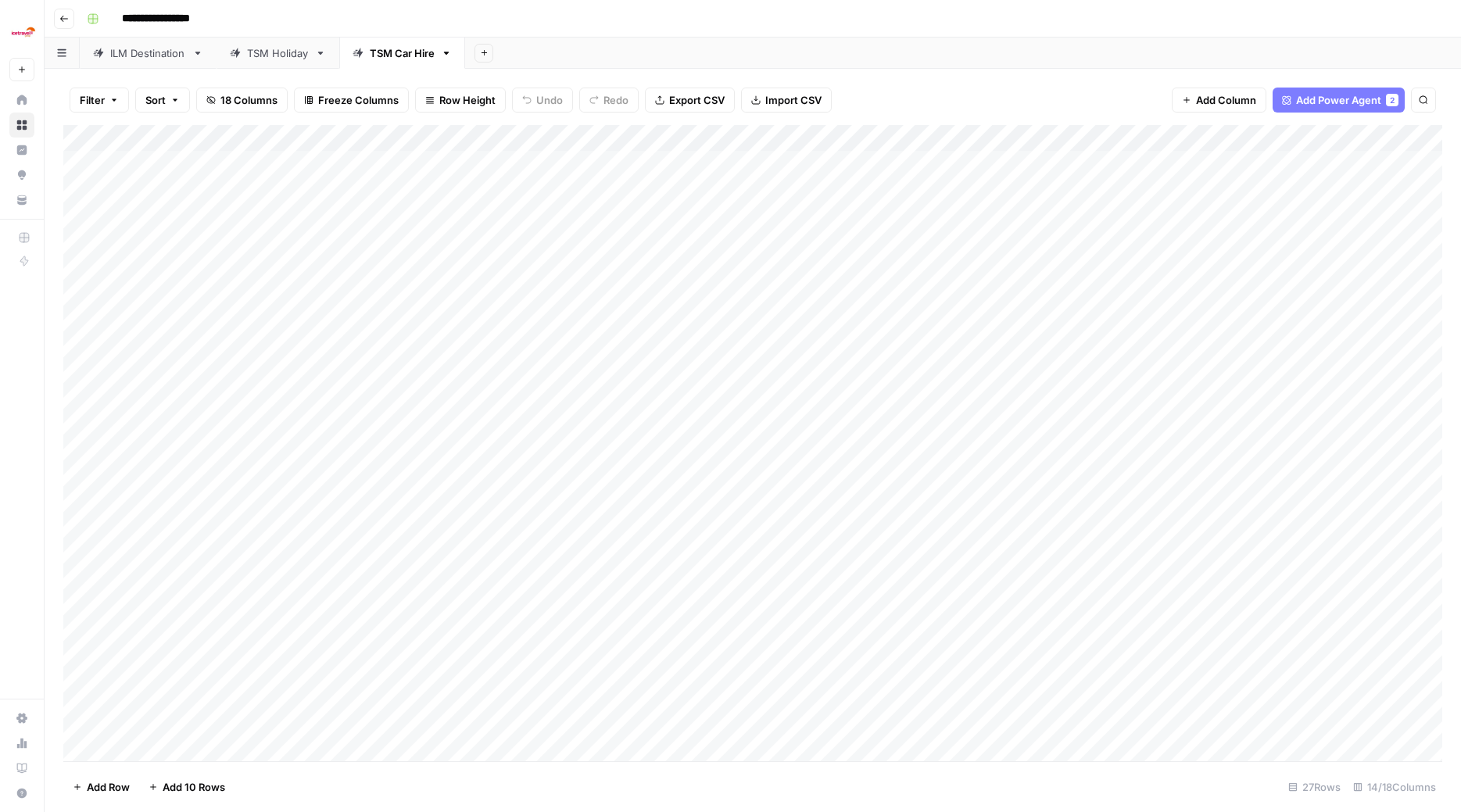
click at [138, 60] on div "ILM Destination" at bounding box center [149, 53] width 76 height 16
click at [595, 538] on div "Add Column" at bounding box center [753, 443] width 1379 height 636
